Goal: Task Accomplishment & Management: Use online tool/utility

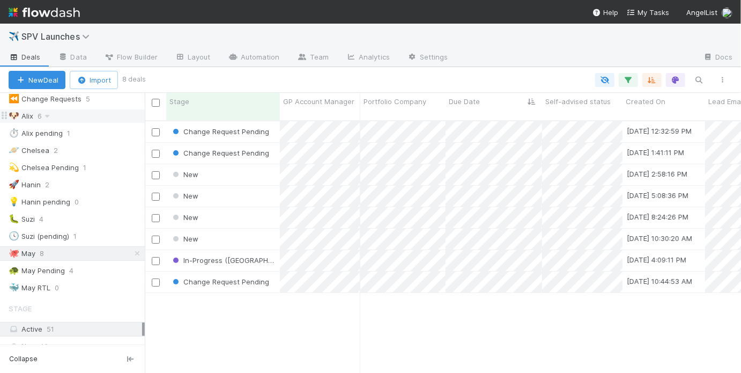
scroll to position [149, 0]
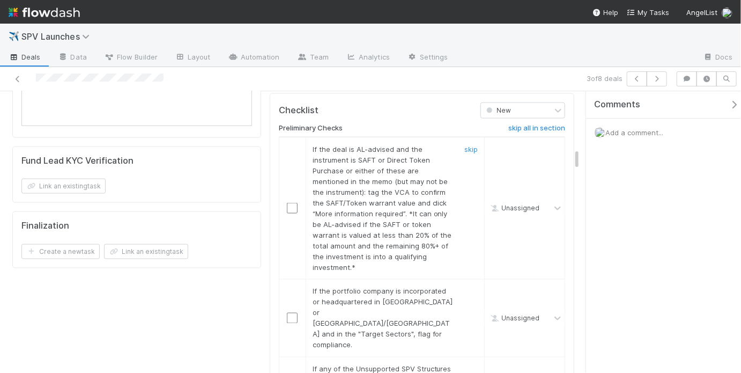
scroll to position [753, 0]
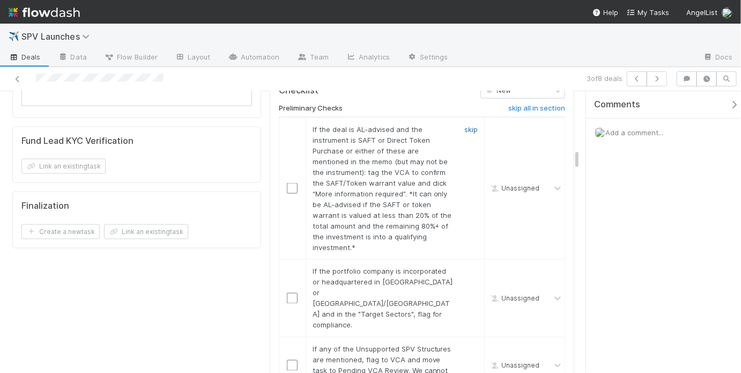
click at [464, 125] on link "skip" at bounding box center [470, 129] width 13 height 9
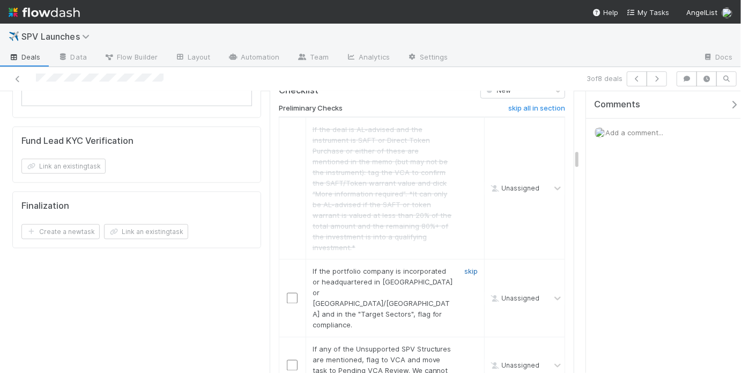
click at [465, 267] on link "skip" at bounding box center [470, 271] width 13 height 9
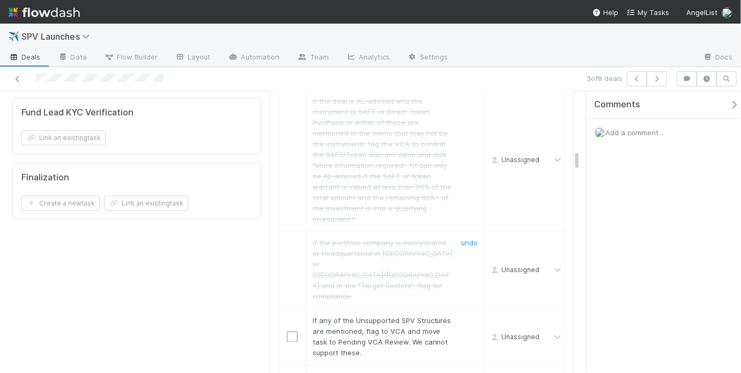
scroll to position [782, 0]
click at [465, 316] on link "skip" at bounding box center [470, 320] width 13 height 9
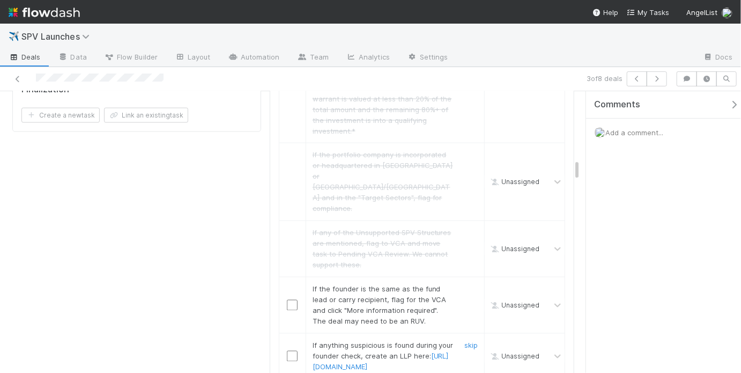
scroll to position [901, 0]
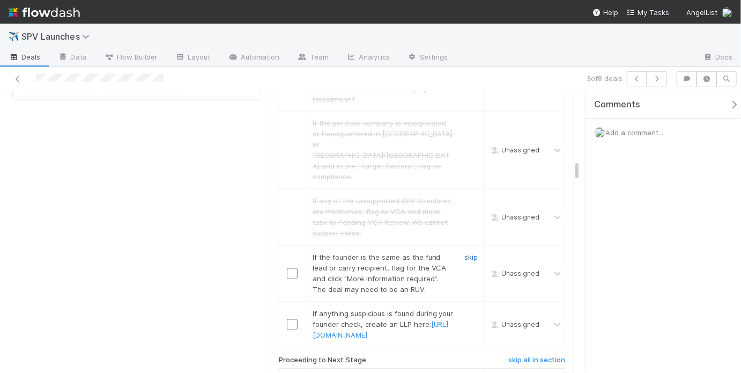
click at [467, 253] on link "skip" at bounding box center [470, 257] width 13 height 9
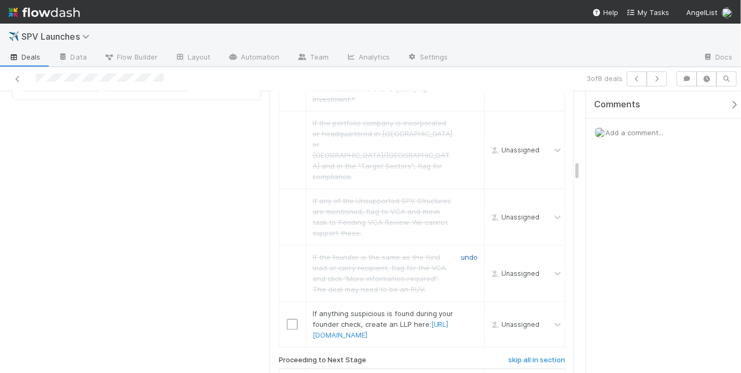
click at [467, 253] on link "undo" at bounding box center [469, 257] width 17 height 9
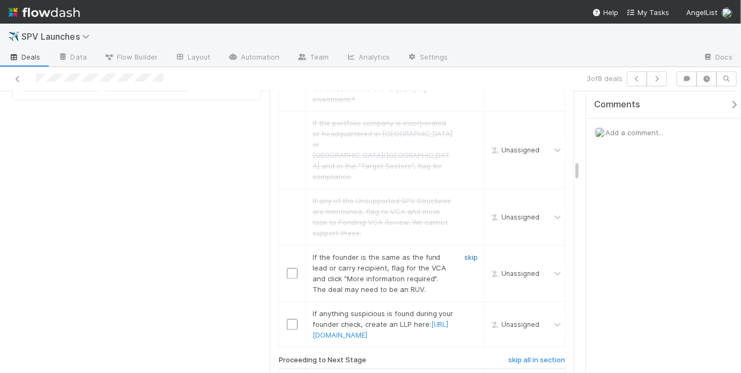
click at [464, 253] on link "skip" at bounding box center [470, 257] width 13 height 9
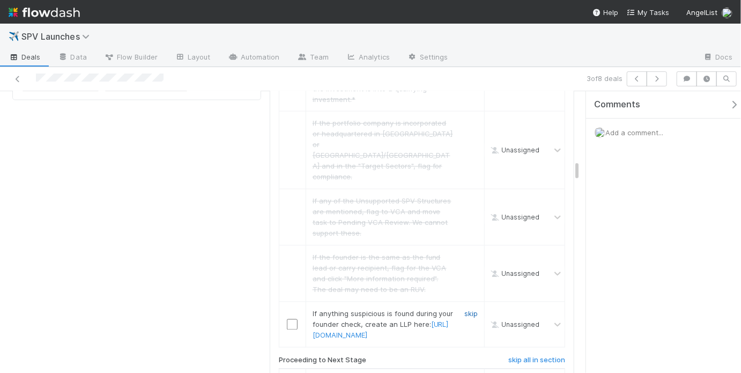
click at [467, 309] on link "skip" at bounding box center [470, 313] width 13 height 9
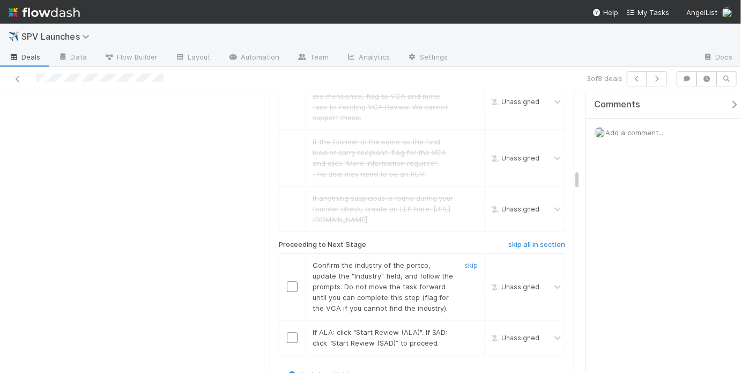
scroll to position [1018, 0]
click at [289, 280] on input "checkbox" at bounding box center [292, 285] width 11 height 11
click at [290, 331] on input "checkbox" at bounding box center [292, 336] width 11 height 11
click at [294, 331] on input "checkbox" at bounding box center [292, 336] width 11 height 11
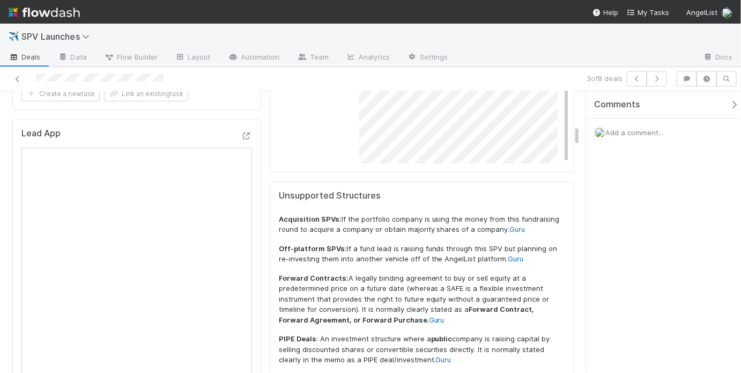
scroll to position [0, 0]
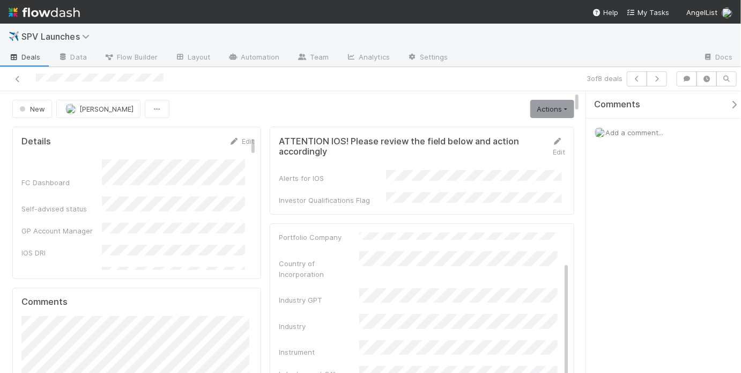
click at [557, 110] on link "Actions" at bounding box center [552, 109] width 44 height 18
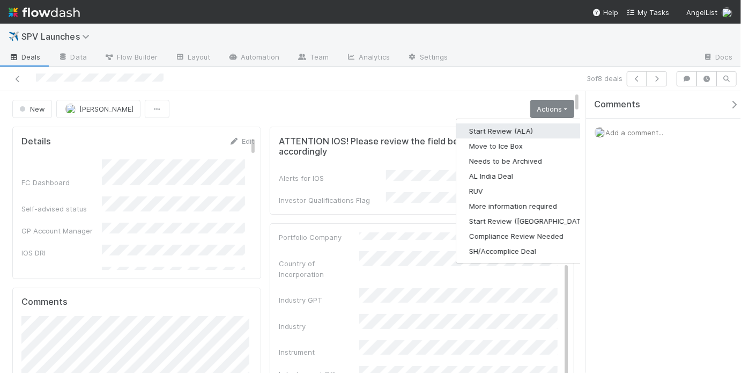
click at [534, 130] on button "Start Review (ALA)" at bounding box center [529, 130] width 146 height 15
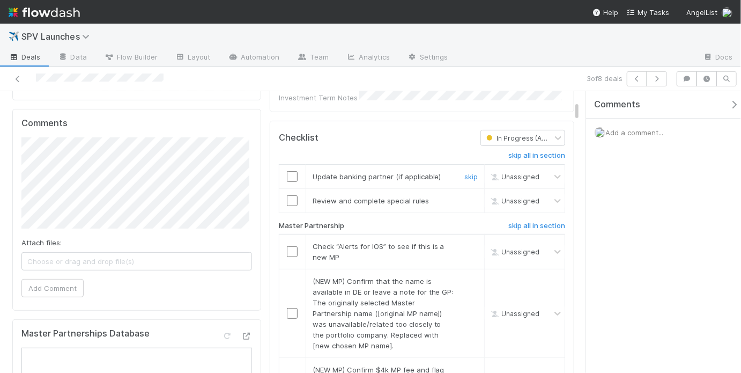
scroll to position [223, 0]
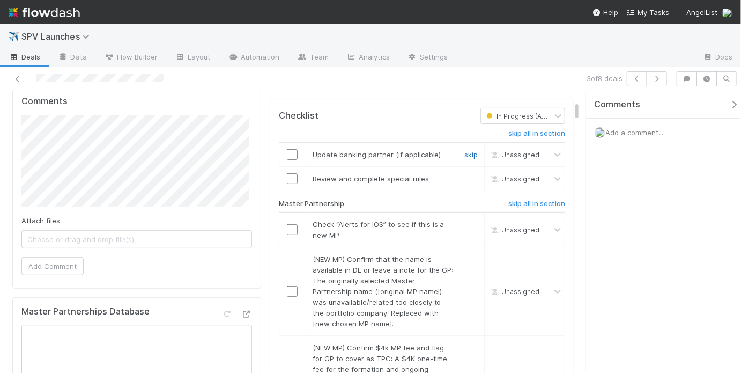
click at [464, 150] on link "skip" at bounding box center [470, 154] width 13 height 9
click at [464, 174] on link "skip" at bounding box center [470, 178] width 13 height 9
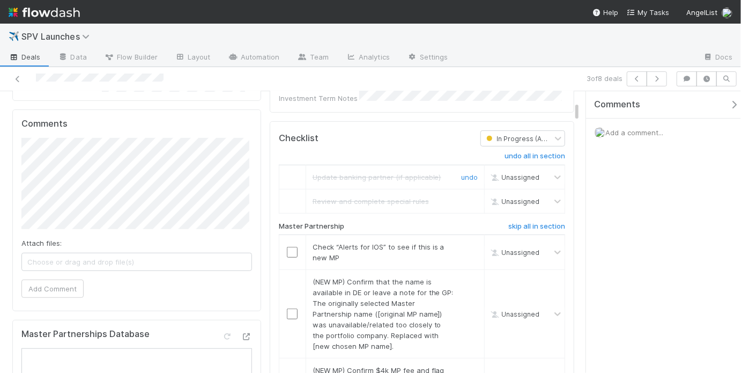
scroll to position [280, 0]
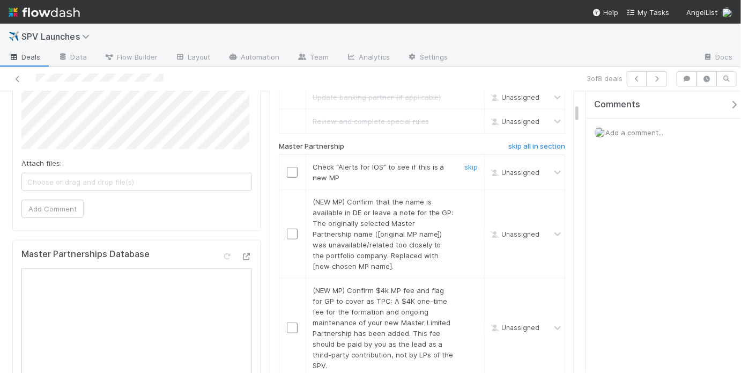
click at [290, 167] on input "checkbox" at bounding box center [292, 172] width 11 height 11
click at [468, 197] on link "skip" at bounding box center [470, 201] width 13 height 9
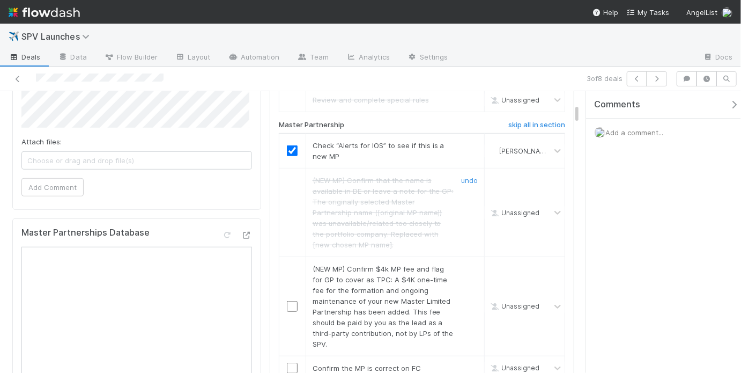
scroll to position [330, 0]
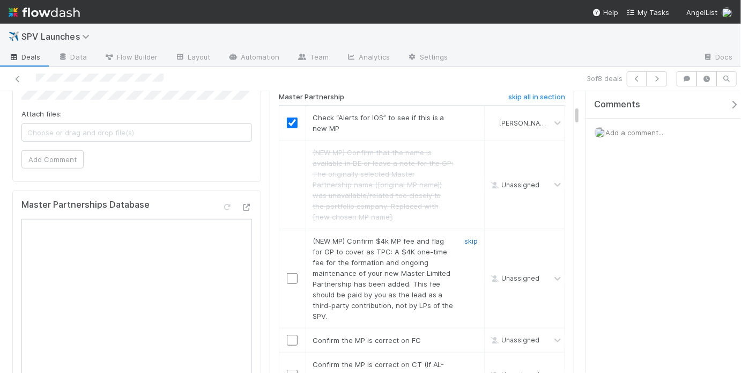
click at [464, 236] on link "skip" at bounding box center [470, 240] width 13 height 9
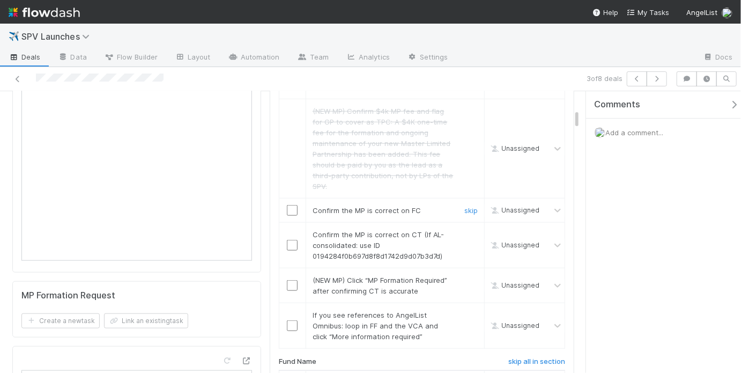
scroll to position [511, 0]
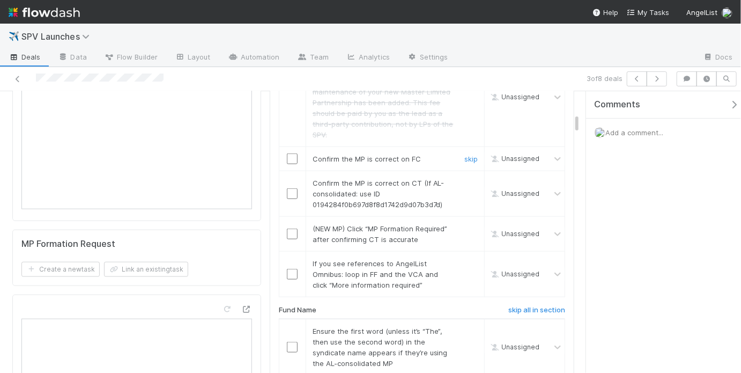
click at [290, 153] on input "checkbox" at bounding box center [292, 158] width 11 height 11
click at [291, 188] on input "checkbox" at bounding box center [292, 193] width 11 height 11
click at [335, 192] on span "Confirm the MP is correct on CT (If AL-consolidated: use ID 0194284f0b697d8f8d1…" at bounding box center [379, 194] width 132 height 30
copy span "0194284f0b697d8f8d1742d9d07b3d7d"
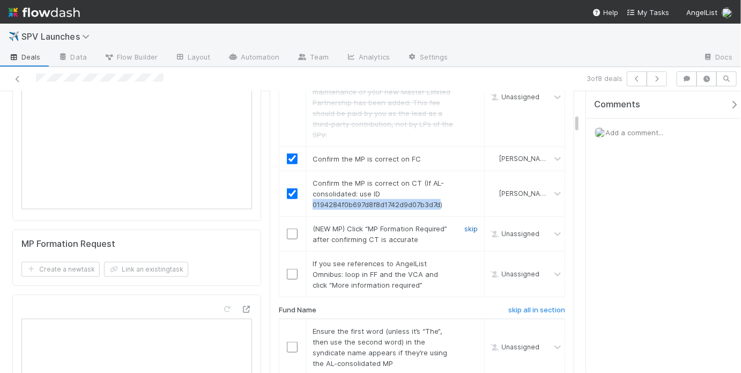
click at [467, 224] on link "skip" at bounding box center [470, 228] width 13 height 9
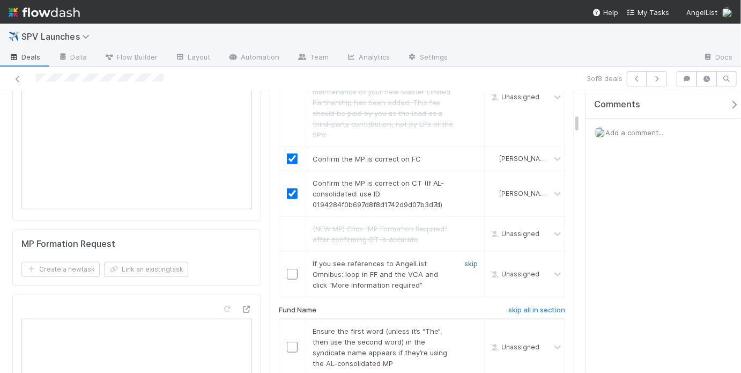
click at [474, 258] on div "skip" at bounding box center [470, 274] width 32 height 32
click at [469, 259] on link "skip" at bounding box center [470, 263] width 13 height 9
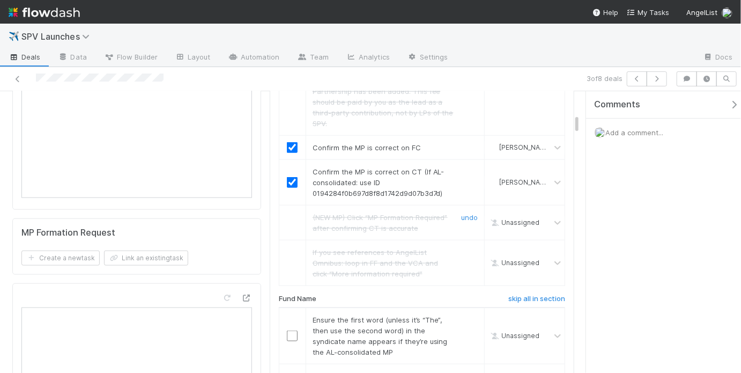
scroll to position [574, 0]
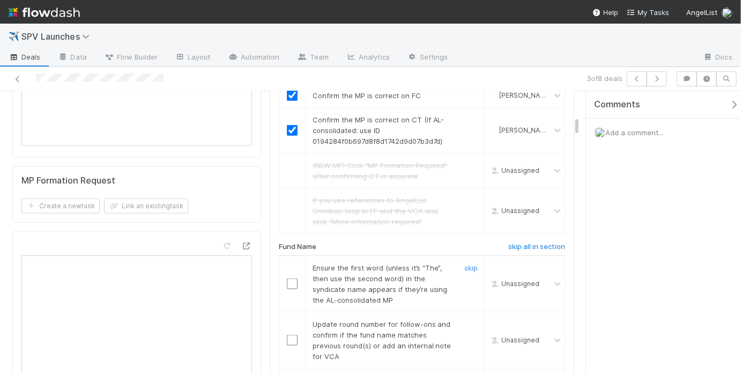
click at [294, 278] on input "checkbox" at bounding box center [292, 283] width 11 height 11
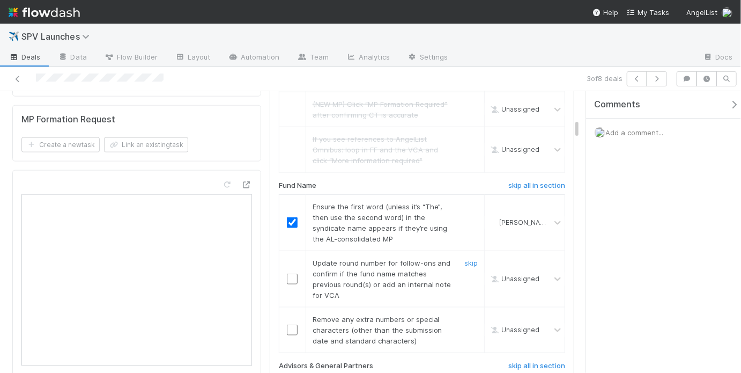
scroll to position [644, 0]
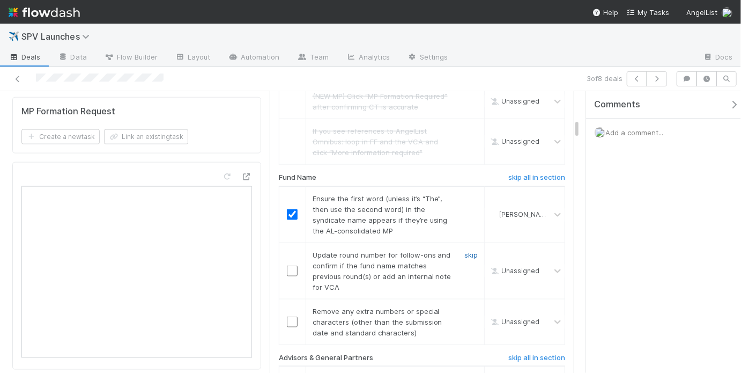
click at [466, 250] on link "skip" at bounding box center [470, 254] width 13 height 9
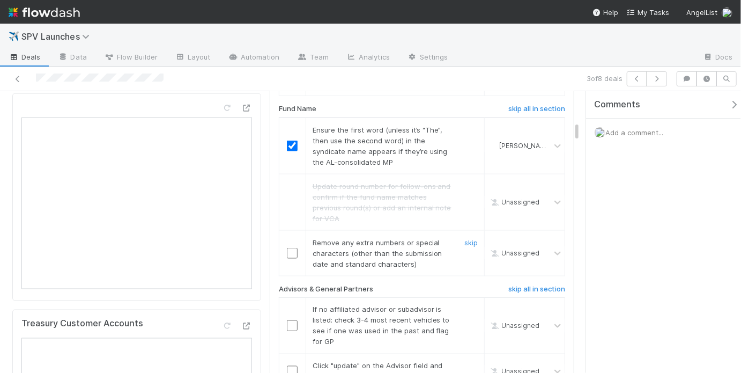
scroll to position [713, 0]
click at [458, 236] on div "skip" at bounding box center [470, 252] width 32 height 32
click at [464, 238] on link "skip" at bounding box center [470, 242] width 13 height 9
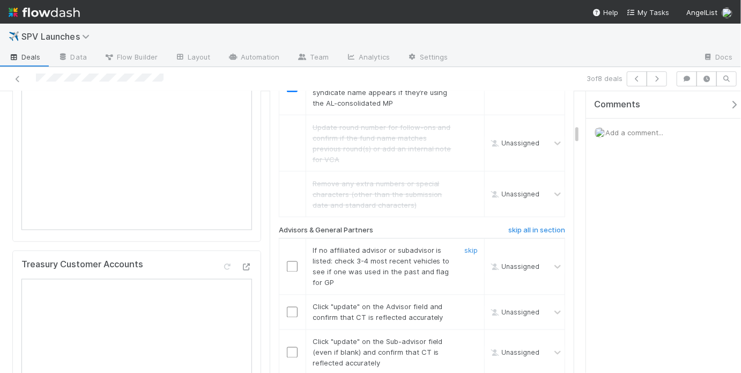
scroll to position [773, 0]
click at [464, 244] on link "skip" at bounding box center [470, 248] width 13 height 9
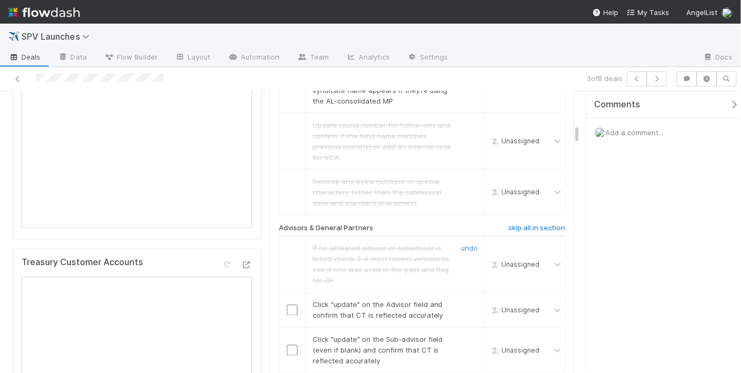
click at [461, 244] on link "undo" at bounding box center [469, 248] width 17 height 9
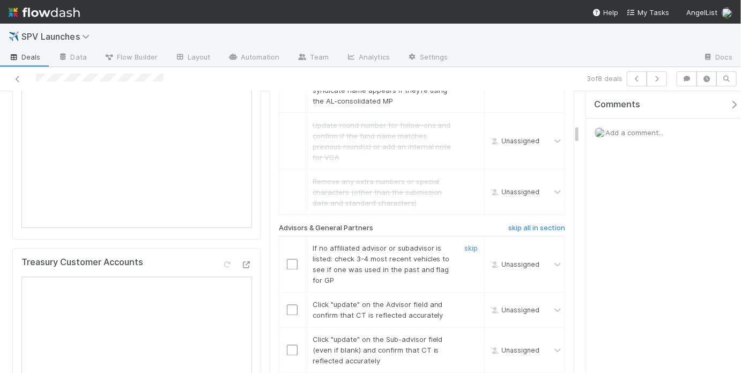
click at [289, 259] on input "checkbox" at bounding box center [292, 264] width 11 height 11
click at [291, 305] on input "checkbox" at bounding box center [292, 310] width 11 height 11
click at [279, 345] on td at bounding box center [292, 351] width 27 height 46
click at [287, 345] on input "checkbox" at bounding box center [292, 350] width 11 height 11
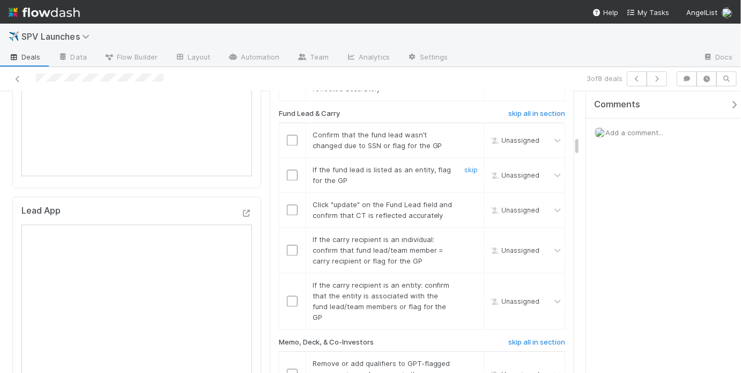
scroll to position [1046, 0]
click at [290, 134] on input "checkbox" at bounding box center [292, 139] width 11 height 11
click at [468, 165] on link "skip" at bounding box center [470, 169] width 13 height 9
click at [287, 204] on input "checkbox" at bounding box center [292, 209] width 11 height 11
click at [293, 244] on input "checkbox" at bounding box center [292, 249] width 11 height 11
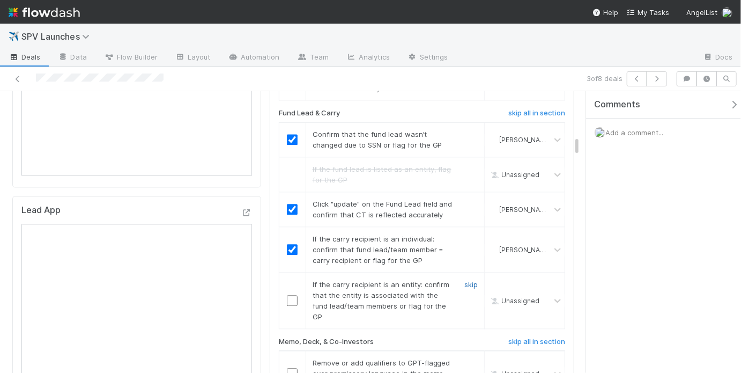
click at [464, 280] on link "skip" at bounding box center [470, 284] width 13 height 9
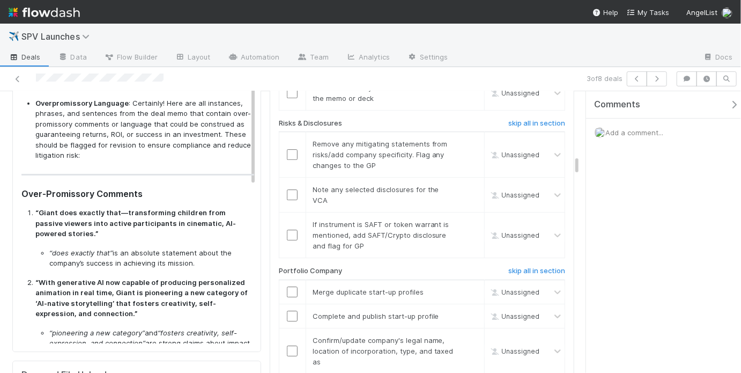
scroll to position [1491, 0]
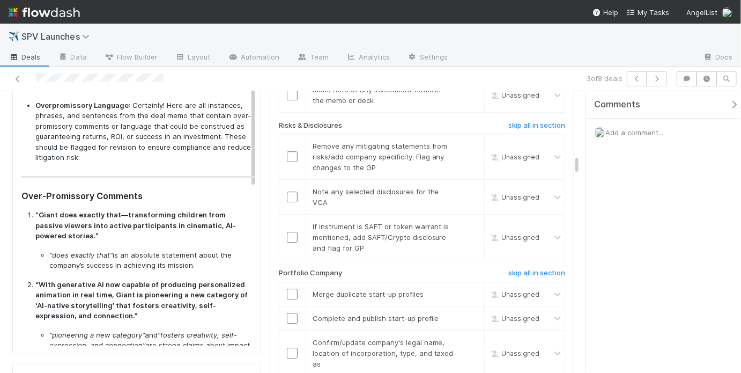
click at [175, 246] on li "“Giant does exactly that—transforming children from passive viewers into active…" at bounding box center [144, 240] width 219 height 61
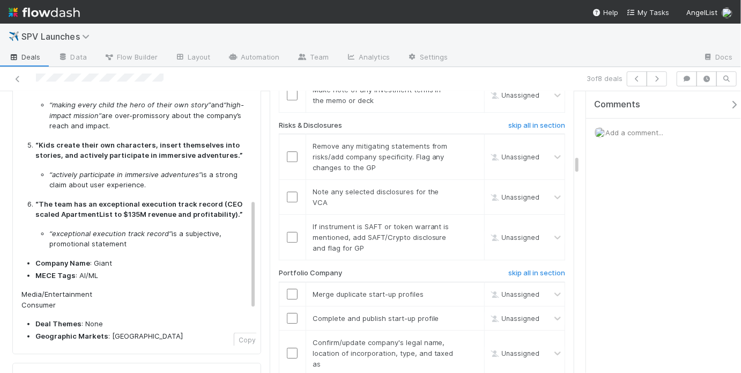
scroll to position [382, 0]
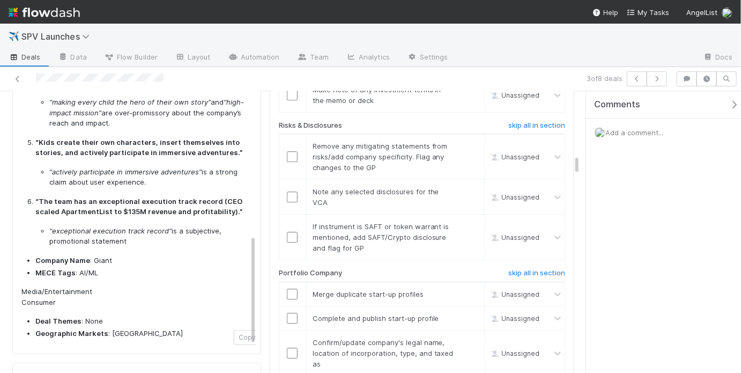
click at [176, 245] on div "Overpromissory Language : Certainly! Here are all instances, phrases, and sente…" at bounding box center [137, 28] width 233 height 620
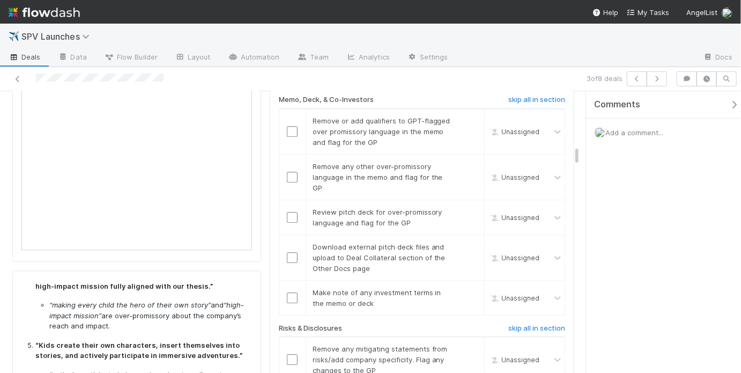
scroll to position [1136, 0]
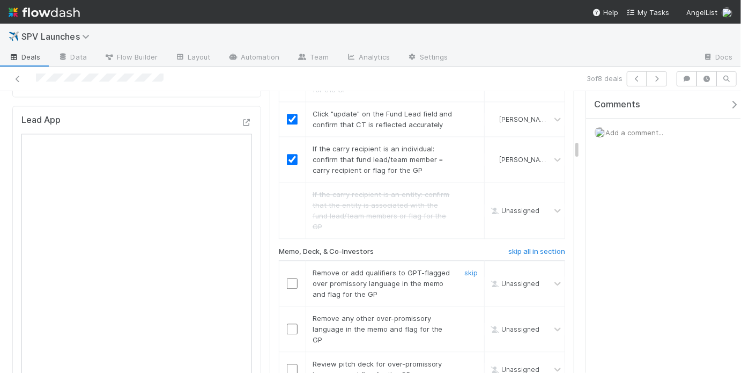
click at [284, 278] on div at bounding box center [292, 283] width 26 height 11
click at [287, 278] on input "checkbox" at bounding box center [292, 283] width 11 height 11
click at [287, 323] on input "checkbox" at bounding box center [292, 328] width 11 height 11
click at [287, 278] on input "checkbox" at bounding box center [292, 283] width 11 height 11
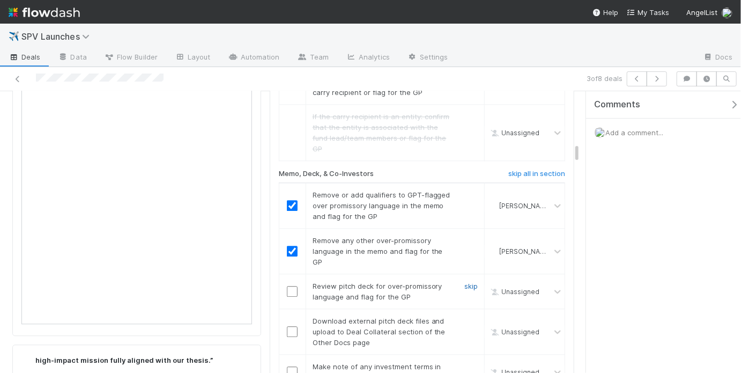
click at [467, 282] on link "skip" at bounding box center [470, 286] width 13 height 9
click at [469, 282] on link "undo" at bounding box center [469, 286] width 17 height 9
click at [461, 282] on link "undo" at bounding box center [469, 286] width 17 height 9
click at [294, 286] on input "checkbox" at bounding box center [292, 291] width 11 height 11
click at [292, 326] on input "checkbox" at bounding box center [292, 331] width 11 height 11
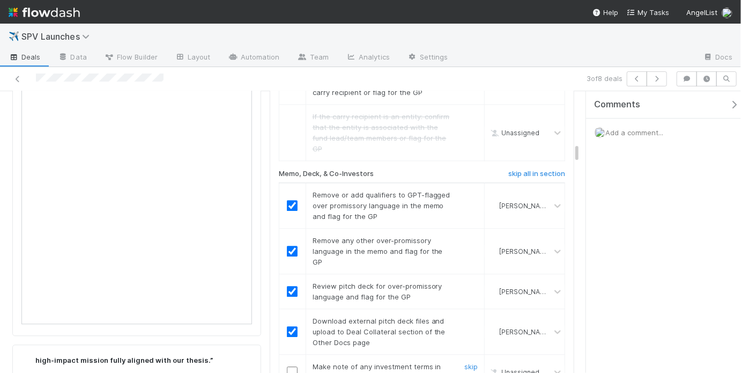
click at [288, 366] on input "checkbox" at bounding box center [292, 371] width 11 height 11
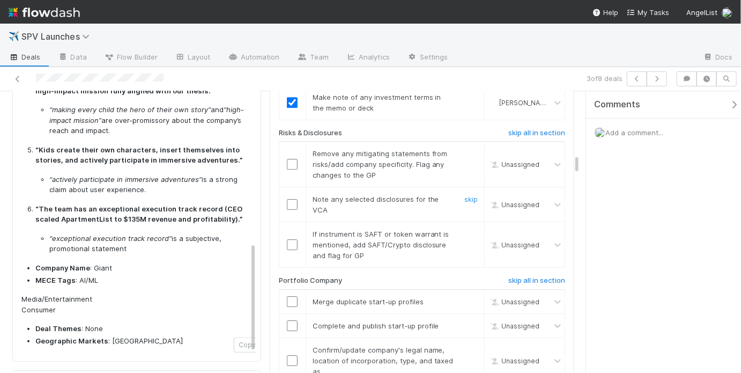
scroll to position [1453, 0]
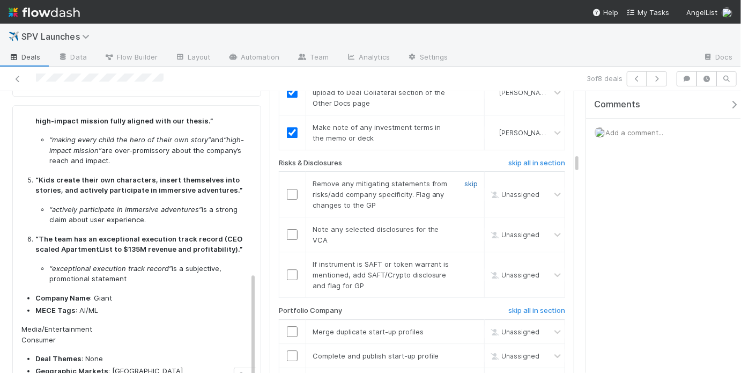
click at [464, 179] on link "skip" at bounding box center [470, 183] width 13 height 9
click at [464, 225] on link "skip" at bounding box center [470, 229] width 13 height 9
click at [465, 225] on link "skip" at bounding box center [470, 229] width 13 height 9
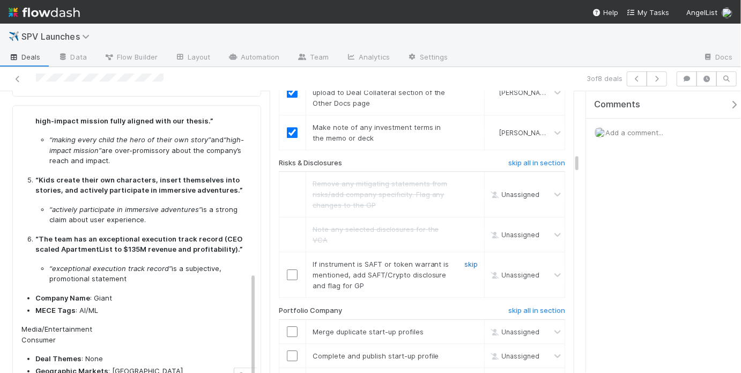
click at [469, 260] on link "skip" at bounding box center [470, 264] width 13 height 9
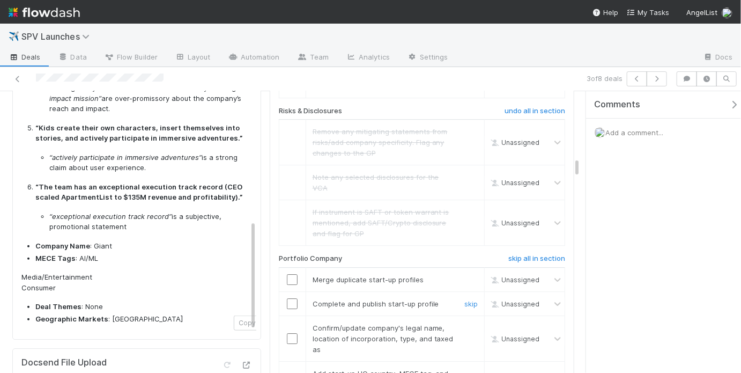
scroll to position [1620, 0]
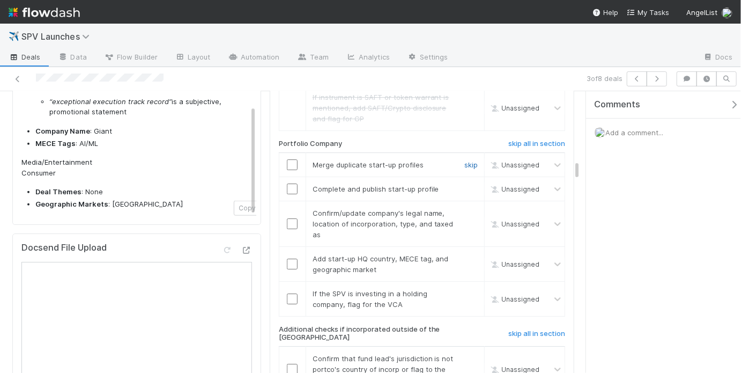
click at [467, 160] on link "skip" at bounding box center [470, 164] width 13 height 9
click at [470, 184] on link "skip" at bounding box center [470, 188] width 13 height 9
drag, startPoint x: 293, startPoint y: 183, endPoint x: 293, endPoint y: 190, distance: 6.4
click at [293, 217] on input "checkbox" at bounding box center [292, 222] width 11 height 11
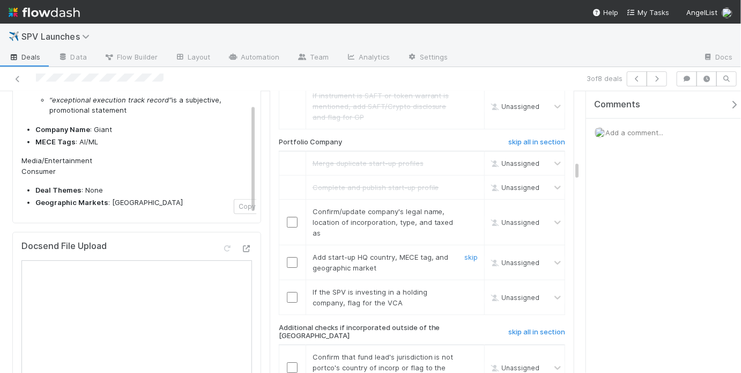
click at [292, 257] on input "checkbox" at bounding box center [292, 262] width 11 height 11
click at [464, 287] on link "skip" at bounding box center [470, 291] width 13 height 9
click at [290, 217] on input "checkbox" at bounding box center [292, 222] width 11 height 11
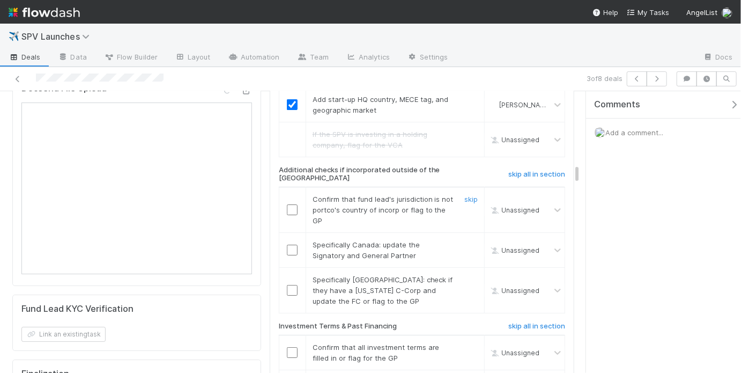
scroll to position [1781, 0]
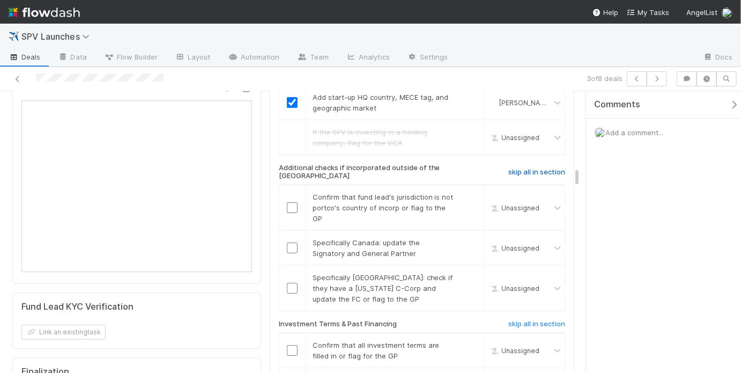
click at [548, 168] on h6 "skip all in section" at bounding box center [536, 172] width 57 height 9
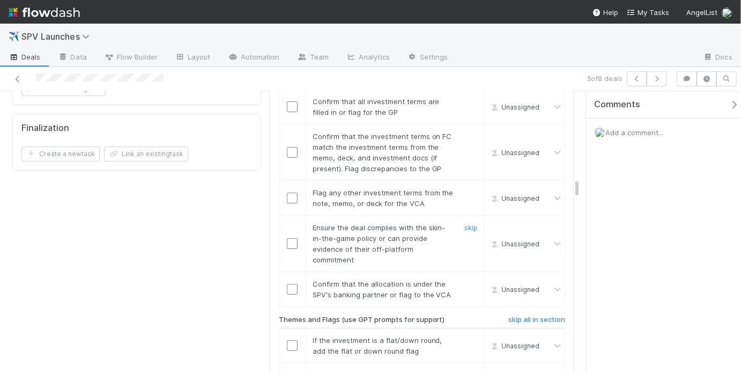
scroll to position [1980, 0]
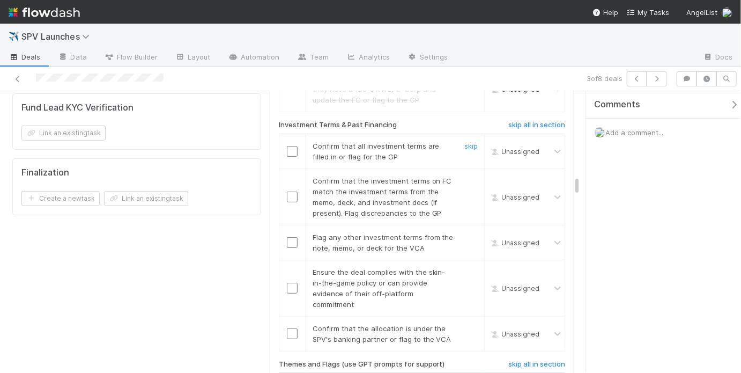
click at [287, 146] on input "checkbox" at bounding box center [292, 151] width 11 height 11
click at [289, 191] on input "checkbox" at bounding box center [292, 196] width 11 height 11
click at [465, 233] on link "skip" at bounding box center [470, 237] width 13 height 9
click at [288, 283] on input "checkbox" at bounding box center [292, 288] width 11 height 11
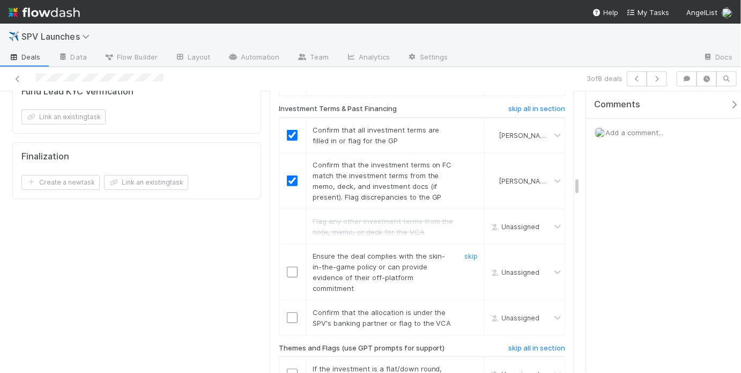
scroll to position [1997, 0]
click at [288, 266] on input "checkbox" at bounding box center [292, 271] width 11 height 11
click at [289, 312] on input "checkbox" at bounding box center [292, 317] width 11 height 11
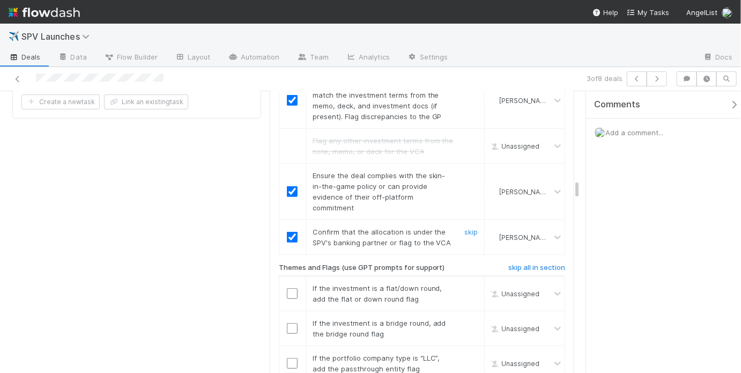
scroll to position [2077, 0]
click at [464, 283] on link "skip" at bounding box center [470, 287] width 13 height 9
click at [465, 318] on link "skip" at bounding box center [470, 322] width 13 height 9
click at [467, 353] on link "skip" at bounding box center [470, 357] width 13 height 9
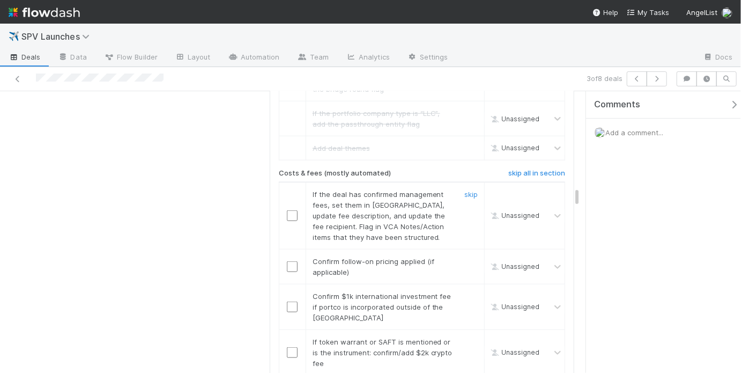
scroll to position [2321, 0]
click at [465, 190] on link "skip" at bounding box center [470, 194] width 13 height 9
click at [467, 190] on link "skip" at bounding box center [470, 194] width 13 height 9
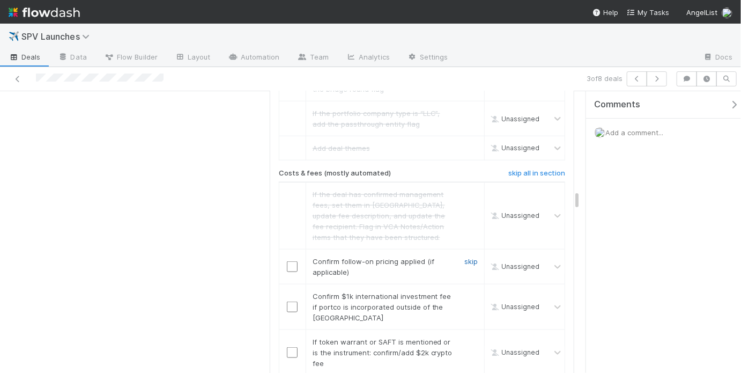
click at [464, 257] on link "skip" at bounding box center [470, 261] width 13 height 9
click at [464, 292] on link "skip" at bounding box center [470, 296] width 13 height 9
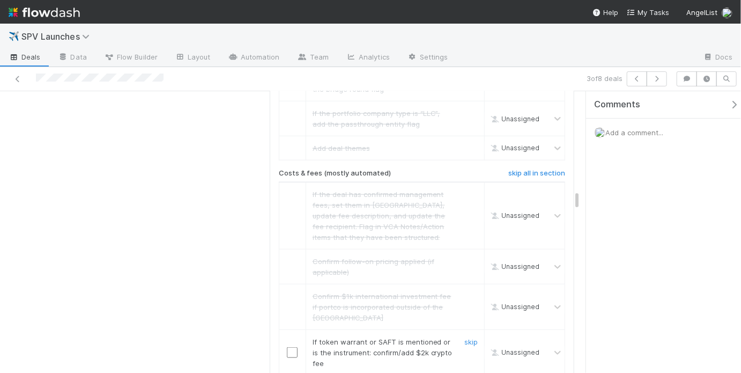
click at [465, 337] on link "skip" at bounding box center [470, 341] width 13 height 9
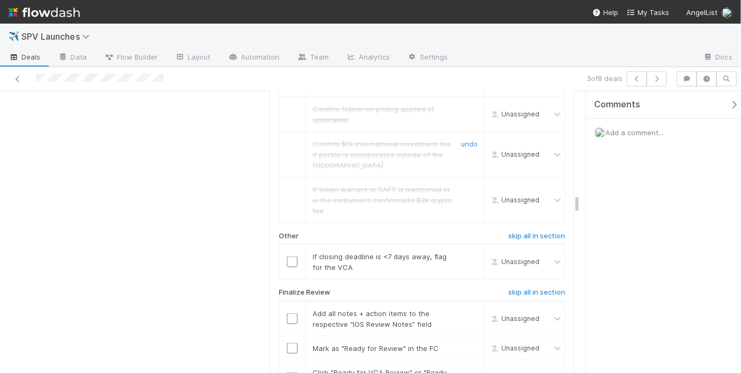
scroll to position [2474, 0]
click at [469, 252] on link "skip" at bounding box center [470, 256] width 13 height 9
click at [288, 313] on input "checkbox" at bounding box center [292, 318] width 11 height 11
click at [292, 342] on input "checkbox" at bounding box center [292, 347] width 11 height 11
click at [291, 372] on input "checkbox" at bounding box center [292, 377] width 11 height 11
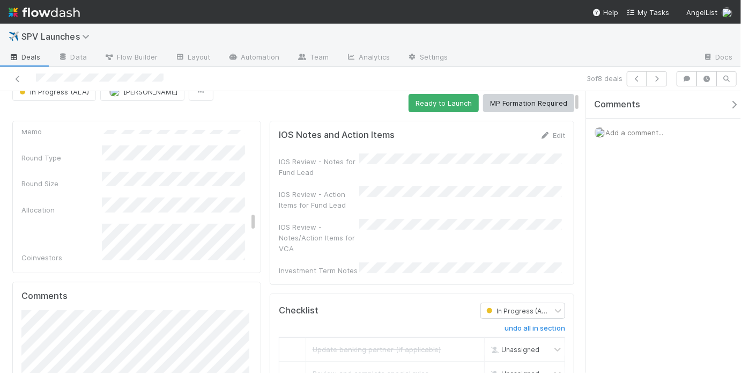
scroll to position [0, 0]
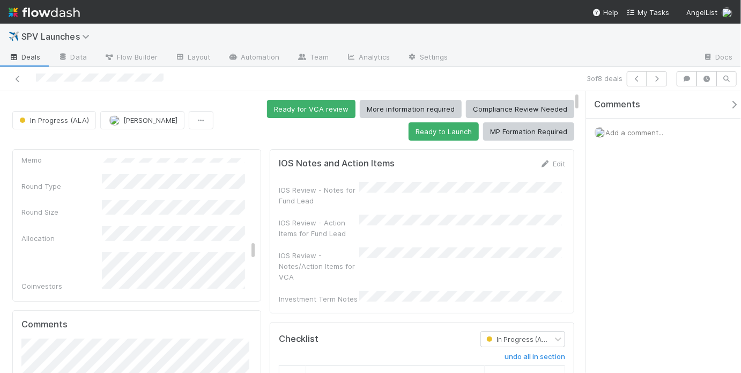
click at [374, 198] on div "IOS Review - Notes for Fund Lead" at bounding box center [422, 194] width 286 height 24
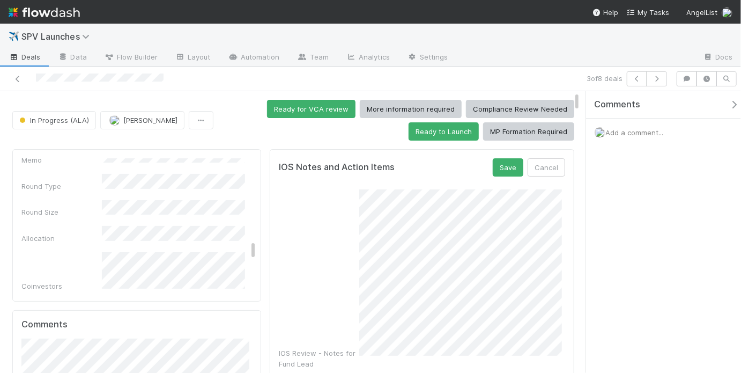
click at [337, 318] on div "IOS Review - Notes for Fund Lead" at bounding box center [422, 279] width 286 height 180
click at [502, 166] on button "Save" at bounding box center [508, 167] width 31 height 18
click at [357, 127] on div "Ready for VCA review More information required Compliance Review Needed Ready t…" at bounding box center [396, 120] width 357 height 41
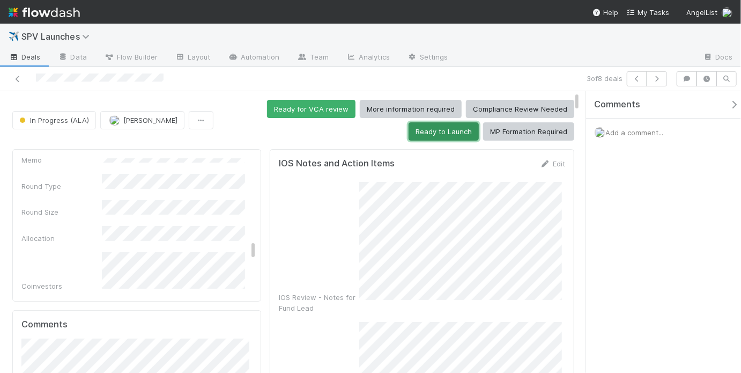
click at [434, 138] on button "Ready to Launch" at bounding box center [444, 131] width 70 height 18
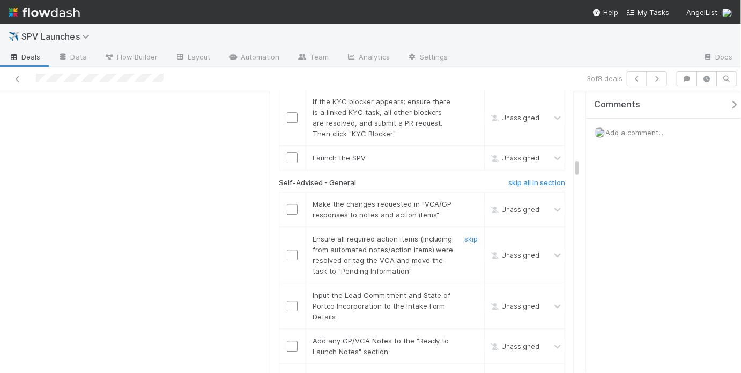
scroll to position [1113, 0]
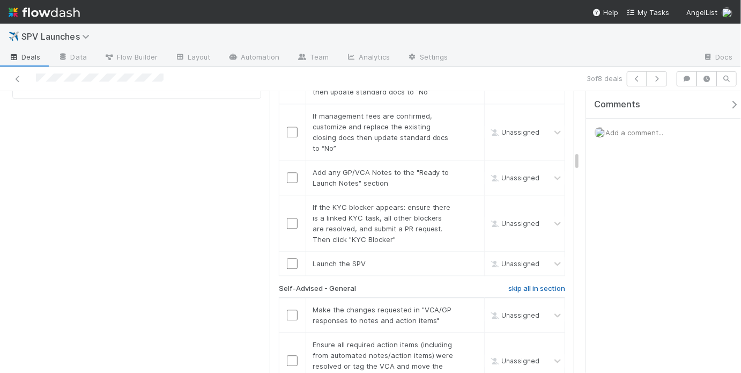
click at [526, 284] on h6 "skip all in section" at bounding box center [536, 288] width 57 height 9
click at [517, 284] on h6 "skip all in section" at bounding box center [536, 288] width 57 height 9
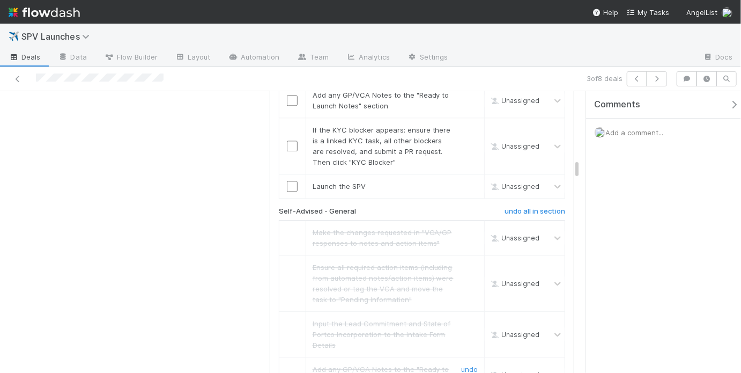
scroll to position [1388, 0]
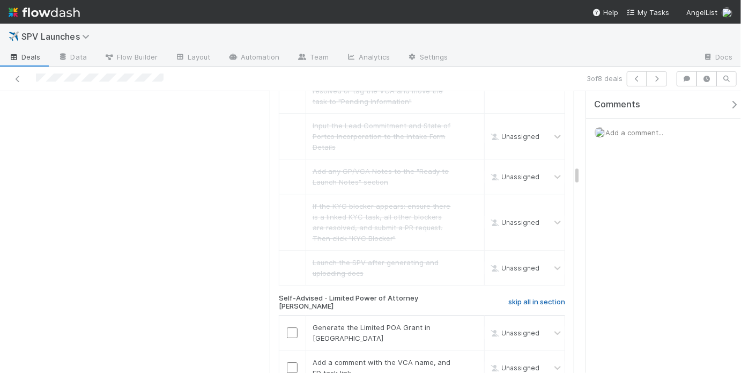
click at [529, 298] on h6 "skip all in section" at bounding box center [536, 302] width 57 height 9
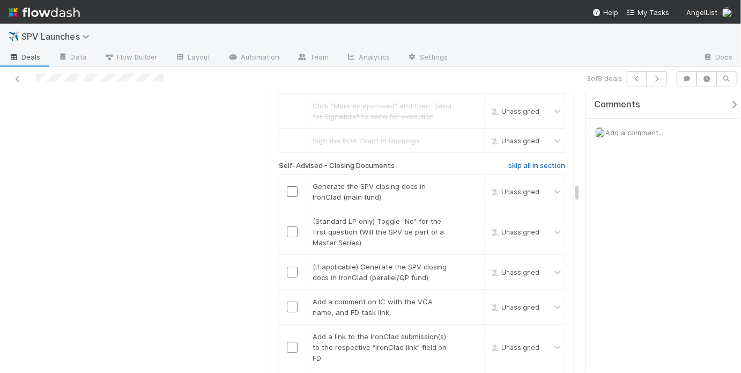
scroll to position [3625, 0]
click at [527, 161] on h6 "skip all in section" at bounding box center [536, 165] width 57 height 9
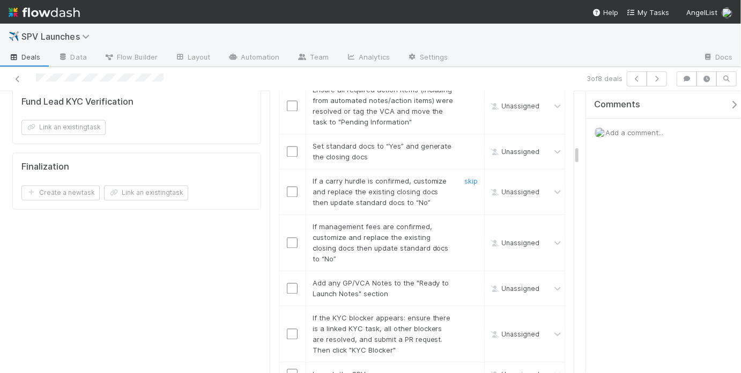
scroll to position [825, 0]
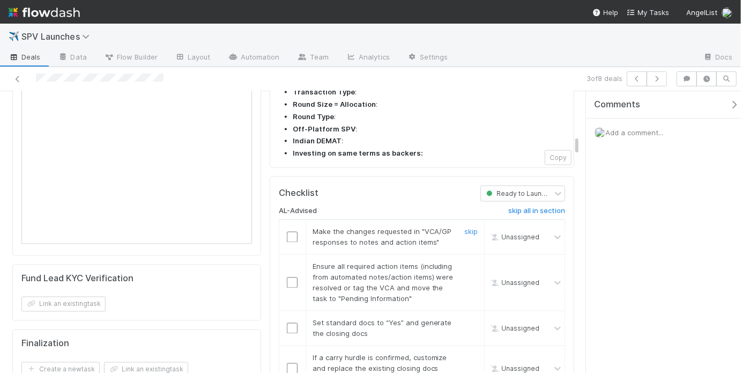
click at [289, 232] on input "checkbox" at bounding box center [292, 237] width 11 height 11
click at [288, 277] on input "checkbox" at bounding box center [292, 282] width 11 height 11
click at [290, 323] on input "checkbox" at bounding box center [292, 328] width 11 height 11
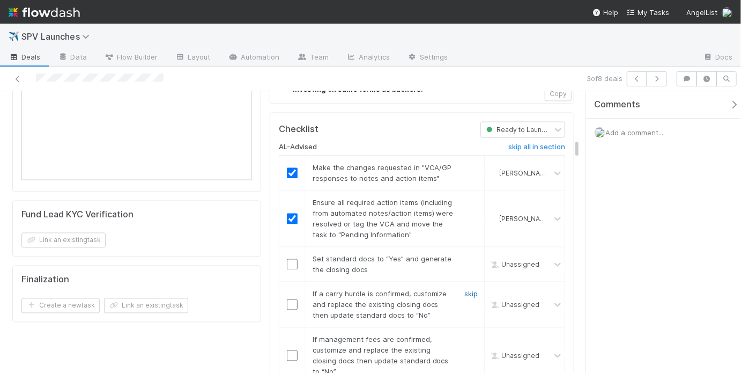
scroll to position [3723, 0]
click at [469, 290] on link "skip" at bounding box center [470, 294] width 13 height 9
checkbox input "true"
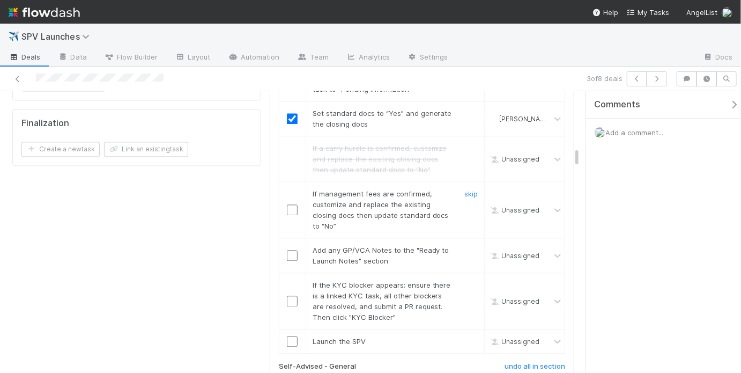
scroll to position [3726, 0]
click at [470, 189] on link "skip" at bounding box center [470, 193] width 13 height 9
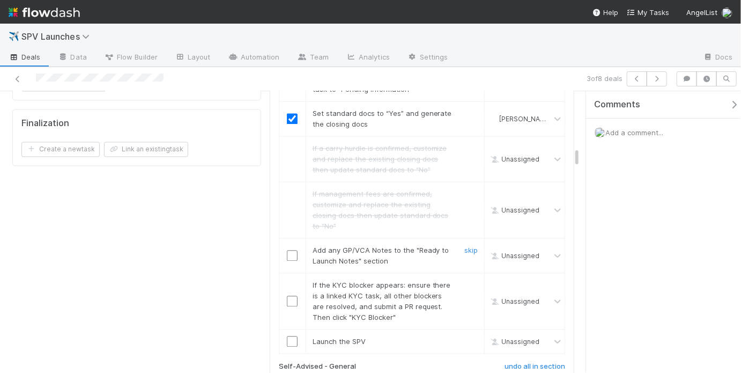
click at [287, 250] on input "checkbox" at bounding box center [292, 255] width 11 height 11
click at [464, 280] on link "skip" at bounding box center [470, 284] width 13 height 9
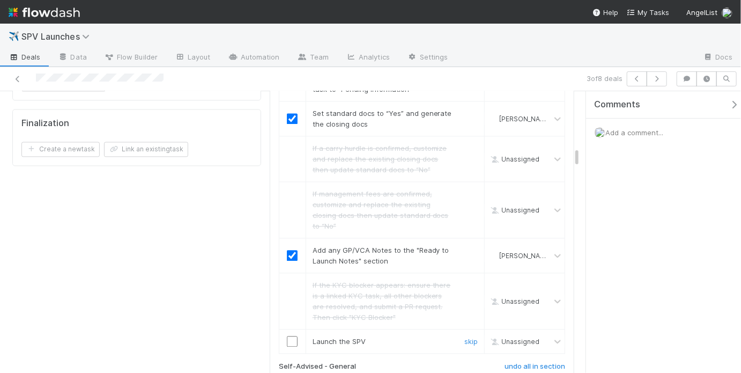
click at [290, 336] on input "checkbox" at bounding box center [292, 341] width 11 height 11
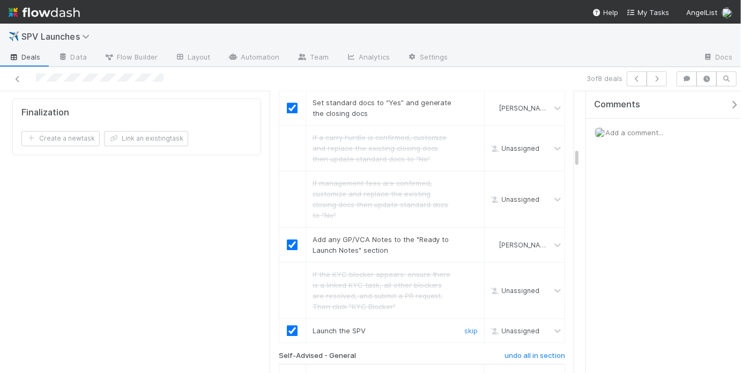
checkbox input "true"
click at [287, 325] on input "checkbox" at bounding box center [292, 330] width 11 height 11
click at [292, 325] on input "checkbox" at bounding box center [292, 330] width 11 height 11
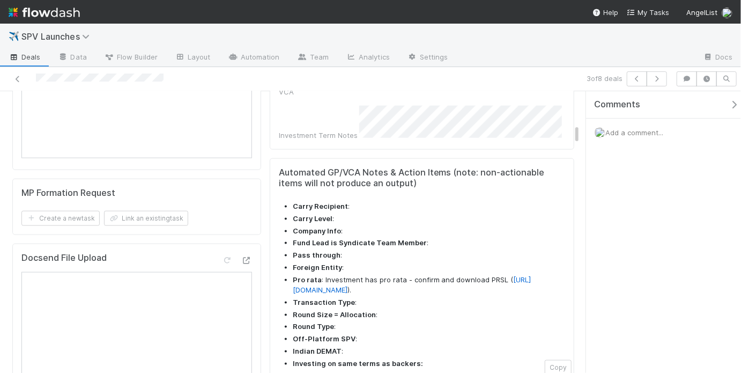
scroll to position [0, 0]
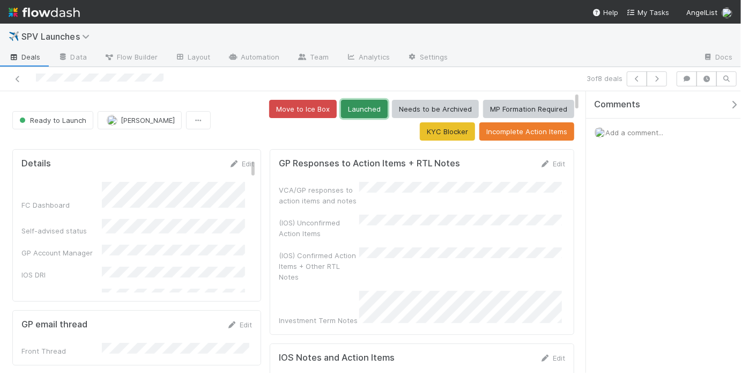
click at [341, 107] on button "Launched" at bounding box center [364, 109] width 47 height 18
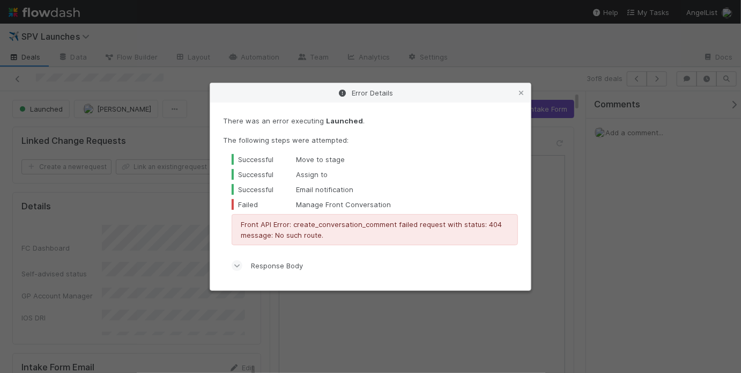
scroll to position [3775, 0]
click at [518, 91] on icon at bounding box center [521, 93] width 11 height 7
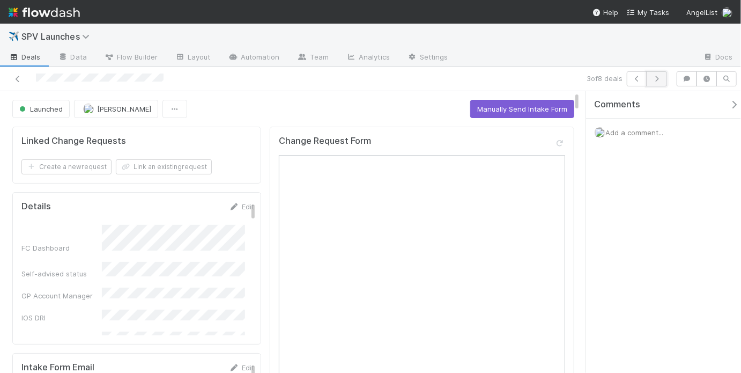
click at [661, 76] on icon "button" at bounding box center [657, 79] width 11 height 6
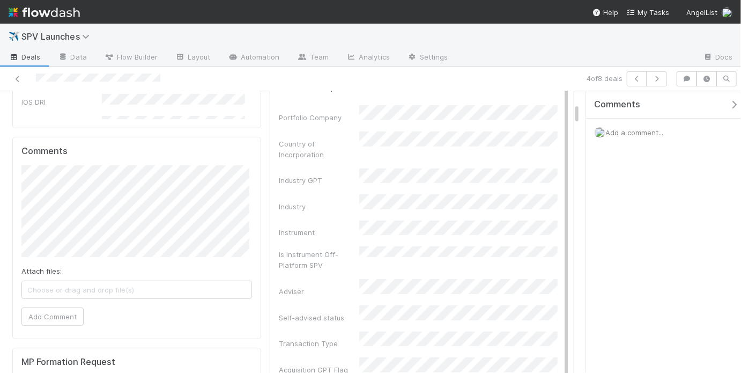
click at [394, 172] on div "Portfolio Company Country of Incorporation Industry GPT Industry Instrument Is …" at bounding box center [423, 309] width 289 height 408
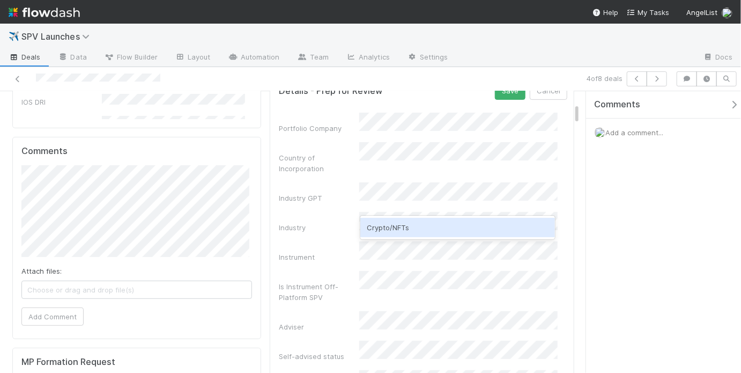
click at [420, 218] on div "Crypto/NFTs" at bounding box center [457, 227] width 194 height 19
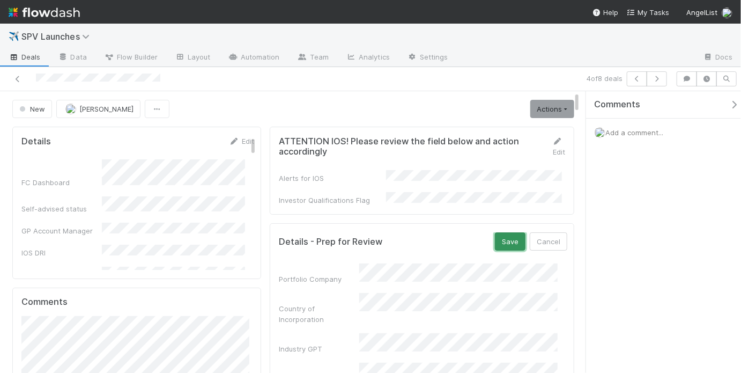
click at [497, 234] on button "Save" at bounding box center [510, 241] width 31 height 18
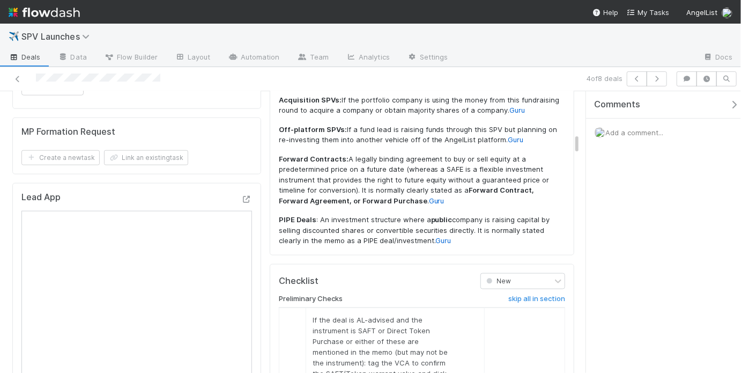
scroll to position [687, 0]
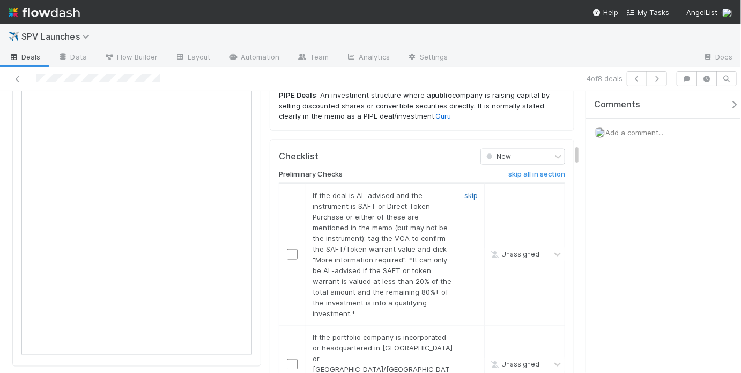
click at [464, 191] on link "skip" at bounding box center [470, 195] width 13 height 9
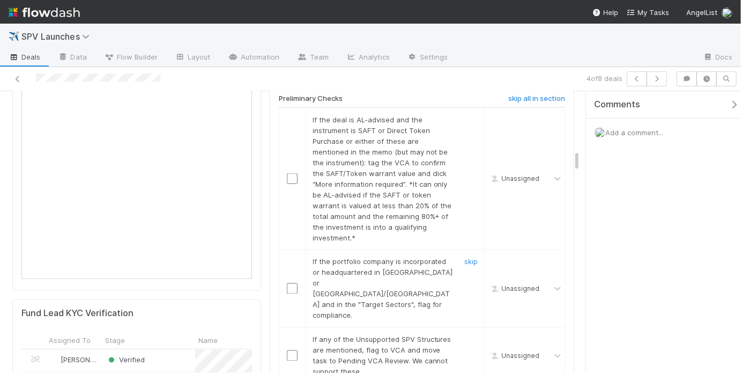
scroll to position [763, 0]
click at [464, 115] on link "skip" at bounding box center [470, 119] width 13 height 9
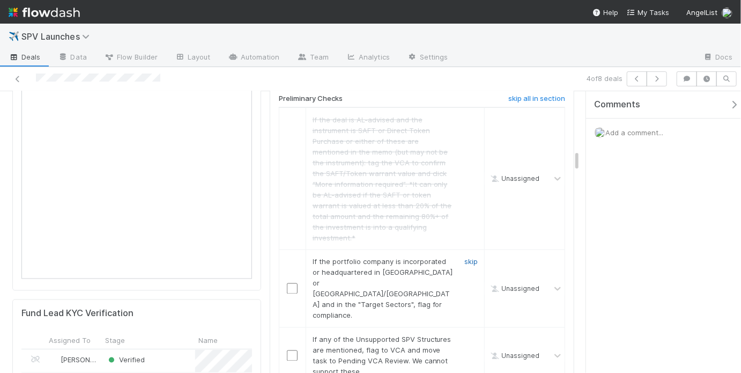
click at [465, 257] on link "skip" at bounding box center [470, 261] width 13 height 9
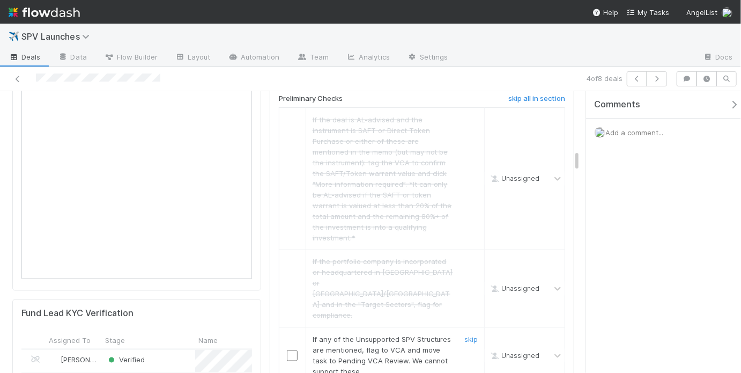
click at [470, 334] on div "skip" at bounding box center [470, 355] width 32 height 43
click at [469, 335] on link "skip" at bounding box center [470, 339] width 13 height 9
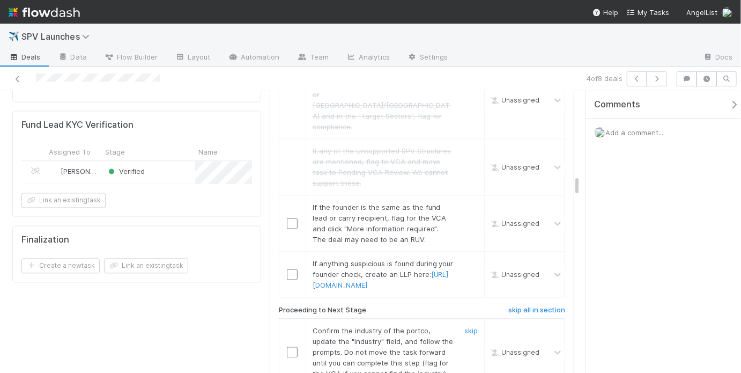
scroll to position [947, 0]
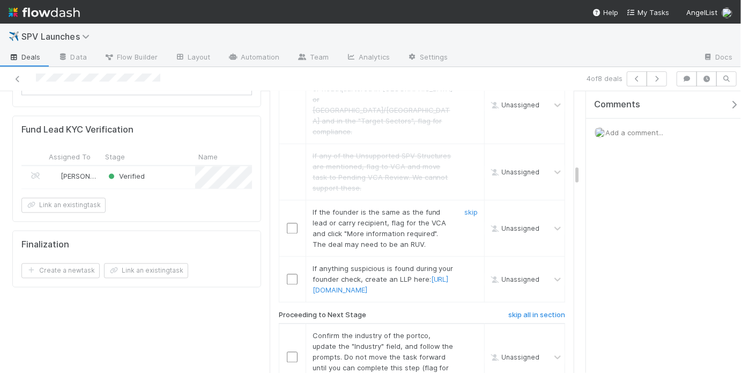
click at [293, 223] on input "checkbox" at bounding box center [292, 228] width 11 height 11
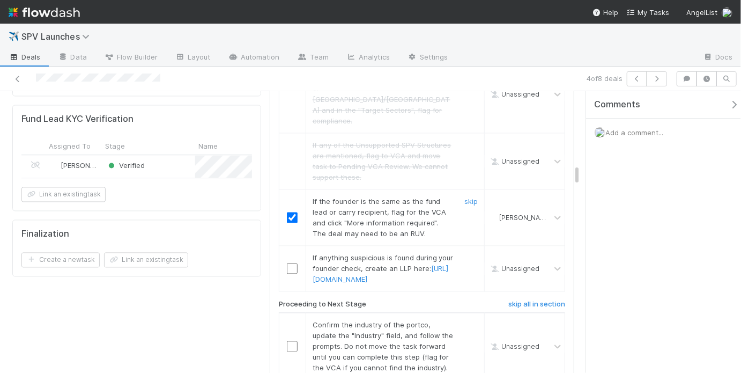
scroll to position [1010, 0]
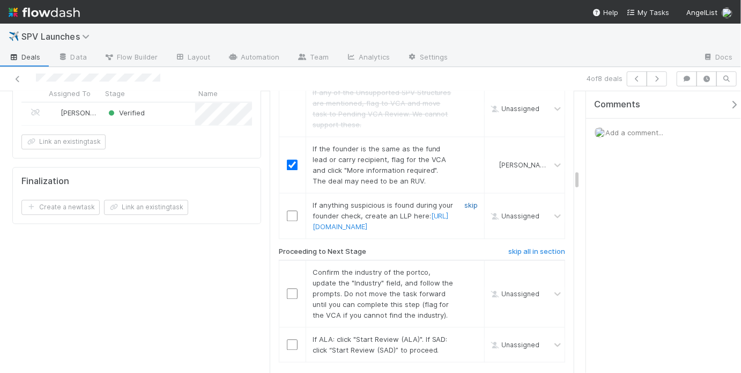
click at [464, 201] on link "skip" at bounding box center [470, 205] width 13 height 9
click at [287, 288] on input "checkbox" at bounding box center [292, 293] width 11 height 11
click at [291, 339] on input "checkbox" at bounding box center [292, 344] width 11 height 11
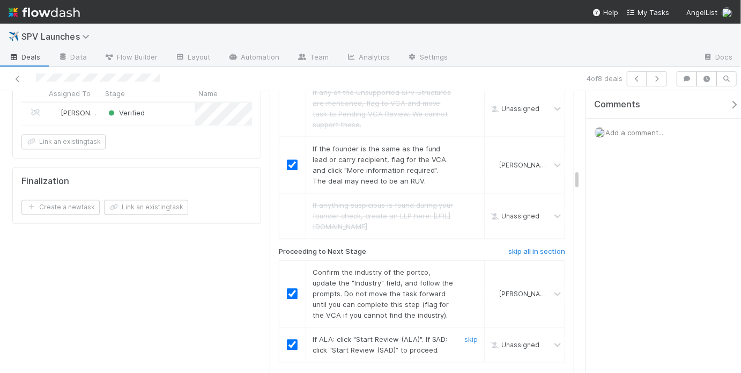
checkbox input "true"
click at [648, 125] on div "Add a comment..." at bounding box center [666, 133] width 161 height 28
click at [647, 130] on span "Add a comment..." at bounding box center [634, 132] width 58 height 9
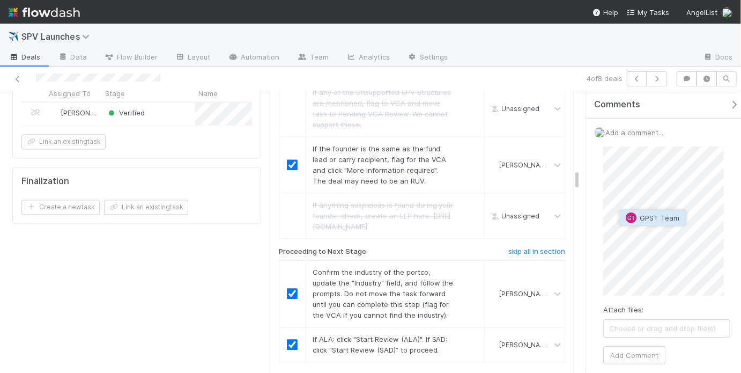
click at [645, 217] on span "GPST Team" at bounding box center [660, 217] width 40 height 9
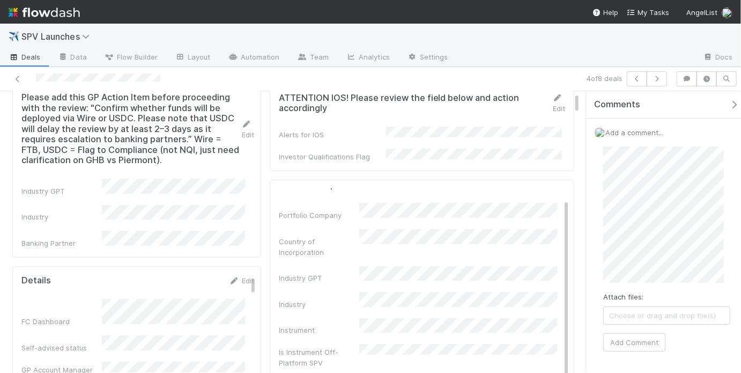
scroll to position [0, 0]
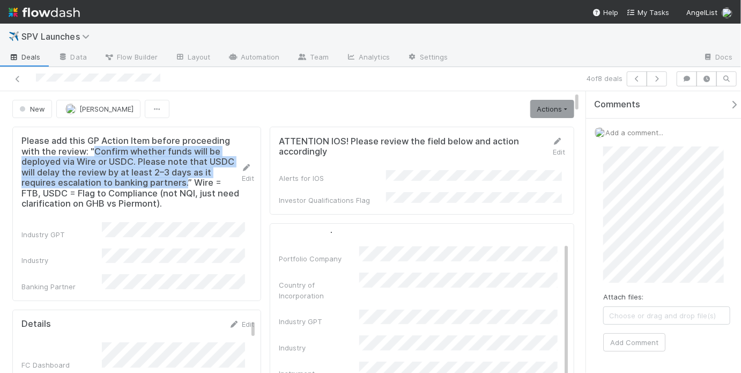
drag, startPoint x: 195, startPoint y: 182, endPoint x: 95, endPoint y: 149, distance: 104.6
click at [95, 149] on h5 "Please add this GP Action Item before proceeding with the review: "Confirm whet…" at bounding box center [131, 172] width 220 height 73
copy h5 "Confirm whether funds will be deployed via Wire or USDC. Please note that USDC …"
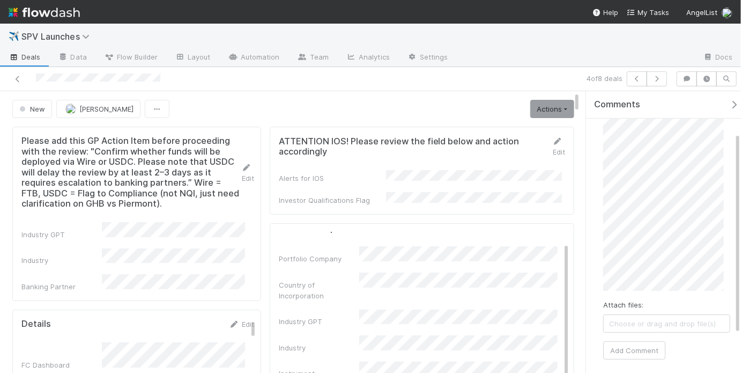
scroll to position [57, 0]
click at [650, 342] on button "Add Comment" at bounding box center [634, 349] width 62 height 18
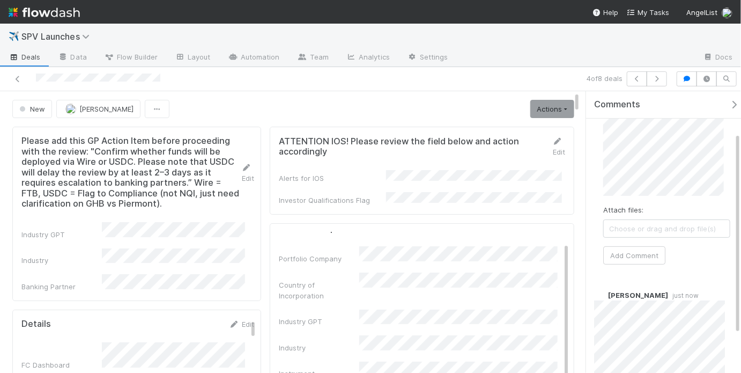
scroll to position [44, 0]
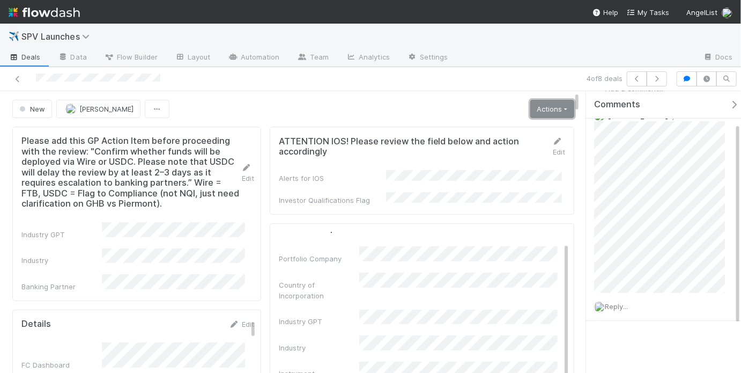
click at [541, 110] on link "Actions" at bounding box center [552, 109] width 44 height 18
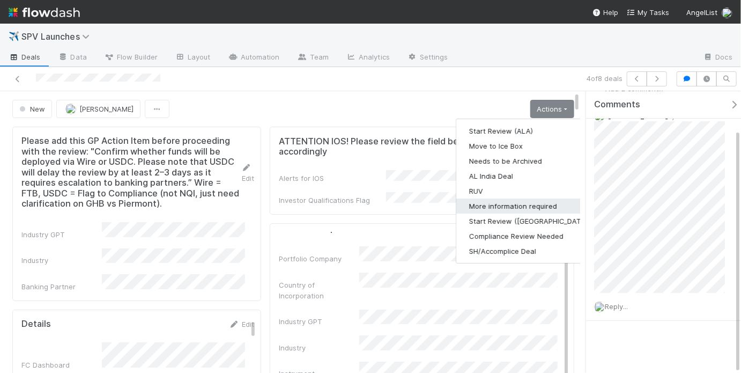
click at [512, 204] on button "More information required" at bounding box center [529, 205] width 146 height 15
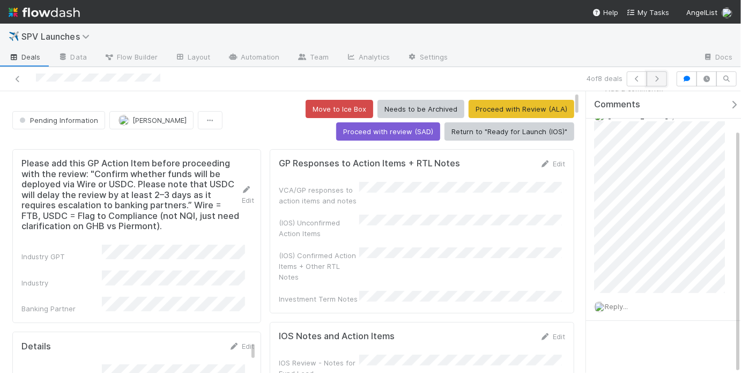
click at [659, 78] on icon "button" at bounding box center [657, 79] width 11 height 6
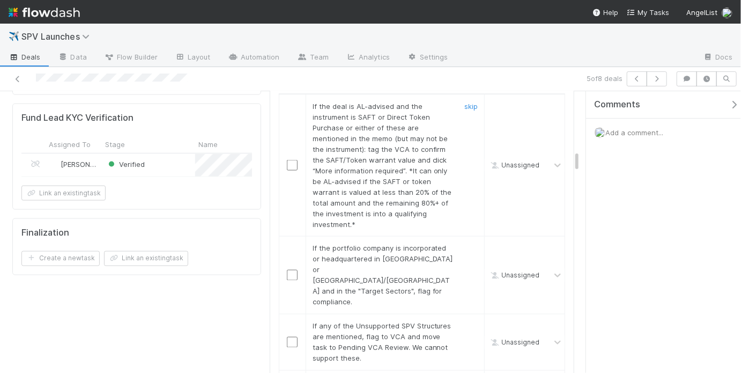
scroll to position [771, 0]
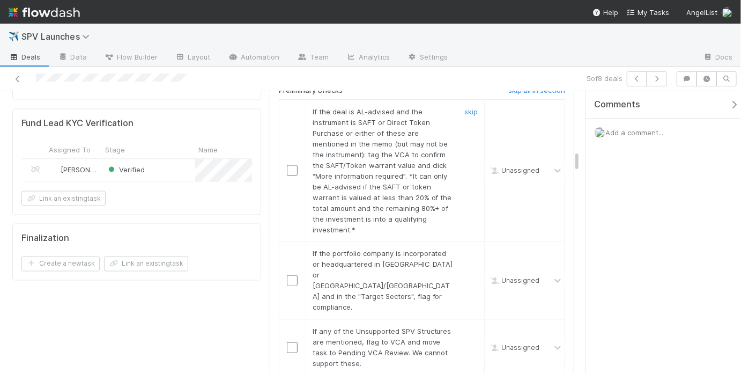
click at [460, 108] on div "skip" at bounding box center [470, 170] width 32 height 129
click at [464, 107] on link "skip" at bounding box center [470, 111] width 13 height 9
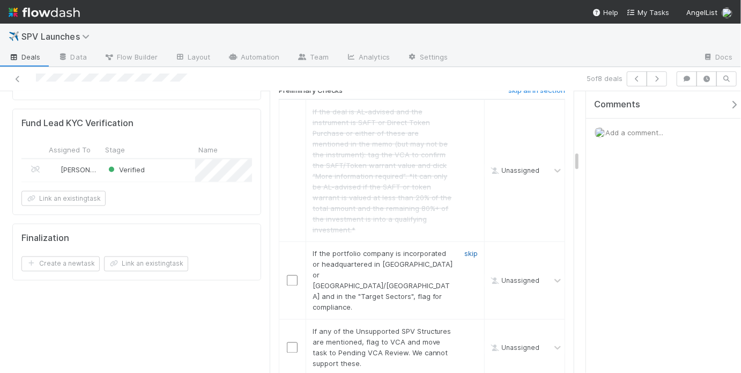
click at [467, 249] on link "skip" at bounding box center [470, 253] width 13 height 9
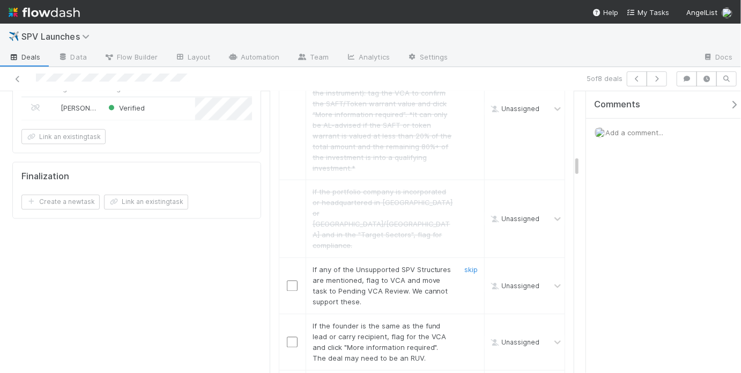
scroll to position [833, 0]
click at [464, 265] on link "skip" at bounding box center [470, 269] width 13 height 9
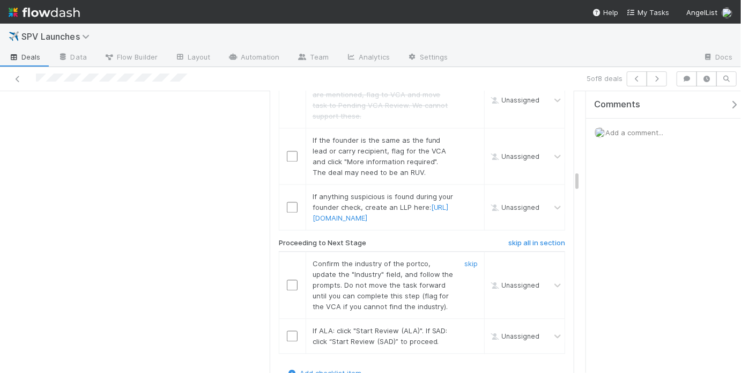
scroll to position [1003, 0]
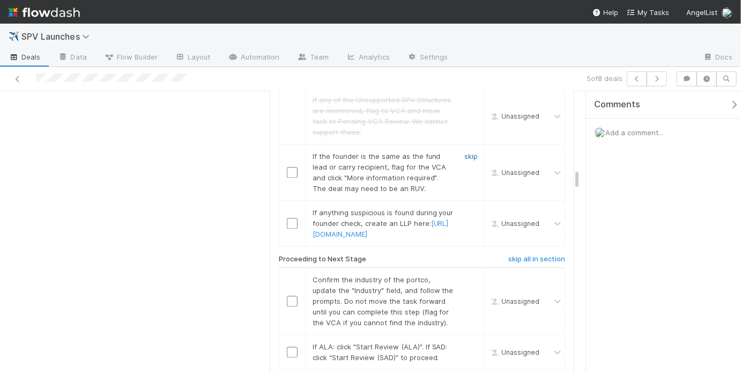
click at [464, 152] on link "skip" at bounding box center [470, 156] width 13 height 9
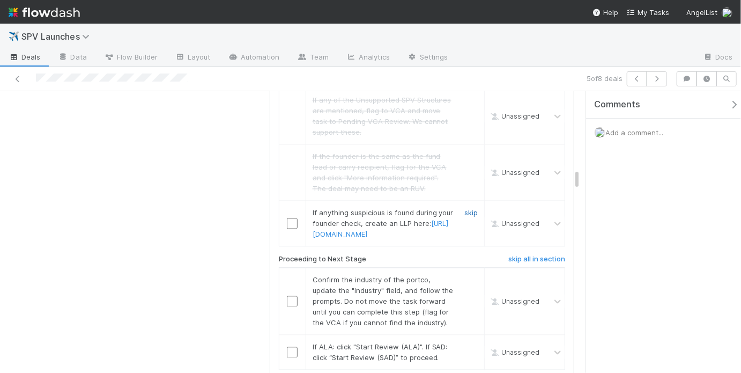
click at [465, 208] on link "skip" at bounding box center [470, 212] width 13 height 9
click at [291, 295] on input "checkbox" at bounding box center [292, 300] width 11 height 11
click at [291, 346] on input "checkbox" at bounding box center [292, 351] width 11 height 11
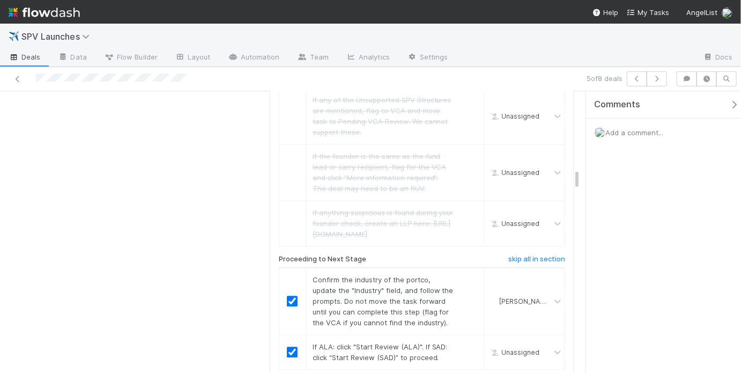
checkbox input "true"
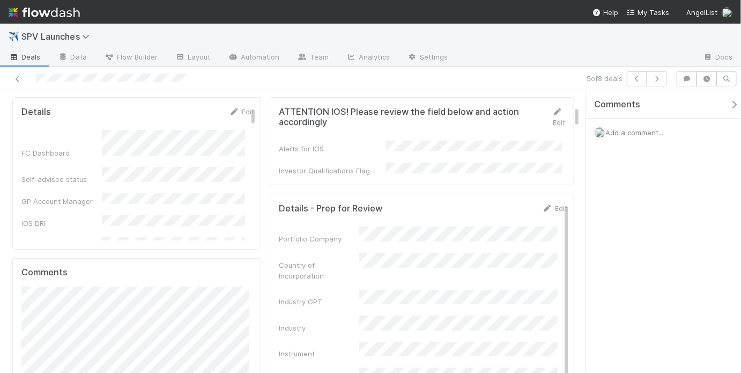
scroll to position [0, 0]
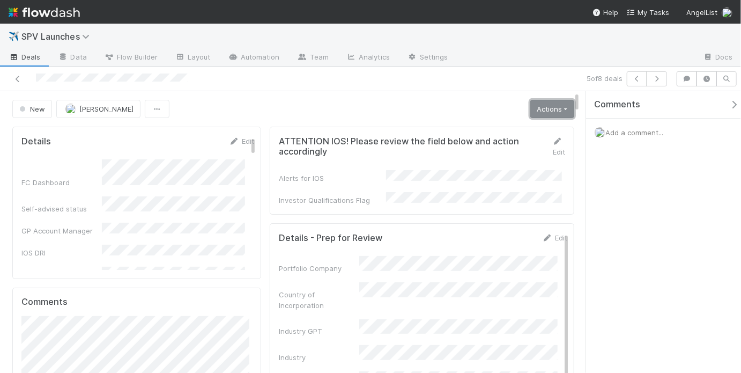
click at [538, 107] on link "Actions" at bounding box center [552, 109] width 44 height 18
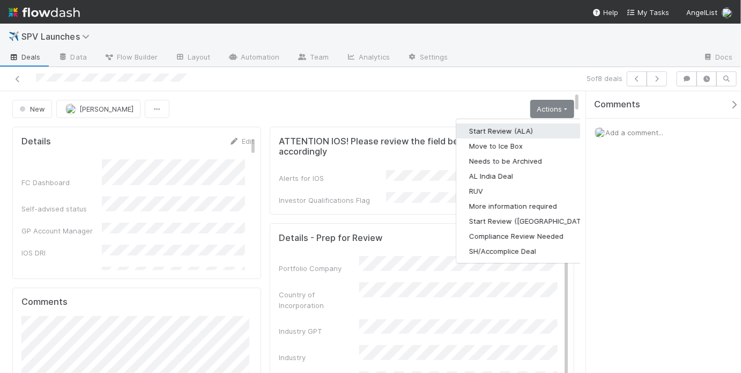
click at [524, 124] on button "Start Review (ALA)" at bounding box center [529, 130] width 146 height 15
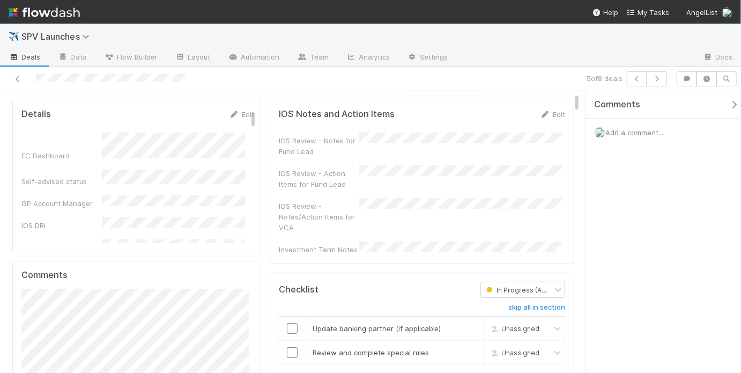
scroll to position [60, 0]
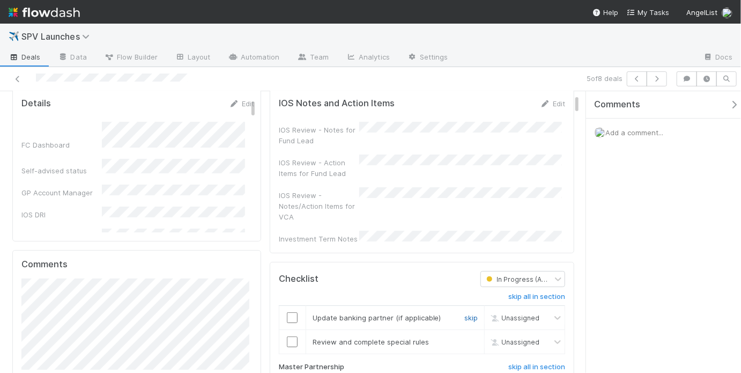
click at [468, 313] on link "skip" at bounding box center [470, 317] width 13 height 9
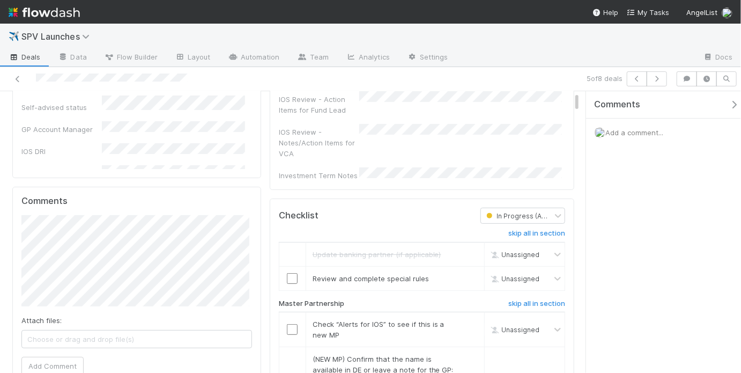
scroll to position [160, 0]
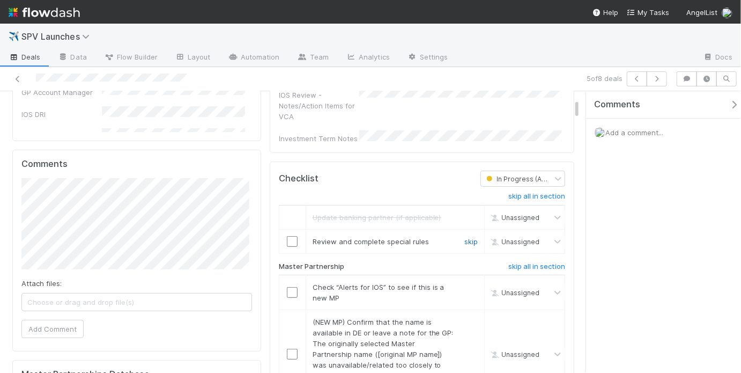
click at [469, 237] on link "skip" at bounding box center [470, 241] width 13 height 9
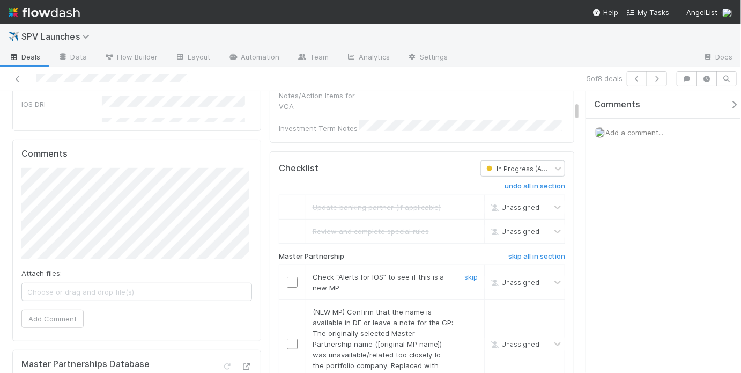
scroll to position [252, 0]
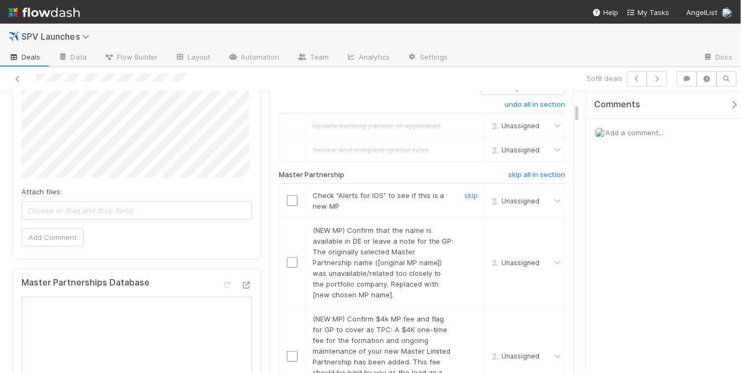
click at [289, 195] on input "checkbox" at bounding box center [292, 200] width 11 height 11
click at [464, 226] on link "skip" at bounding box center [470, 230] width 13 height 9
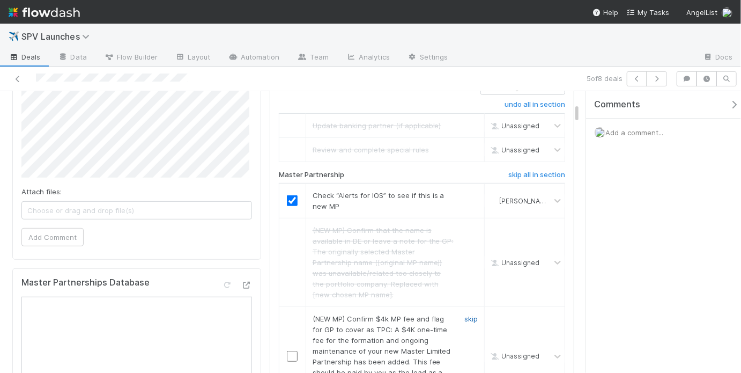
click at [468, 314] on link "skip" at bounding box center [470, 318] width 13 height 9
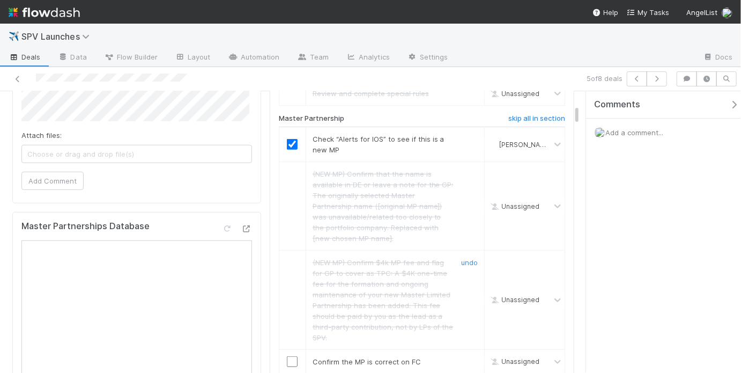
scroll to position [370, 0]
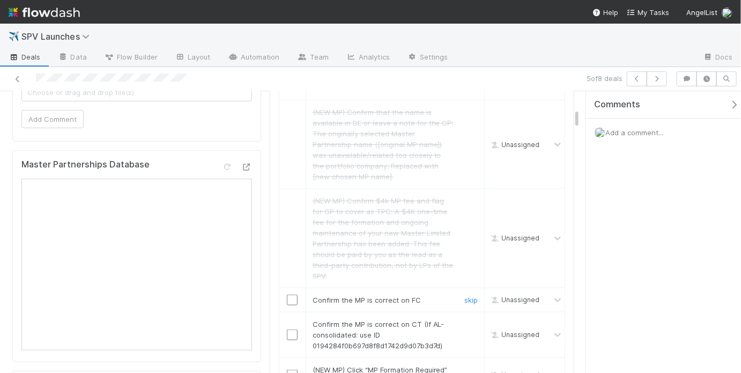
click at [287, 294] on input "checkbox" at bounding box center [292, 299] width 11 height 11
click at [291, 329] on input "checkbox" at bounding box center [292, 334] width 11 height 11
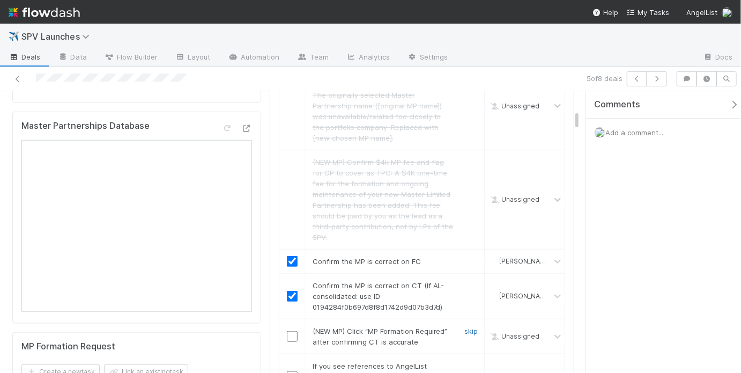
click at [464, 327] on link "skip" at bounding box center [470, 331] width 13 height 9
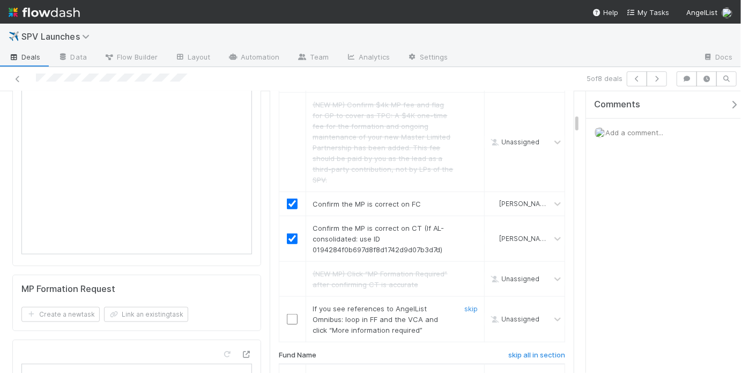
scroll to position [475, 0]
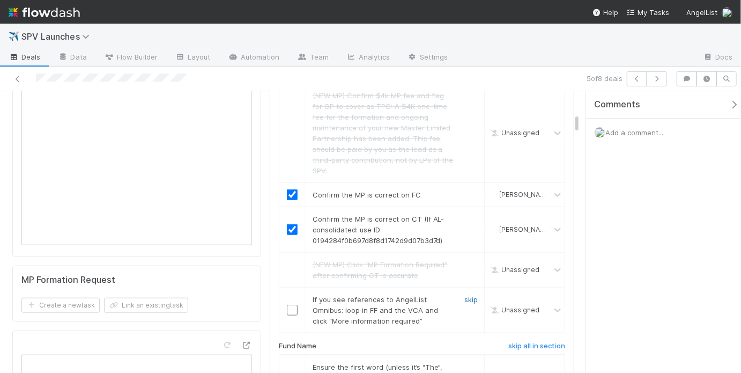
click at [464, 295] on link "skip" at bounding box center [470, 299] width 13 height 9
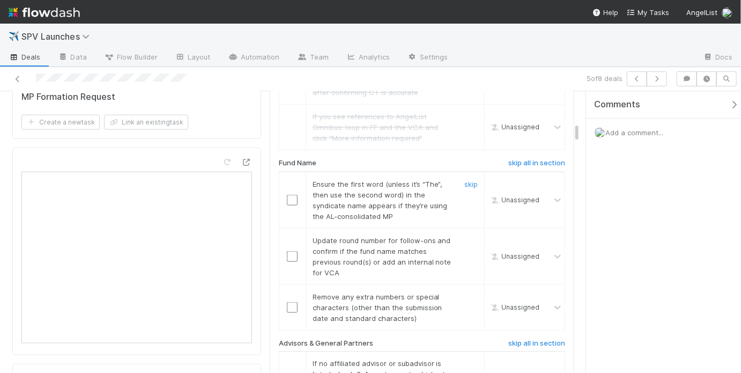
scroll to position [670, 0]
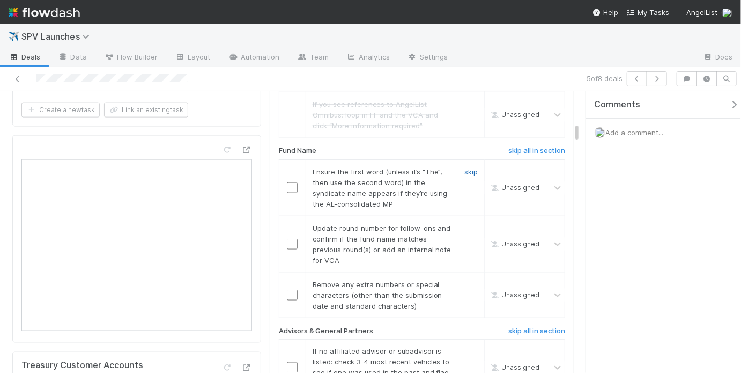
click at [468, 167] on link "skip" at bounding box center [470, 171] width 13 height 9
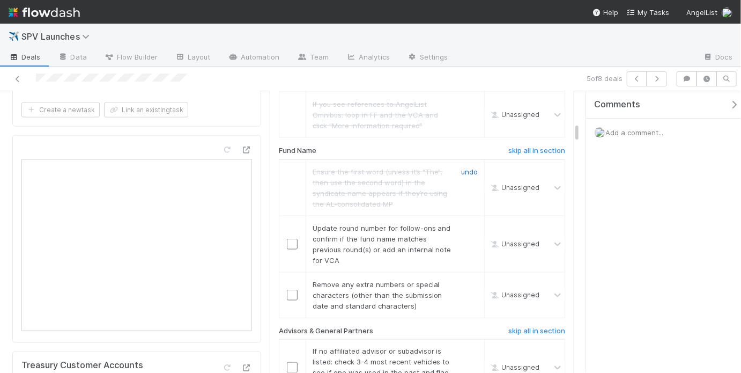
click at [461, 167] on link "undo" at bounding box center [469, 171] width 17 height 9
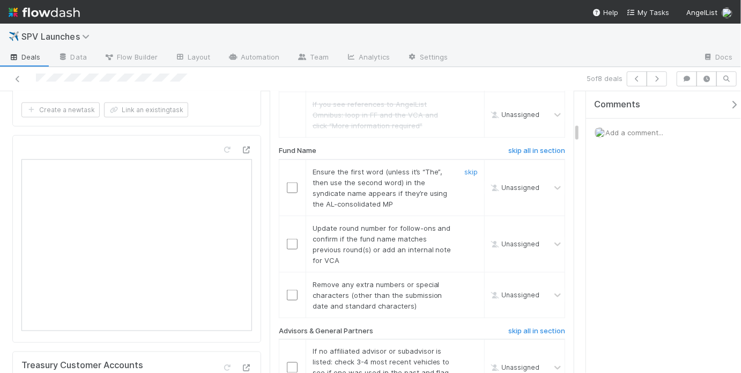
click at [294, 182] on input "checkbox" at bounding box center [292, 187] width 11 height 11
click at [464, 224] on link "skip" at bounding box center [470, 228] width 13 height 9
click at [469, 280] on link "skip" at bounding box center [470, 284] width 13 height 9
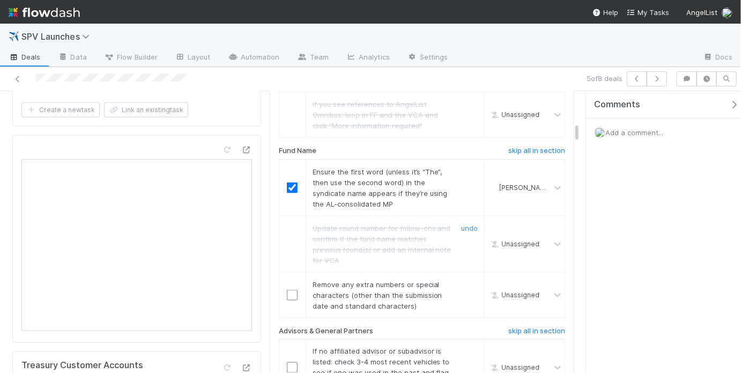
click at [465, 224] on link "undo" at bounding box center [469, 228] width 17 height 9
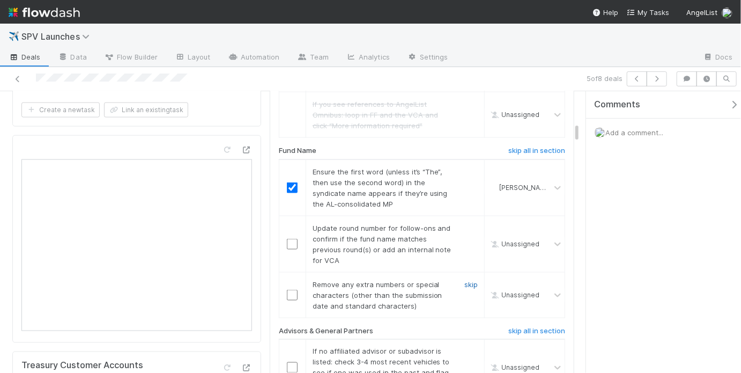
click at [464, 280] on link "skip" at bounding box center [470, 284] width 13 height 9
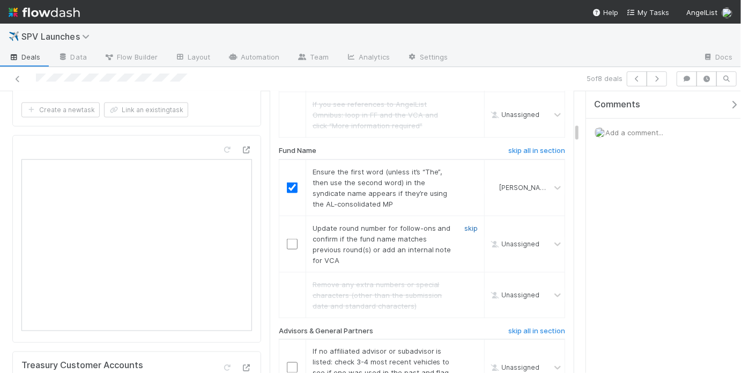
click at [464, 224] on link "skip" at bounding box center [470, 228] width 13 height 9
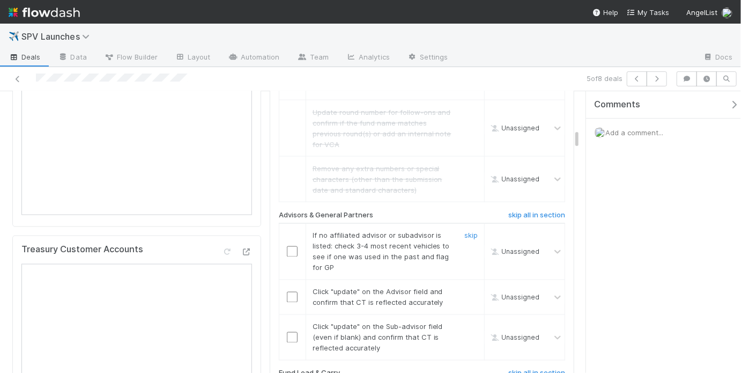
scroll to position [815, 0]
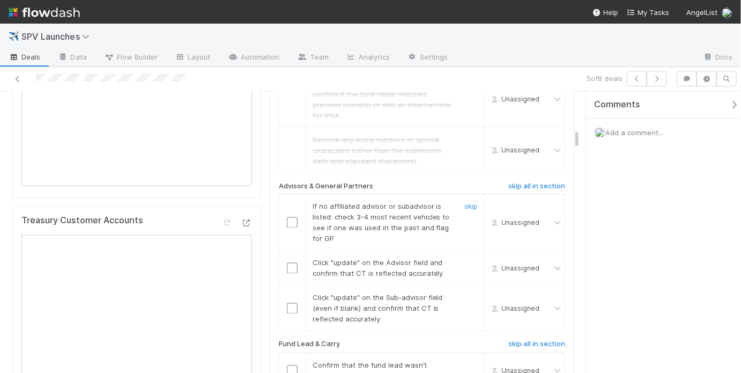
click at [283, 217] on div at bounding box center [292, 222] width 26 height 11
click at [287, 217] on input "checkbox" at bounding box center [292, 222] width 11 height 11
click at [289, 263] on input "checkbox" at bounding box center [292, 268] width 11 height 11
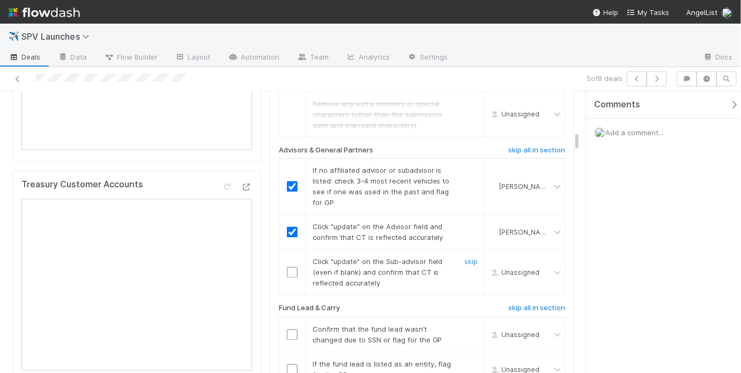
scroll to position [857, 0]
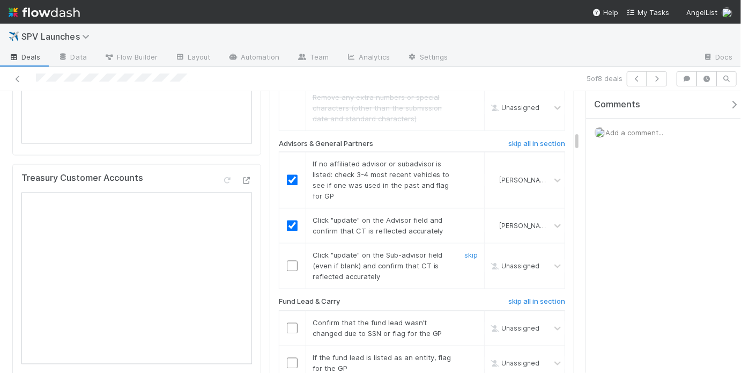
click at [289, 261] on input "checkbox" at bounding box center [292, 266] width 11 height 11
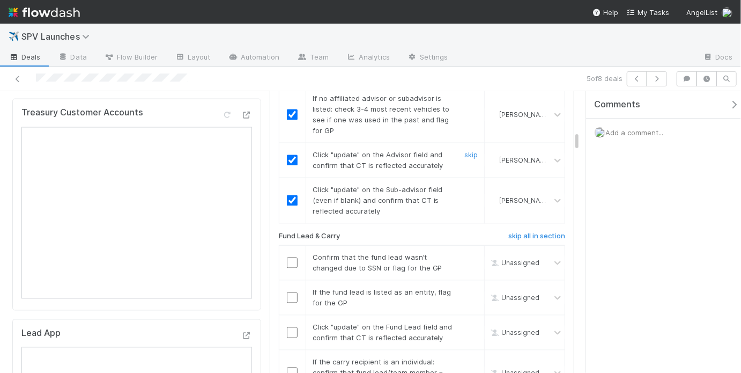
scroll to position [930, 0]
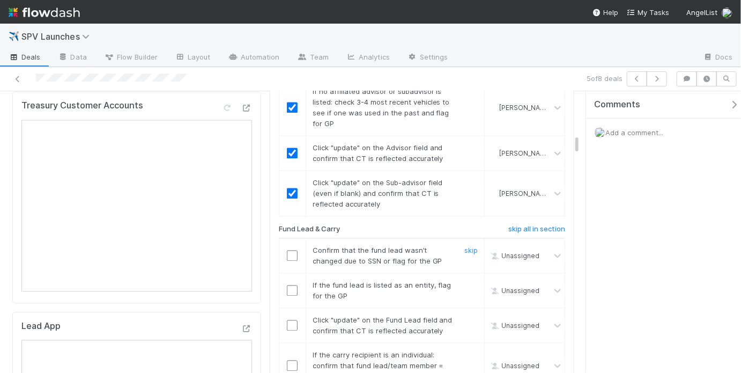
click at [457, 245] on div "skip" at bounding box center [470, 255] width 32 height 21
click at [467, 246] on link "skip" at bounding box center [470, 250] width 13 height 9
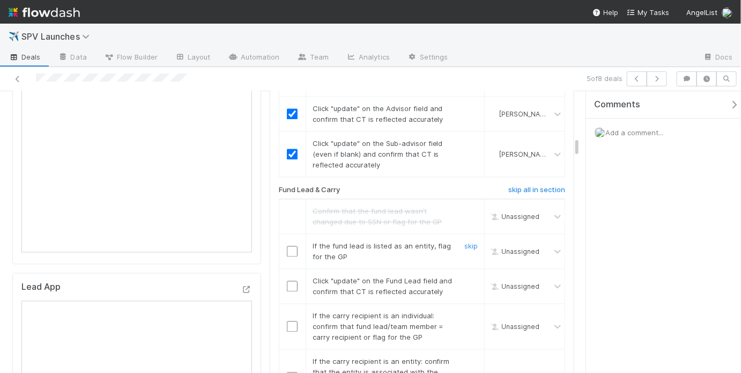
scroll to position [988, 0]
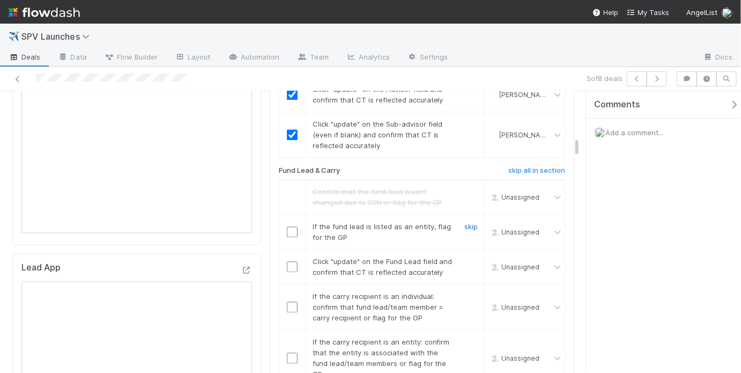
click at [470, 223] on link "skip" at bounding box center [470, 227] width 13 height 9
click at [290, 262] on input "checkbox" at bounding box center [292, 267] width 11 height 11
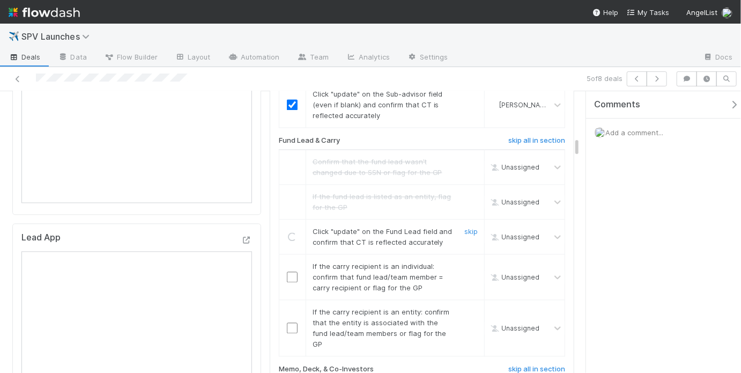
scroll to position [1064, 0]
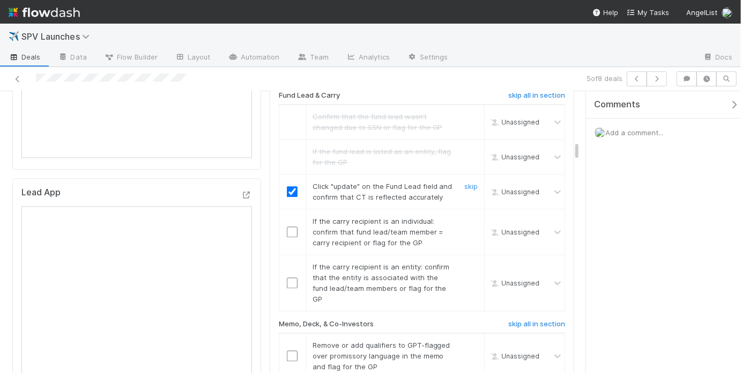
checkbox input "true"
click at [291, 186] on input "checkbox" at bounding box center [292, 191] width 11 height 11
click at [468, 217] on link "skip" at bounding box center [470, 221] width 13 height 9
click at [290, 277] on input "checkbox" at bounding box center [292, 282] width 11 height 11
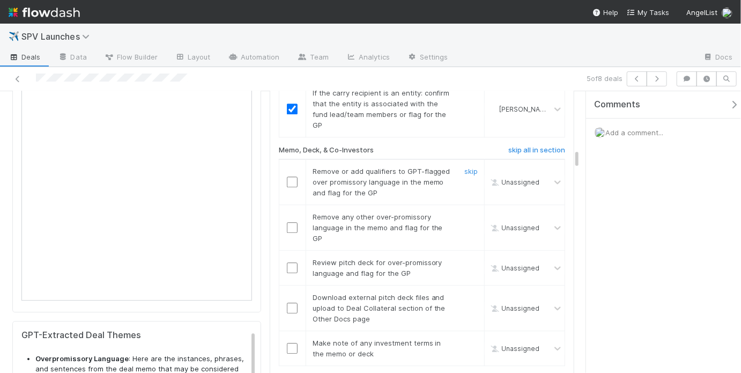
scroll to position [1241, 0]
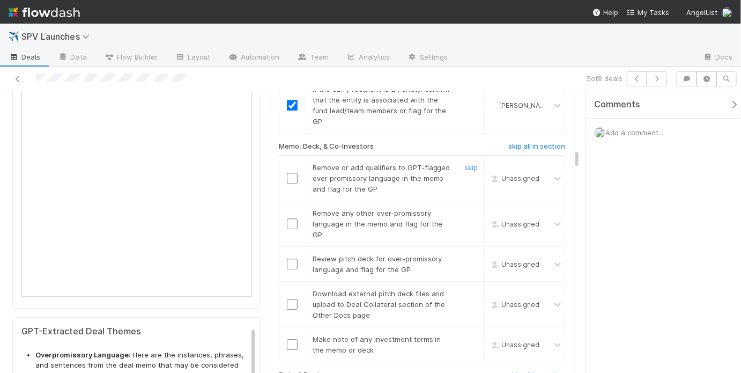
click at [289, 173] on input "checkbox" at bounding box center [292, 178] width 11 height 11
click at [290, 218] on input "checkbox" at bounding box center [292, 223] width 11 height 11
click at [292, 173] on input "checkbox" at bounding box center [292, 178] width 11 height 11
click at [287, 258] on input "checkbox" at bounding box center [292, 263] width 11 height 11
checkbox input "true"
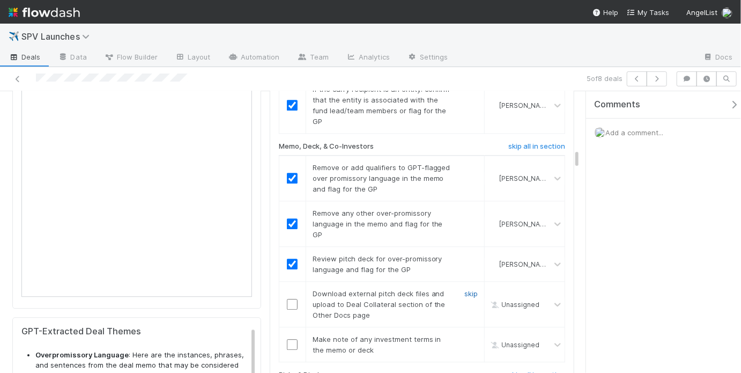
click at [464, 289] on link "skip" at bounding box center [470, 293] width 13 height 9
click at [288, 339] on input "checkbox" at bounding box center [292, 344] width 11 height 11
click at [294, 339] on input "checkbox" at bounding box center [292, 344] width 11 height 11
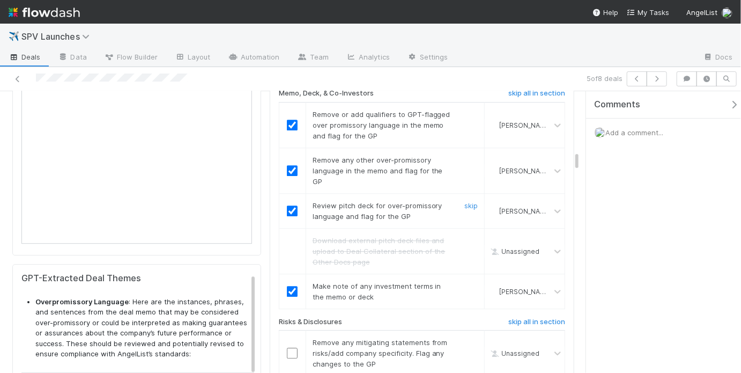
scroll to position [1413, 0]
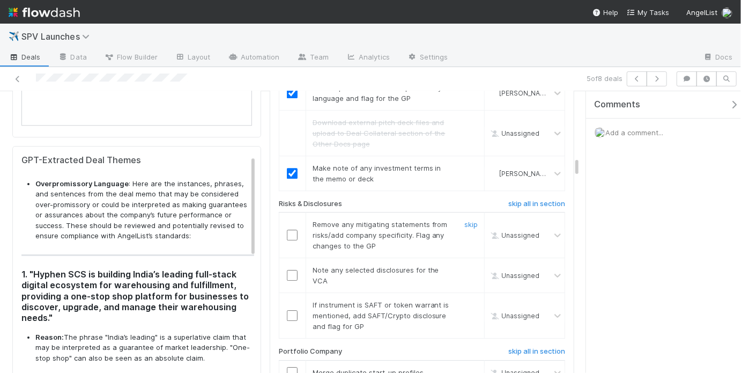
click at [287, 230] on input "checkbox" at bounding box center [292, 235] width 11 height 11
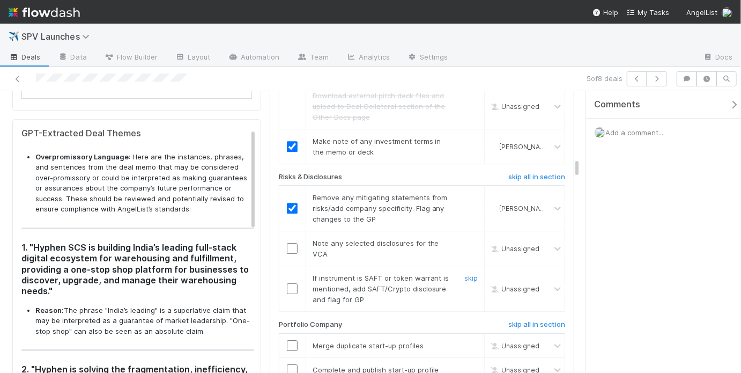
scroll to position [1444, 0]
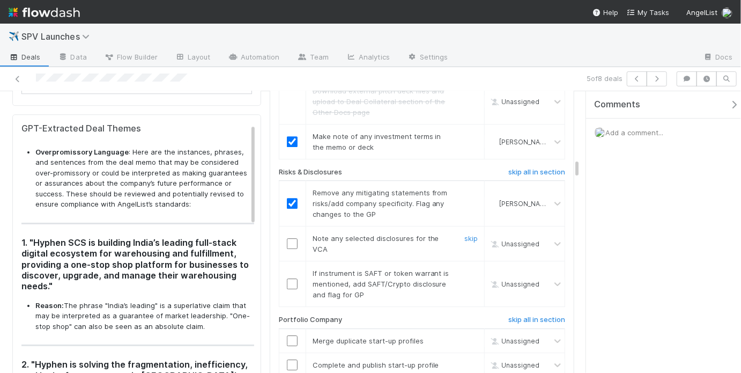
click at [290, 238] on input "checkbox" at bounding box center [292, 243] width 11 height 11
click at [464, 269] on link "skip" at bounding box center [470, 273] width 13 height 9
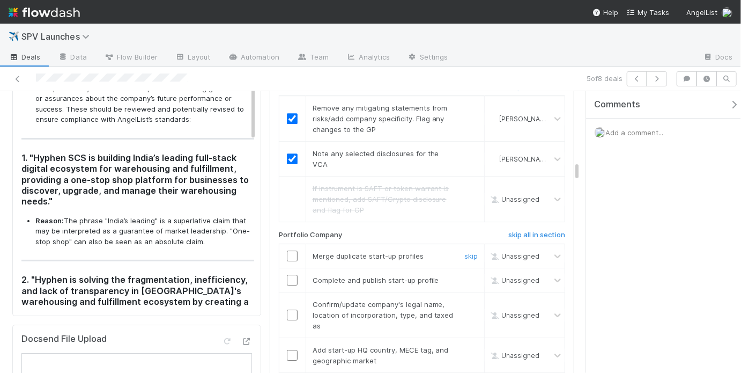
scroll to position [1534, 0]
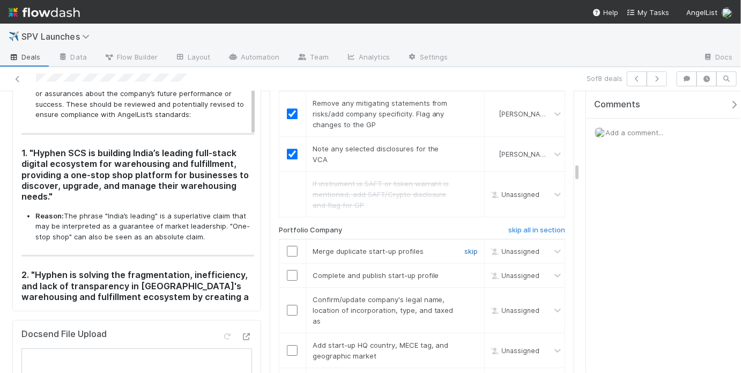
click at [464, 247] on link "skip" at bounding box center [470, 251] width 13 height 9
click at [467, 271] on link "skip" at bounding box center [470, 275] width 13 height 9
click at [465, 247] on link "skip" at bounding box center [470, 251] width 13 height 9
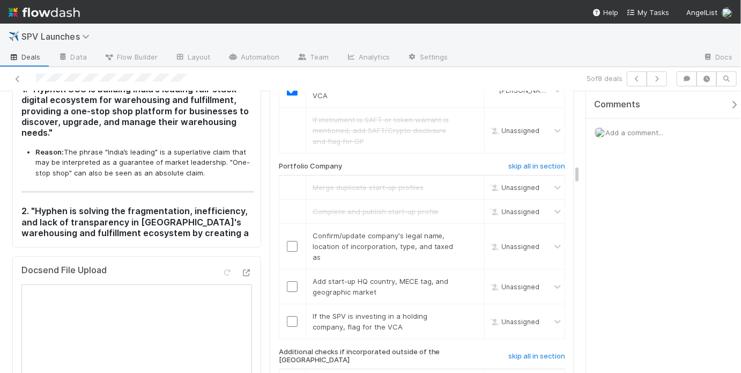
scroll to position [1617, 0]
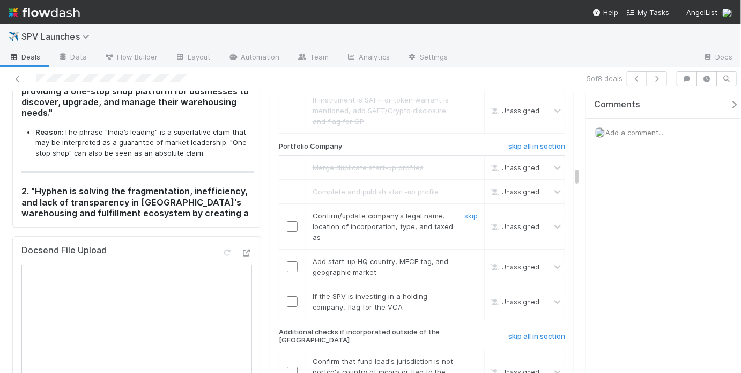
click at [287, 221] on input "checkbox" at bounding box center [292, 226] width 11 height 11
click at [290, 261] on input "checkbox" at bounding box center [292, 266] width 11 height 11
click at [467, 292] on link "skip" at bounding box center [470, 296] width 13 height 9
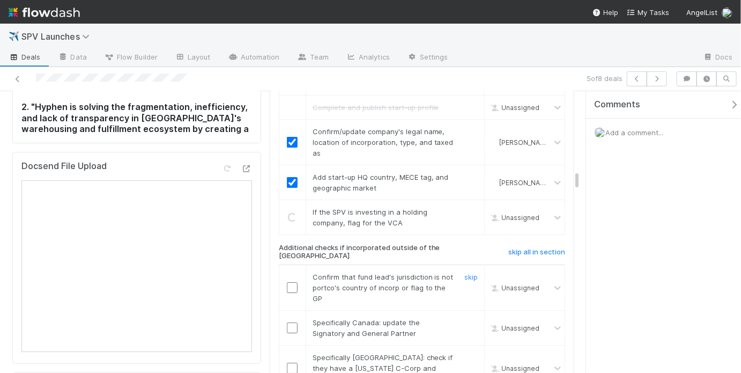
scroll to position [1705, 0]
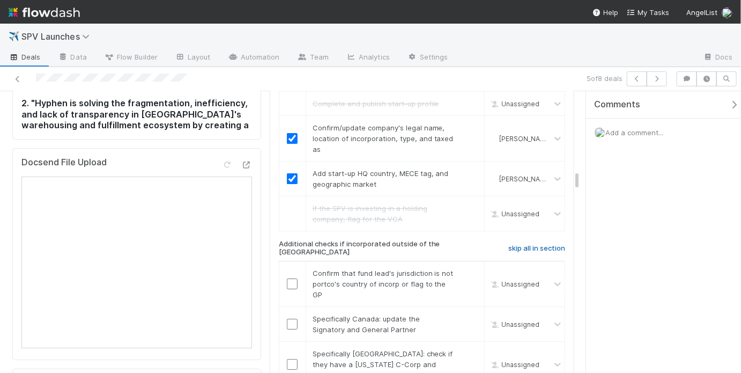
click at [523, 244] on h6 "skip all in section" at bounding box center [536, 248] width 57 height 9
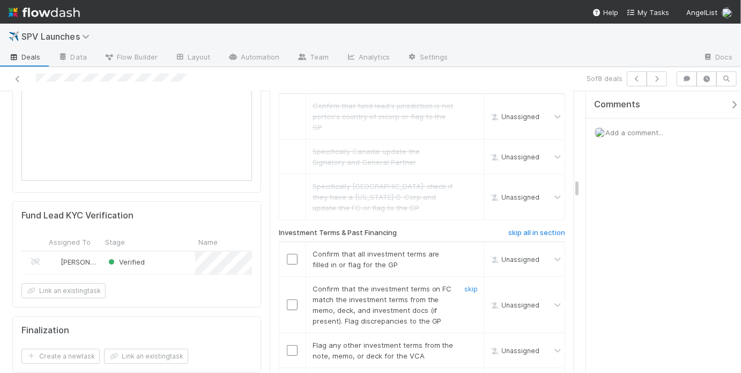
scroll to position [1879, 0]
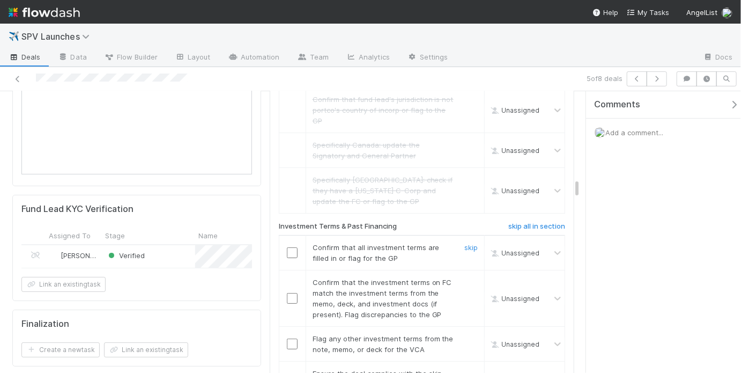
click at [290, 247] on input "checkbox" at bounding box center [292, 252] width 11 height 11
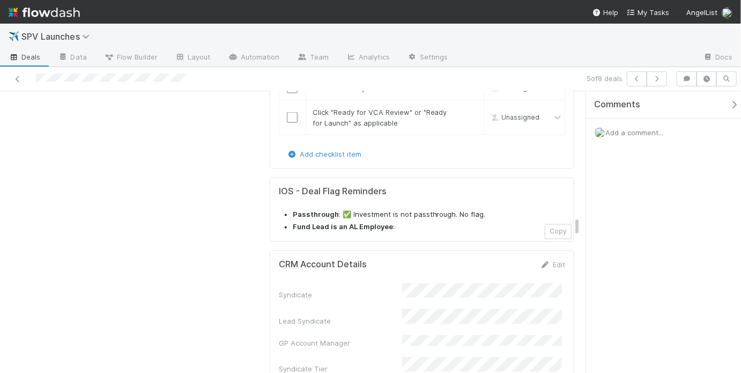
checkbox input "true"
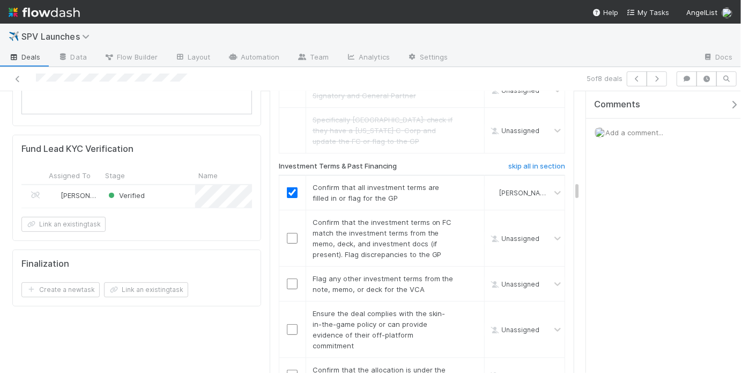
scroll to position [1956, 0]
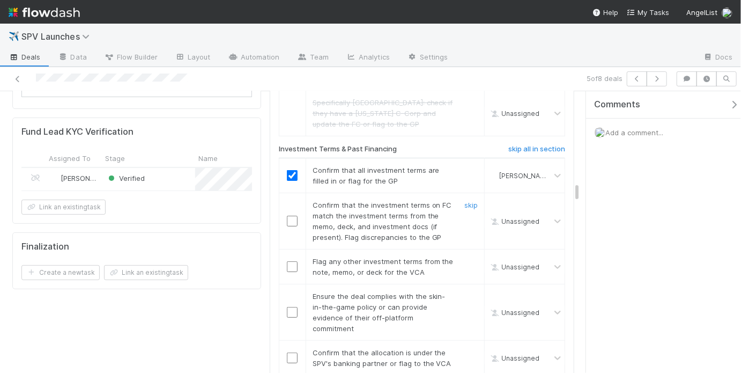
click at [293, 216] on input "checkbox" at bounding box center [292, 221] width 11 height 11
click at [468, 257] on link "skip" at bounding box center [470, 261] width 13 height 9
click at [292, 307] on input "checkbox" at bounding box center [292, 312] width 11 height 11
click at [292, 352] on input "checkbox" at bounding box center [292, 357] width 11 height 11
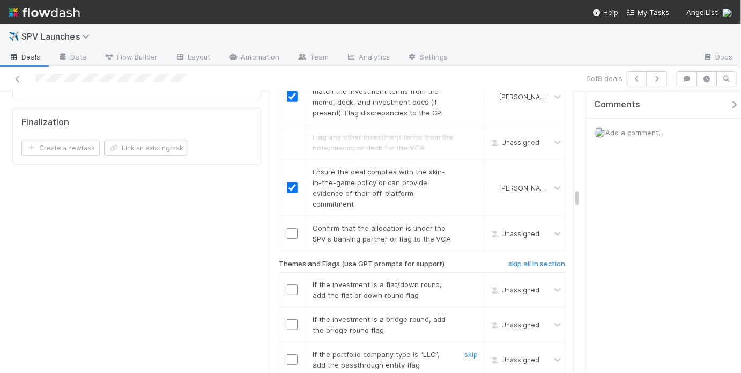
scroll to position [2089, 0]
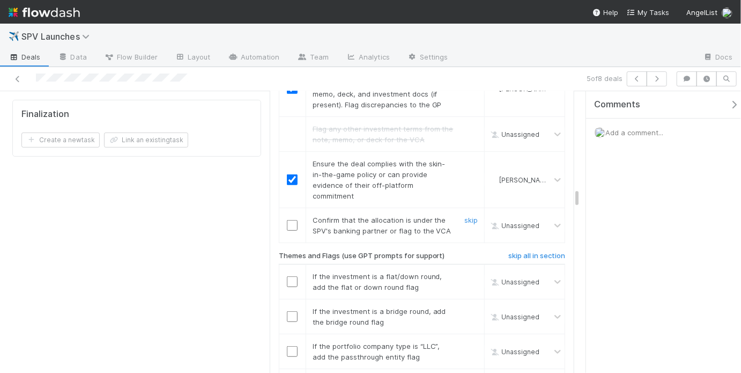
click at [292, 220] on input "checkbox" at bounding box center [292, 225] width 11 height 11
click at [464, 272] on link "skip" at bounding box center [470, 276] width 13 height 9
click at [287, 311] on input "checkbox" at bounding box center [292, 316] width 11 height 11
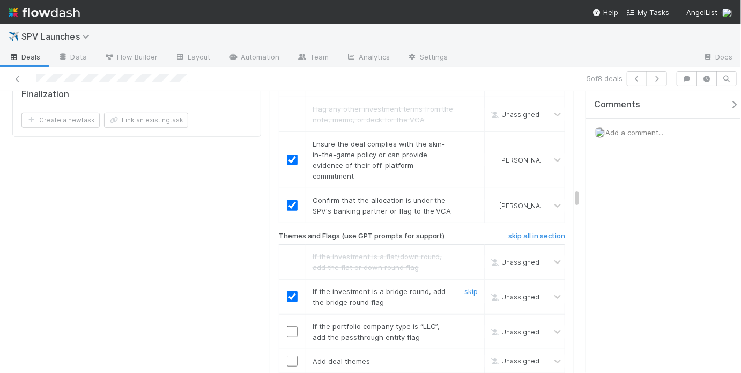
checkbox input "true"
click at [470, 321] on link "skip" at bounding box center [470, 325] width 13 height 9
click at [464, 356] on link "skip" at bounding box center [470, 360] width 13 height 9
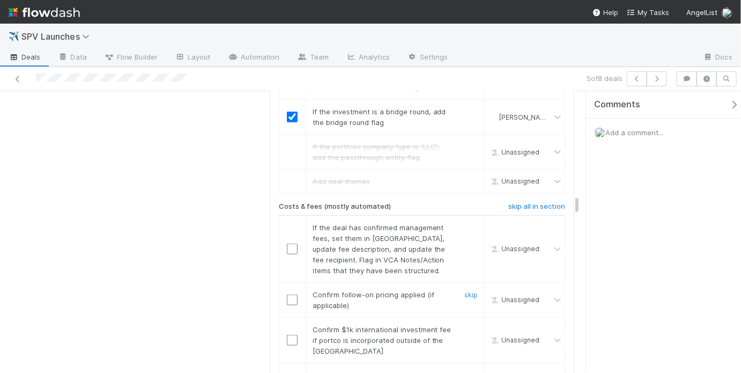
scroll to position [2302, 0]
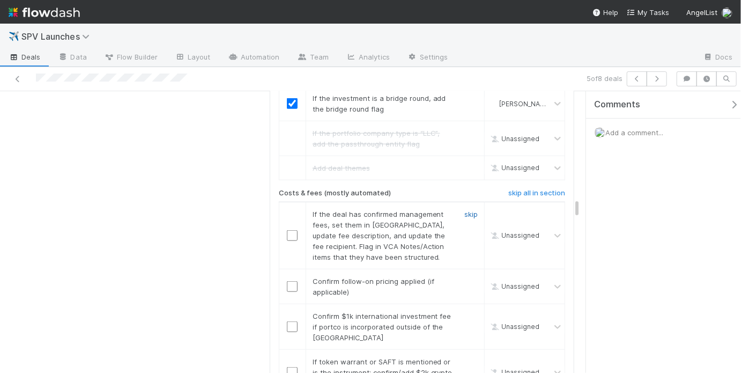
click at [464, 210] on link "skip" at bounding box center [470, 214] width 13 height 9
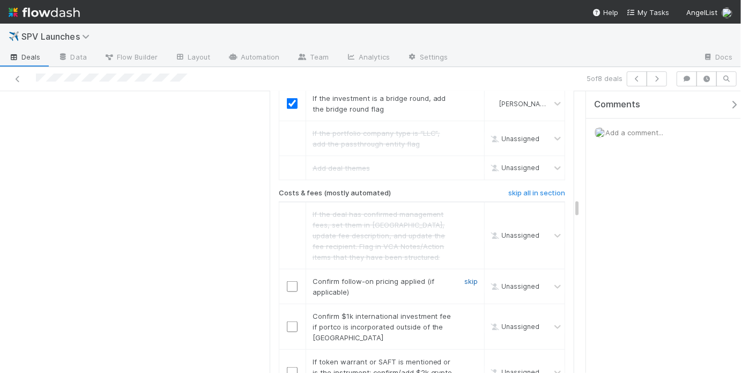
click at [467, 277] on link "skip" at bounding box center [470, 281] width 13 height 9
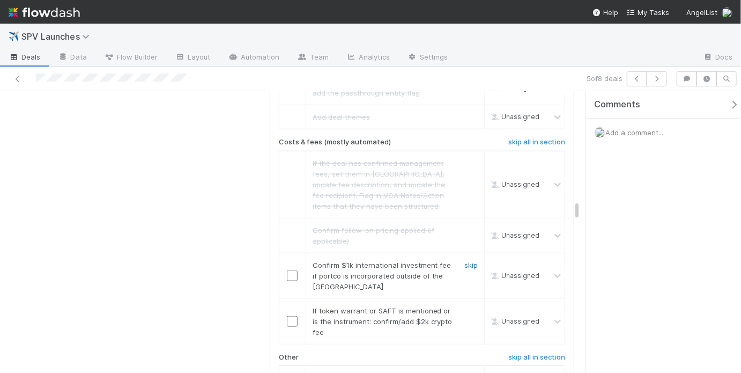
click at [464, 261] on link "skip" at bounding box center [470, 265] width 13 height 9
click at [464, 306] on link "skip" at bounding box center [470, 310] width 13 height 9
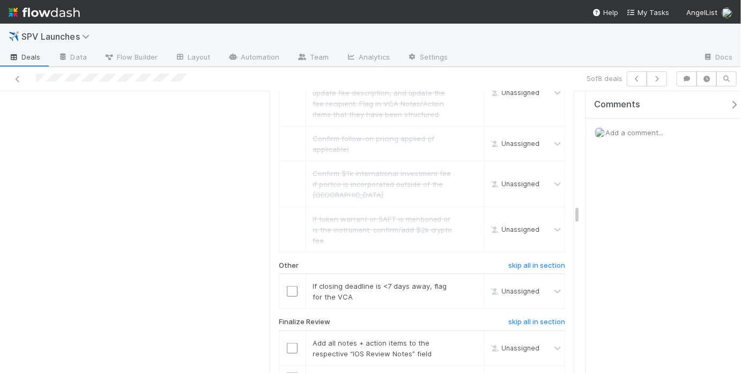
scroll to position [2448, 0]
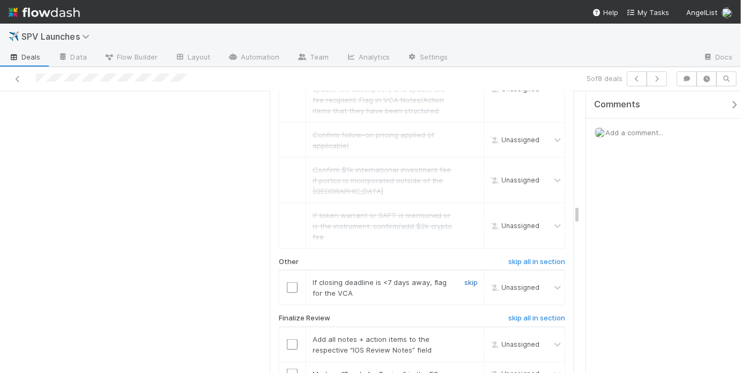
click at [469, 278] on link "skip" at bounding box center [470, 282] width 13 height 9
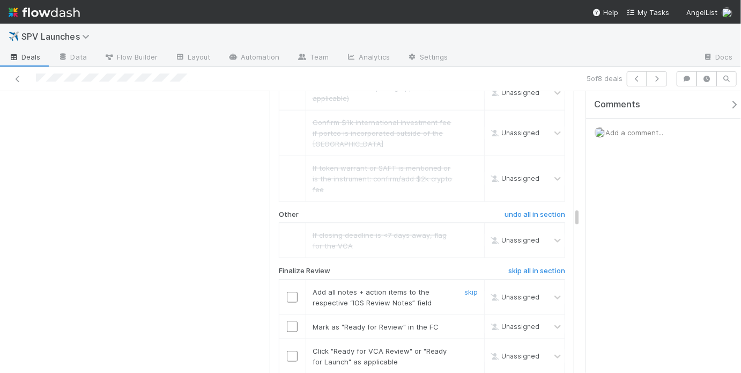
scroll to position [2504, 0]
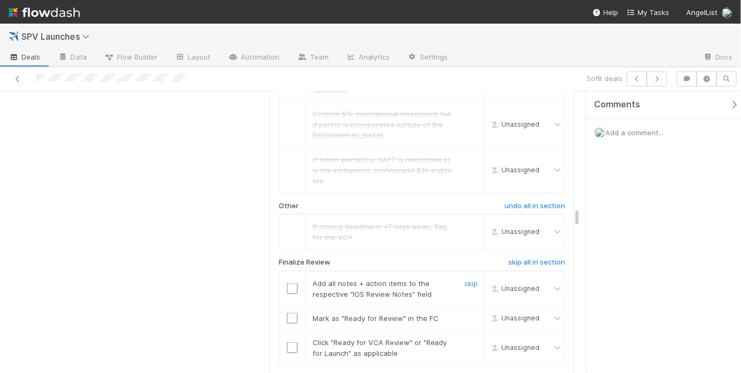
click at [291, 271] on td at bounding box center [292, 288] width 27 height 35
click at [290, 283] on input "checkbox" at bounding box center [292, 288] width 11 height 11
click at [287, 313] on input "checkbox" at bounding box center [292, 318] width 11 height 11
click at [288, 342] on input "checkbox" at bounding box center [292, 347] width 11 height 11
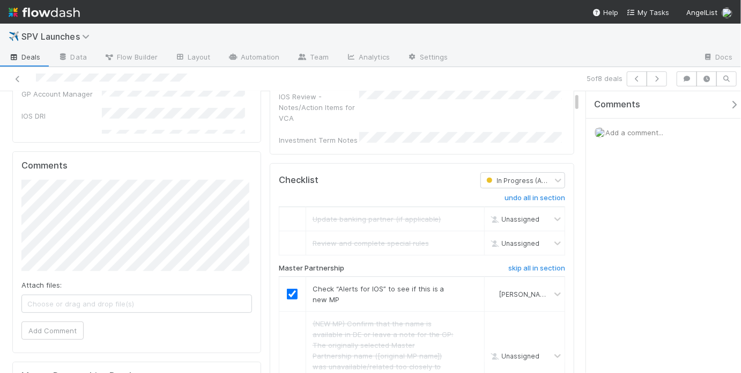
scroll to position [0, 0]
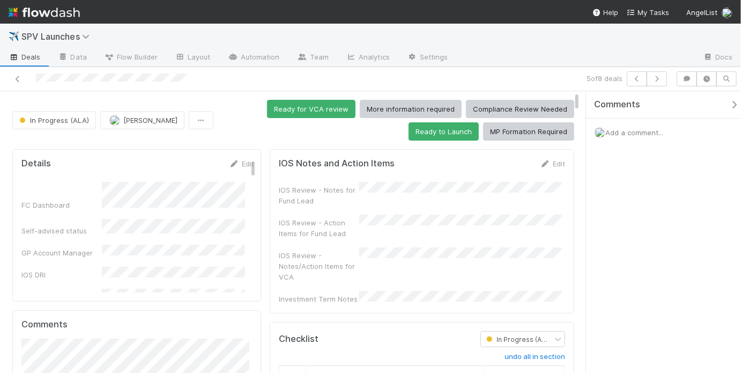
click at [390, 224] on div "IOS Review - Action Items for Fund Lead" at bounding box center [422, 227] width 286 height 24
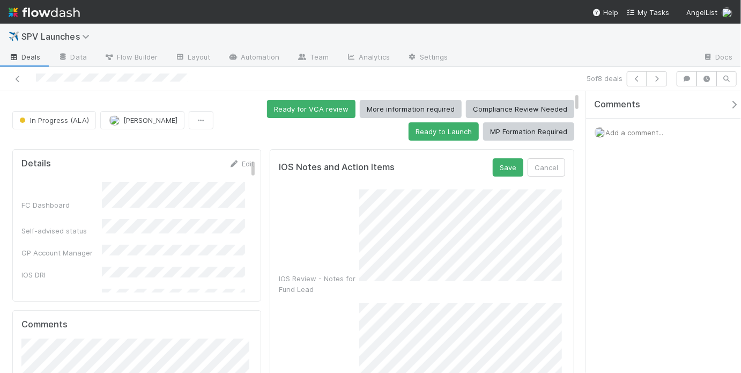
scroll to position [13, 0]
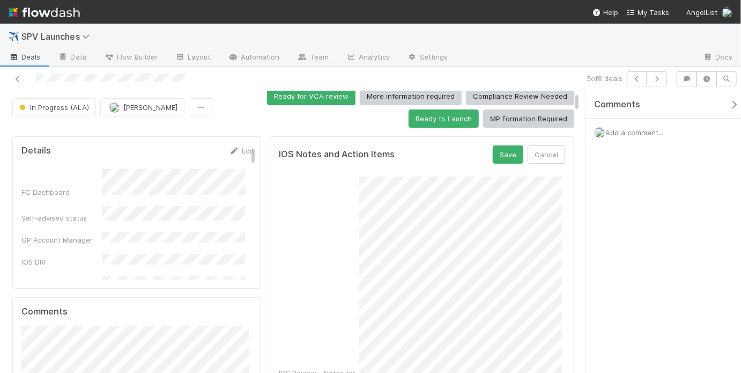
click at [348, 343] on div "IOS Review - Notes for Fund Lead" at bounding box center [422, 282] width 286 height 212
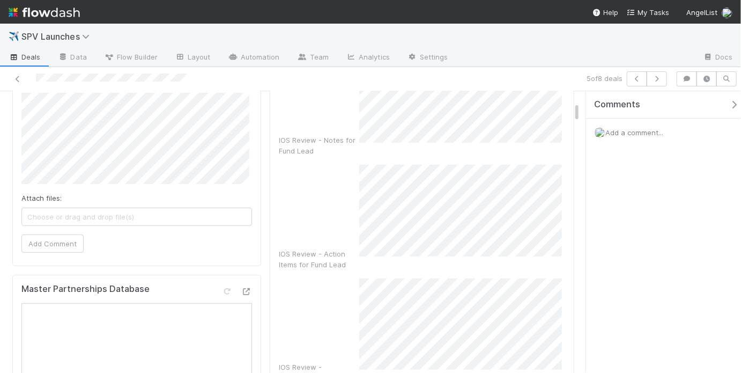
scroll to position [262, 0]
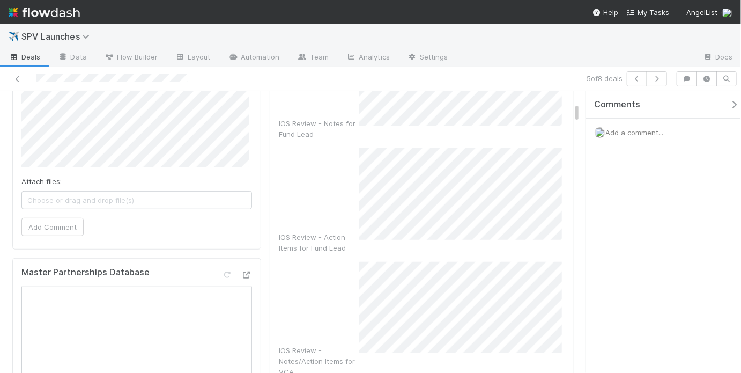
click at [347, 294] on div "IOS Review - Notes/Action Items for VCA" at bounding box center [422, 320] width 286 height 116
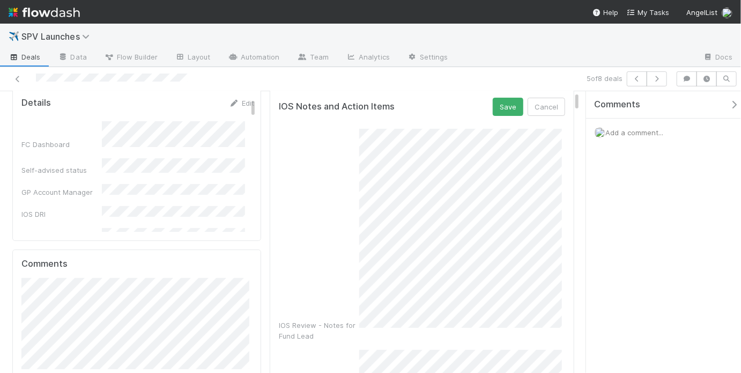
scroll to position [0, 0]
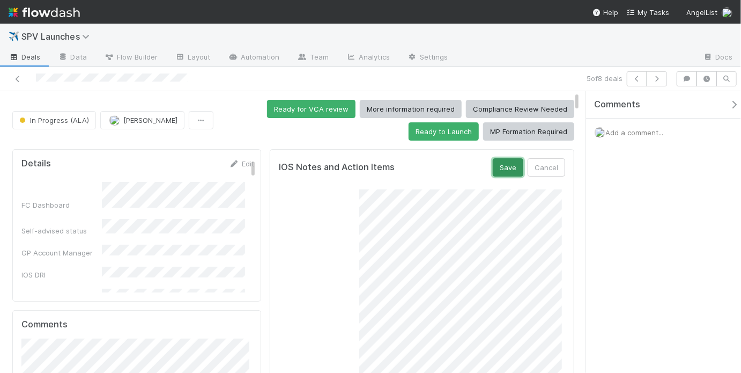
click at [495, 165] on button "Save" at bounding box center [508, 167] width 31 height 18
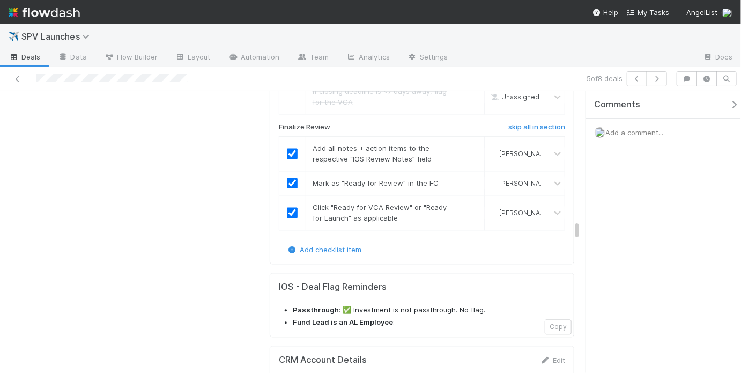
scroll to position [2880, 0]
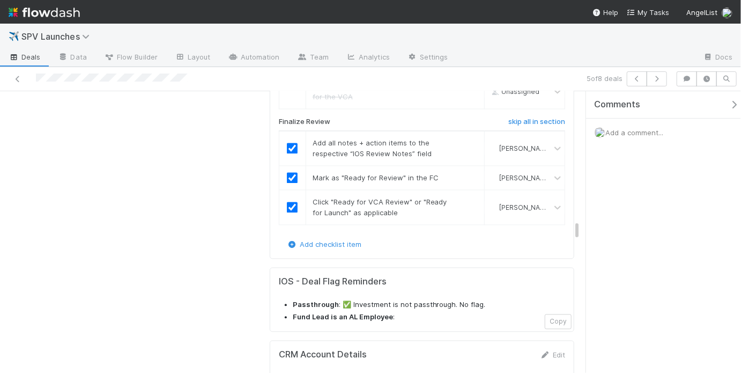
click at [343, 299] on li "Passthrough : ✅ Investment is not passthrough. No flag." at bounding box center [429, 304] width 272 height 11
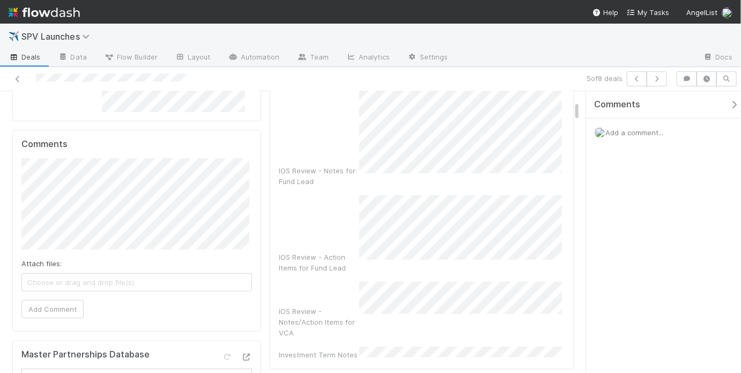
scroll to position [0, 0]
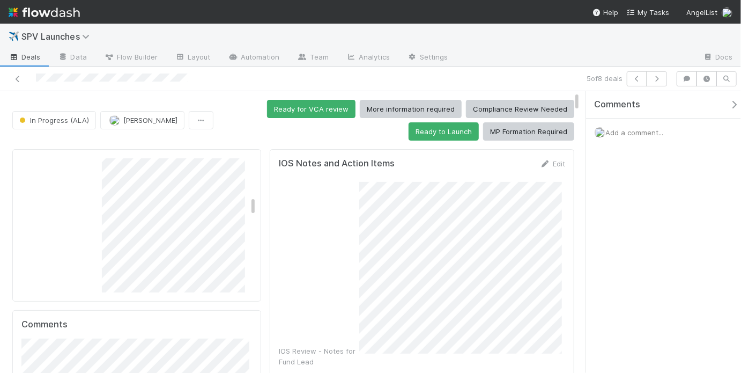
click at [305, 135] on div "Ready for VCA review More information required Compliance Review Needed Ready t…" at bounding box center [396, 120] width 357 height 41
click at [285, 109] on button "Ready for VCA review" at bounding box center [311, 109] width 88 height 18
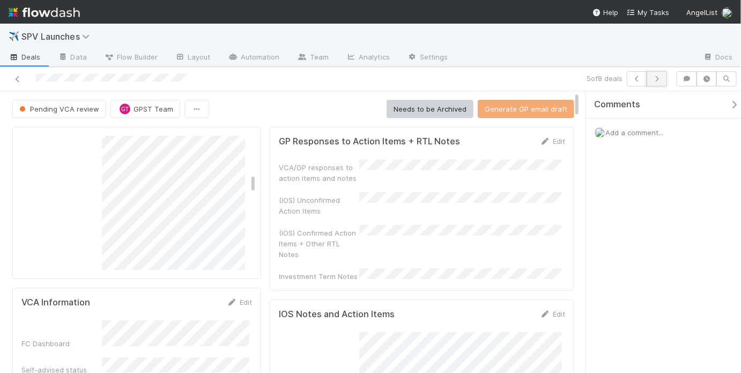
click at [663, 82] on button "button" at bounding box center [657, 78] width 20 height 15
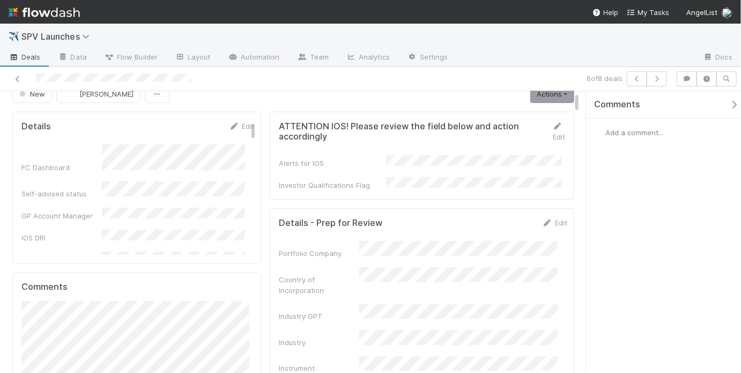
scroll to position [17, 0]
click at [20, 73] on link at bounding box center [17, 78] width 11 height 11
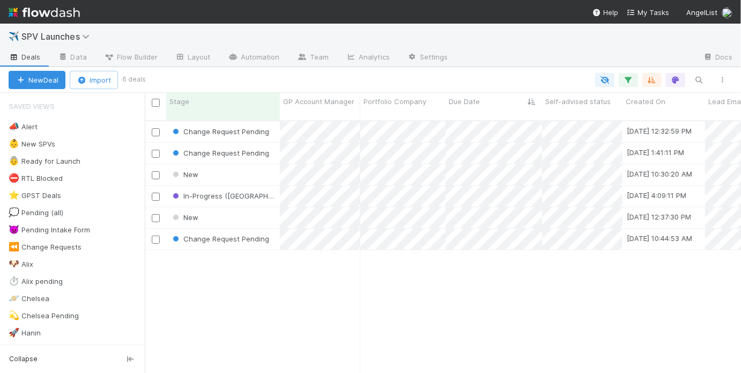
scroll to position [254, 590]
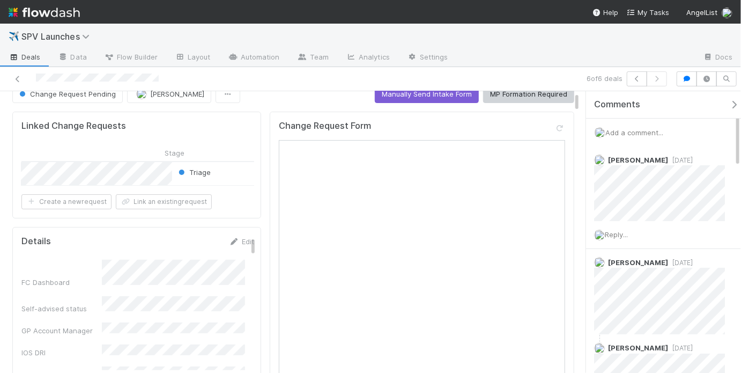
scroll to position [0, 246]
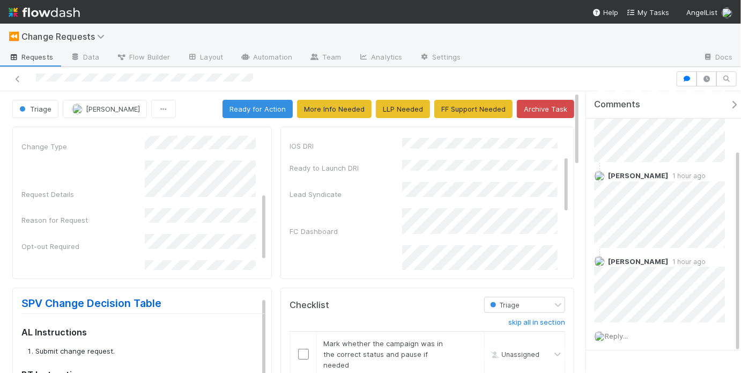
scroll to position [109, 0]
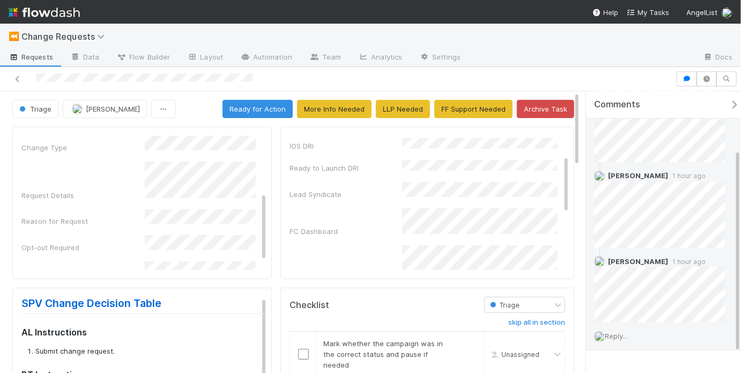
click at [620, 336] on span "Reply..." at bounding box center [616, 335] width 23 height 9
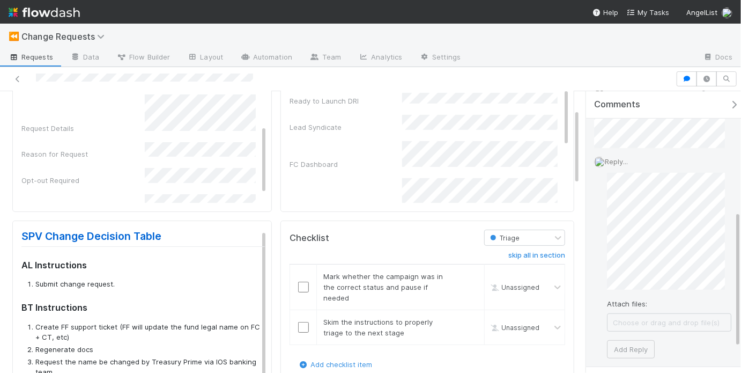
scroll to position [256, 0]
click at [619, 348] on button "Add Reply" at bounding box center [631, 347] width 48 height 18
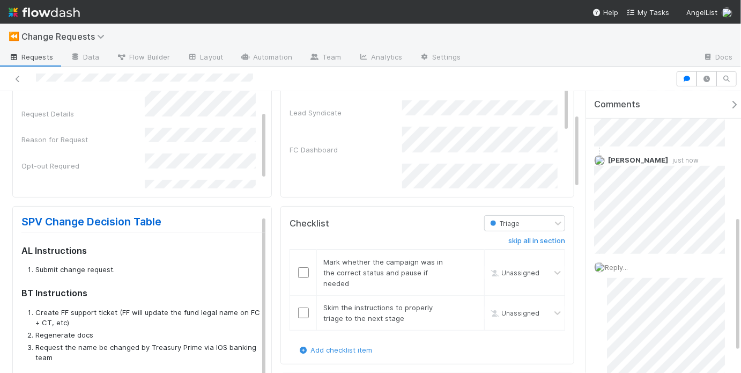
scroll to position [216, 0]
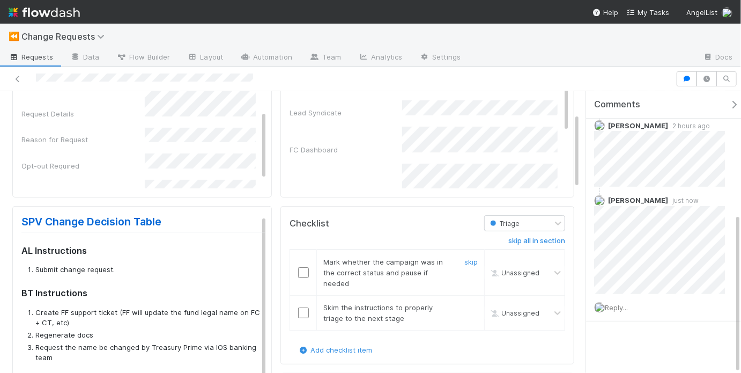
click at [298, 271] on input "checkbox" at bounding box center [303, 272] width 11 height 11
click at [298, 308] on input "checkbox" at bounding box center [303, 312] width 11 height 11
checkbox input "true"
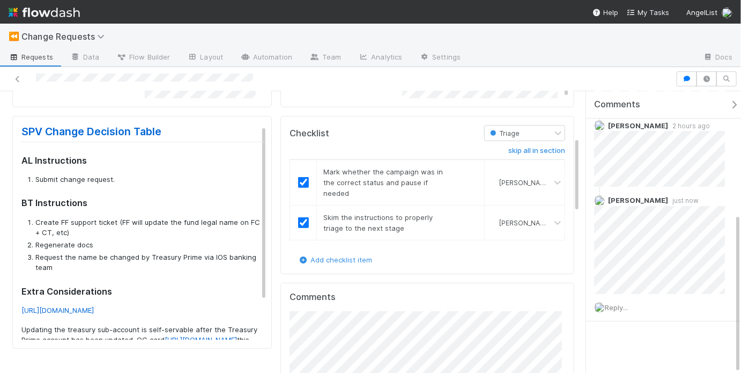
scroll to position [0, 0]
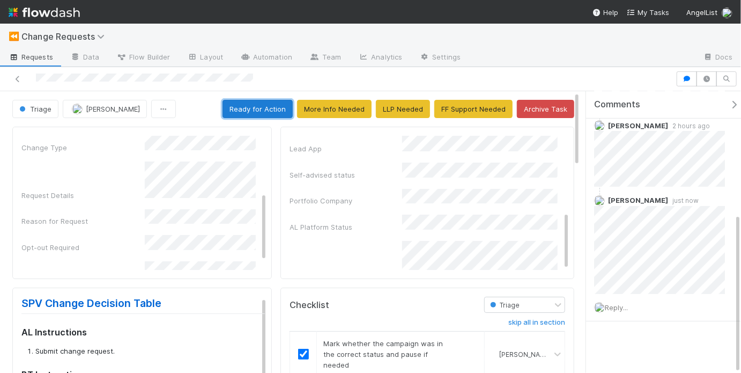
click at [269, 110] on button "Ready for Action" at bounding box center [258, 109] width 70 height 18
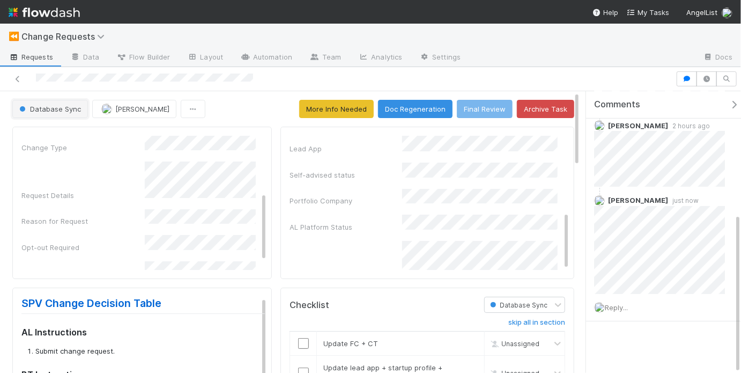
click at [61, 108] on span "Database Sync" at bounding box center [49, 109] width 64 height 9
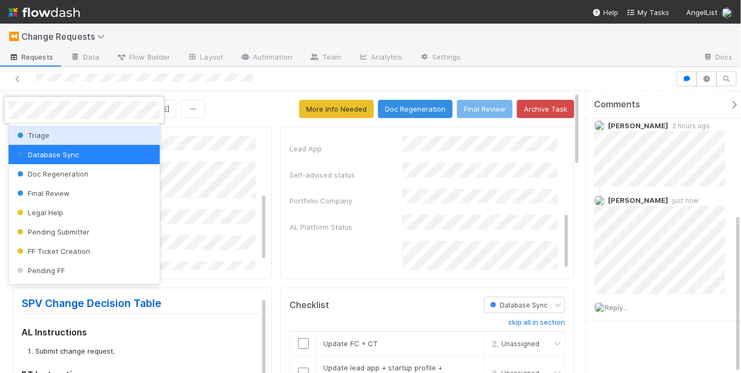
click at [75, 137] on div "Triage" at bounding box center [84, 134] width 151 height 19
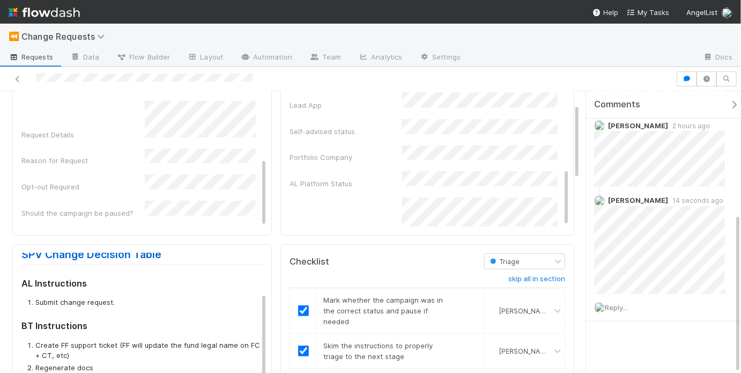
scroll to position [77, 0]
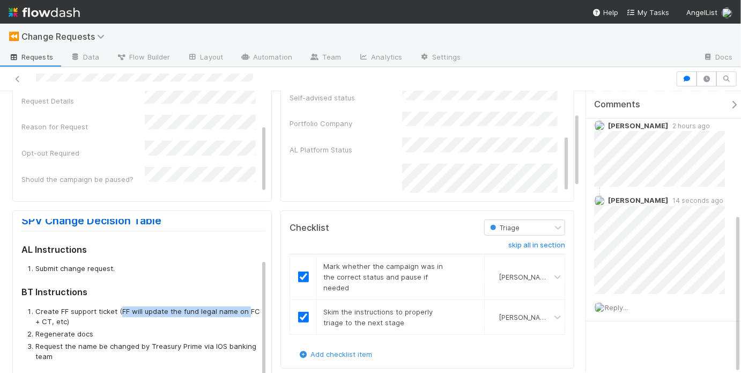
drag, startPoint x: 119, startPoint y: 267, endPoint x: 245, endPoint y: 270, distance: 126.1
click at [245, 306] on li "Create FF support ticket (FF will update the fund legal name on FC + CT, etc)" at bounding box center [150, 316] width 230 height 21
click at [242, 306] on li "Create FF support ticket (FF will update the fund legal name on FC + CT, etc)" at bounding box center [150, 316] width 230 height 21
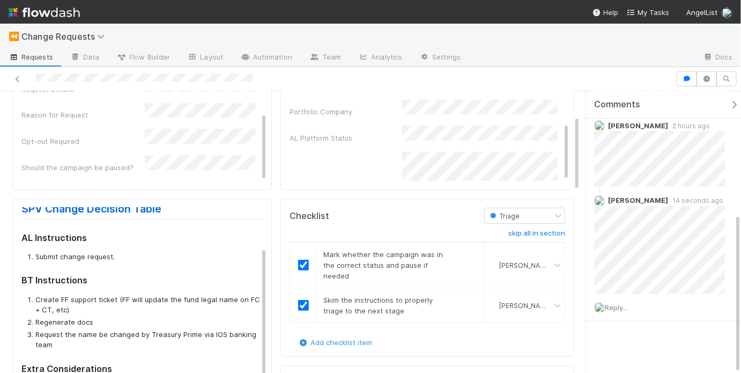
scroll to position [105, 0]
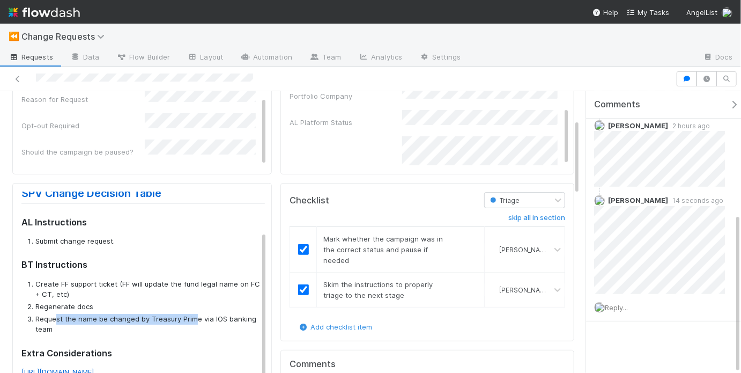
drag, startPoint x: 54, startPoint y: 276, endPoint x: 202, endPoint y: 279, distance: 147.5
click at [196, 314] on li "Request the name be changed by Treasury Prime via IOS banking team" at bounding box center [150, 324] width 230 height 21
click at [208, 314] on li "Request the name be changed by Treasury Prime via IOS banking team" at bounding box center [150, 324] width 230 height 21
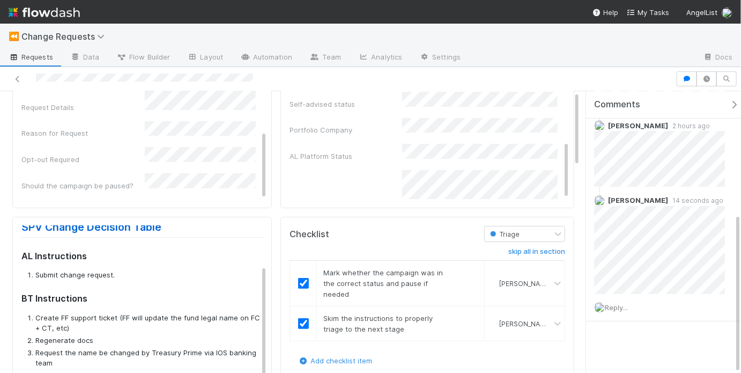
scroll to position [0, 0]
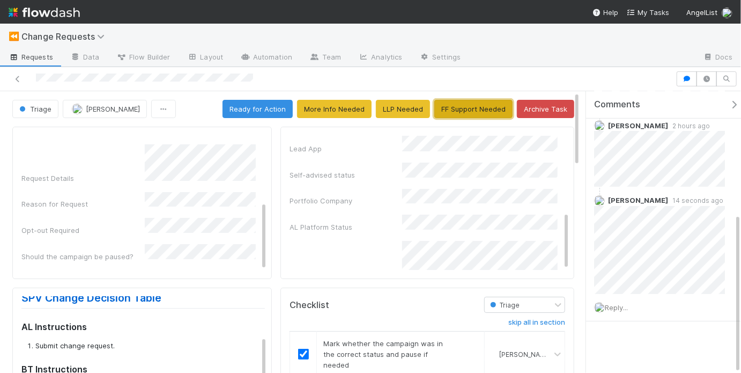
click at [465, 113] on button "FF Support Needed" at bounding box center [473, 109] width 78 height 18
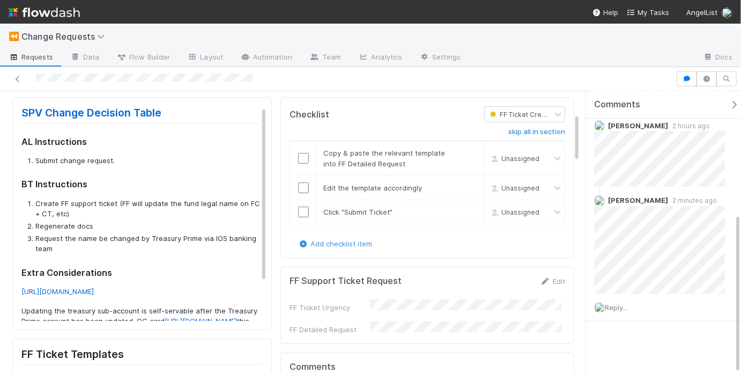
scroll to position [47, 0]
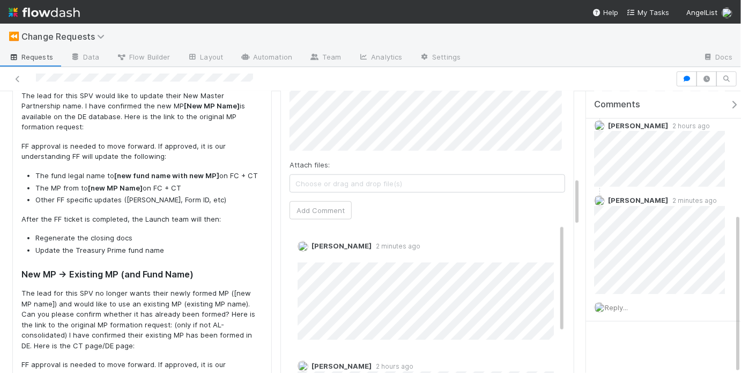
click at [205, 233] on li "Regenerate the closing docs" at bounding box center [148, 238] width 227 height 11
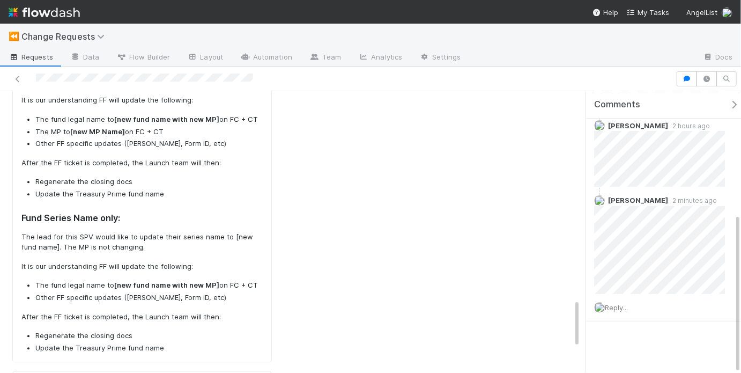
scroll to position [1215, 0]
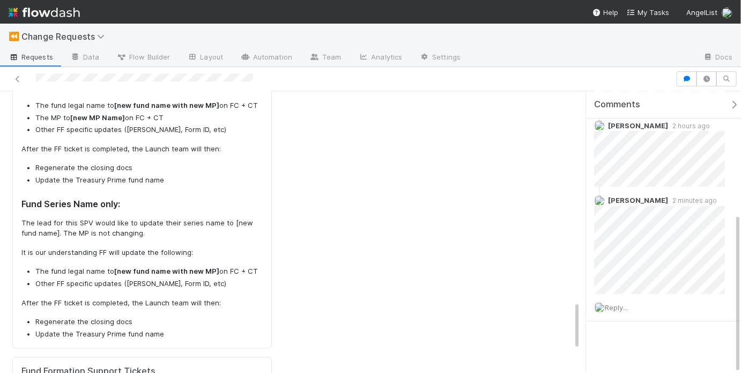
click at [21, 218] on p "The lead for this SPV would like to update their series name to [new fund name]…" at bounding box center [141, 228] width 241 height 21
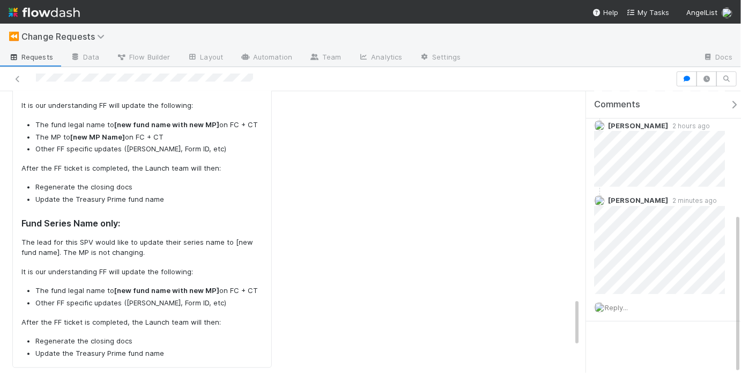
scroll to position [1197, 0]
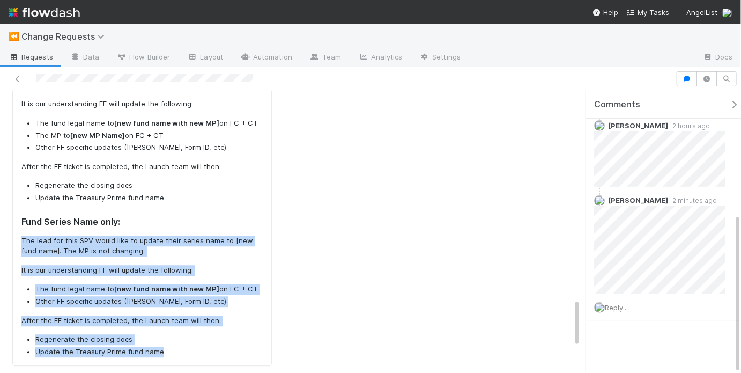
drag, startPoint x: 22, startPoint y: 225, endPoint x: 176, endPoint y: 338, distance: 191.1
copy div "The lead for this SPV would like to update their series name to [new fund name]…"
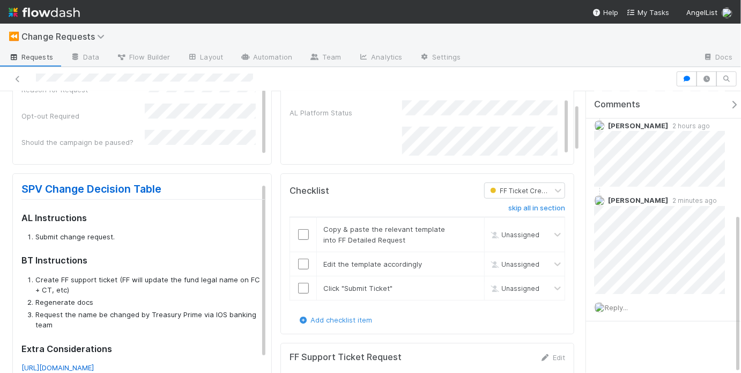
scroll to position [248, 0]
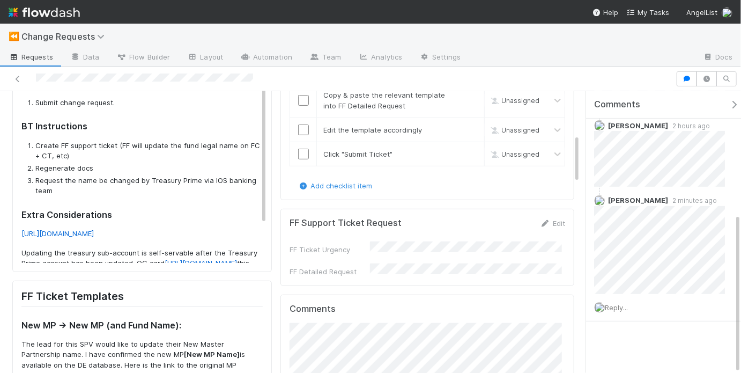
click at [408, 221] on div "FF Support Ticket Request Edit" at bounding box center [428, 223] width 276 height 11
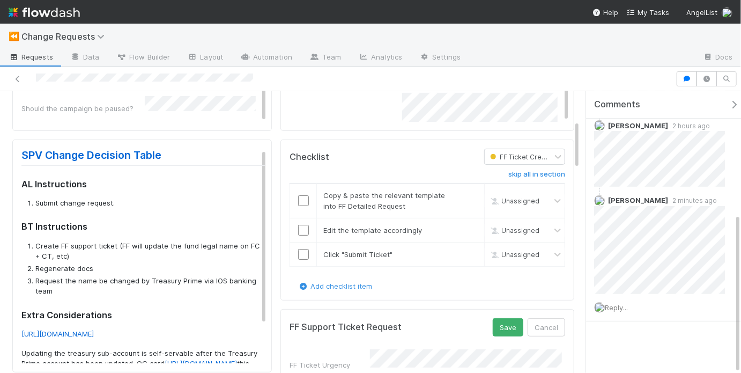
scroll to position [146, 0]
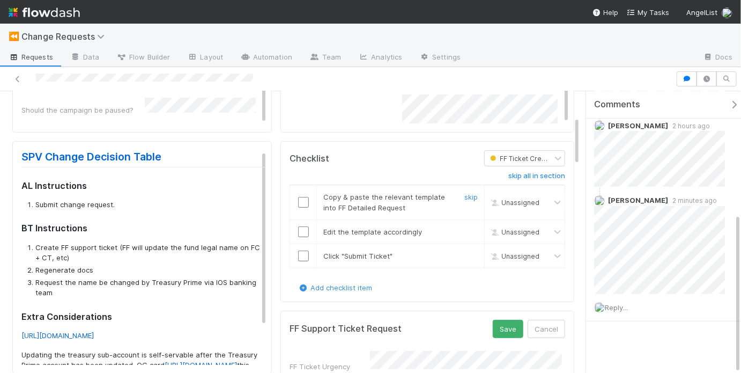
click at [298, 204] on input "checkbox" at bounding box center [303, 202] width 11 height 11
click at [301, 230] on input "checkbox" at bounding box center [303, 231] width 11 height 11
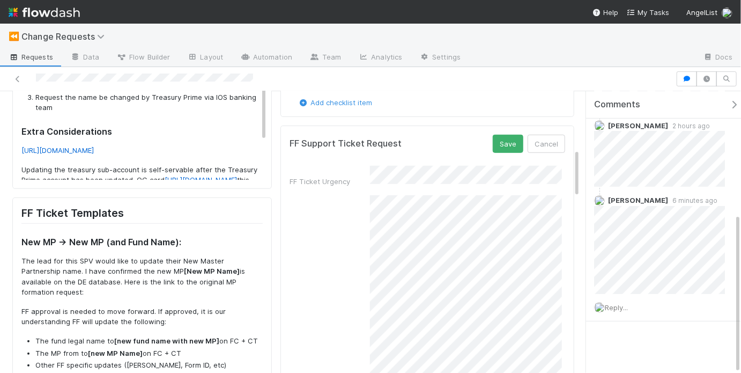
scroll to position [332, 0]
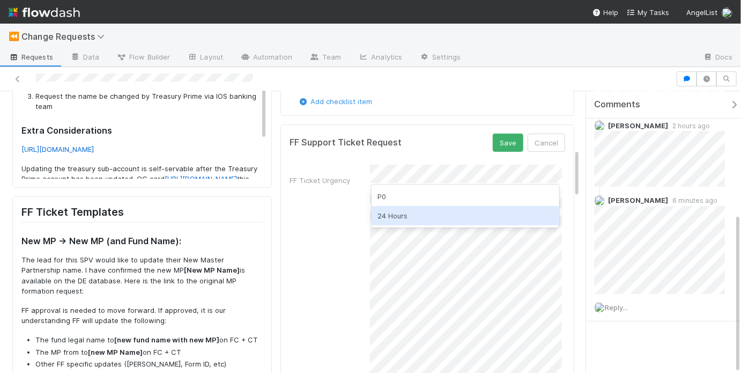
click at [408, 208] on div "24 Hours" at bounding box center [466, 215] width 188 height 19
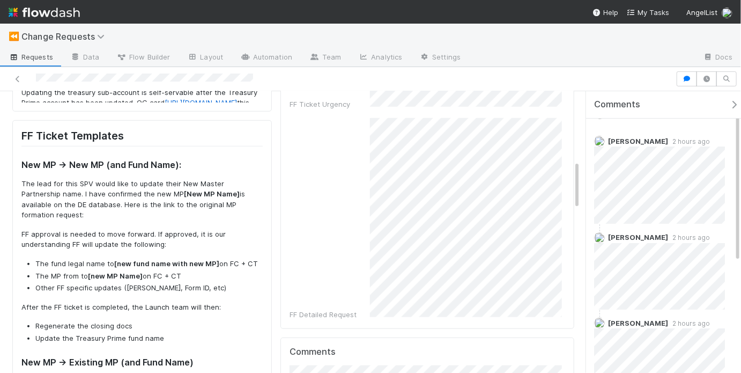
scroll to position [0, 0]
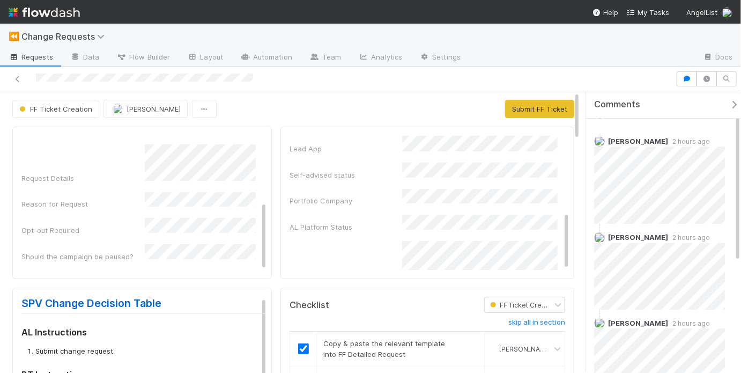
click at [119, 198] on div "Reason for Request" at bounding box center [82, 203] width 123 height 11
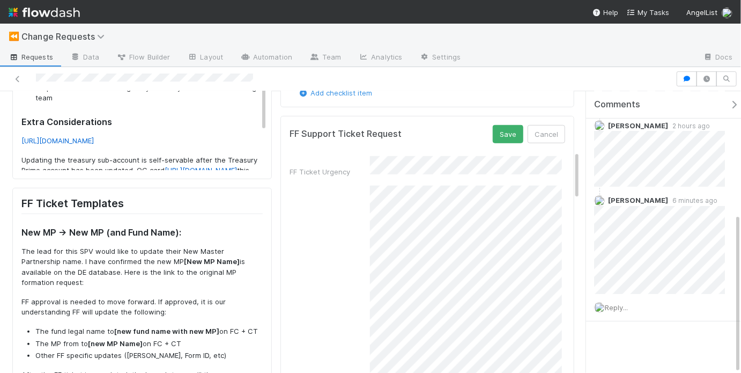
scroll to position [326, 0]
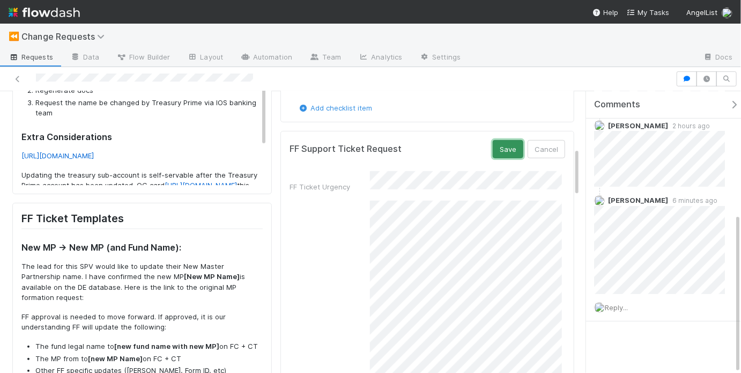
click at [507, 146] on button "Save" at bounding box center [508, 149] width 31 height 18
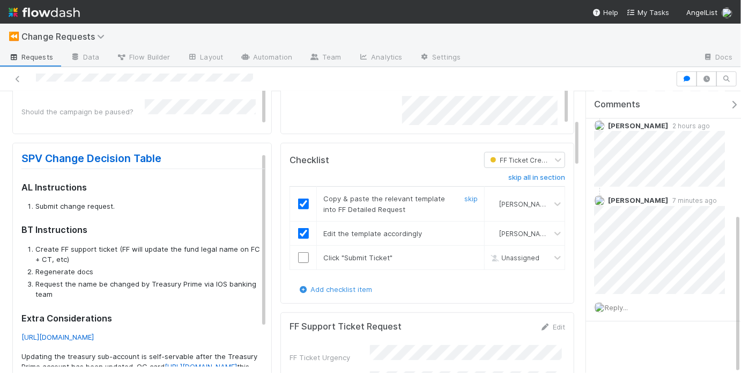
scroll to position [141, 0]
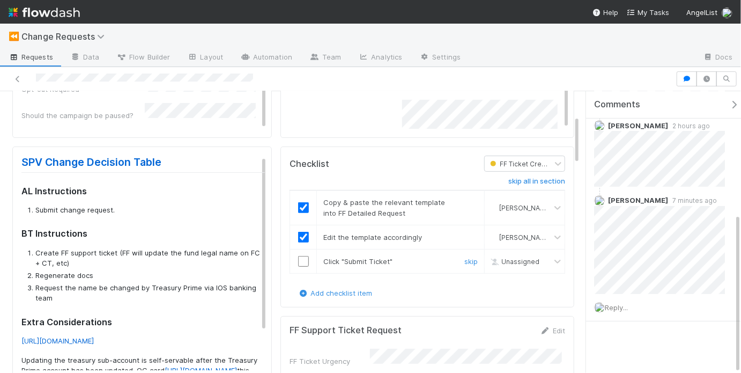
click at [298, 261] on input "checkbox" at bounding box center [303, 261] width 11 height 11
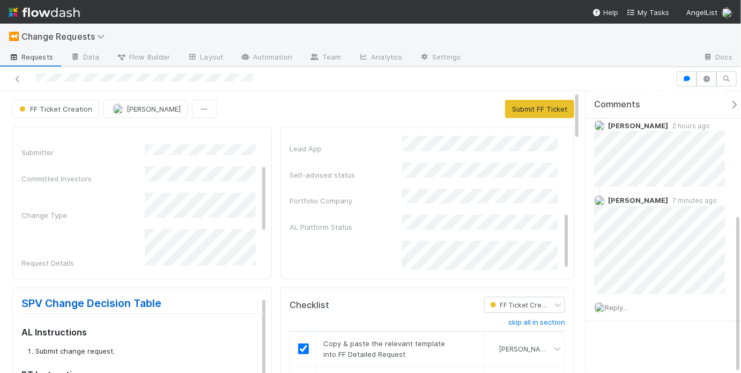
scroll to position [41, 0]
click at [511, 108] on button "Submit FF Ticket" at bounding box center [539, 109] width 69 height 18
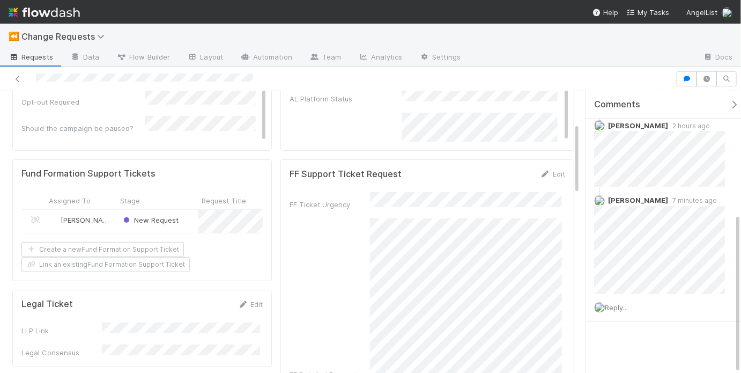
scroll to position [135, 0]
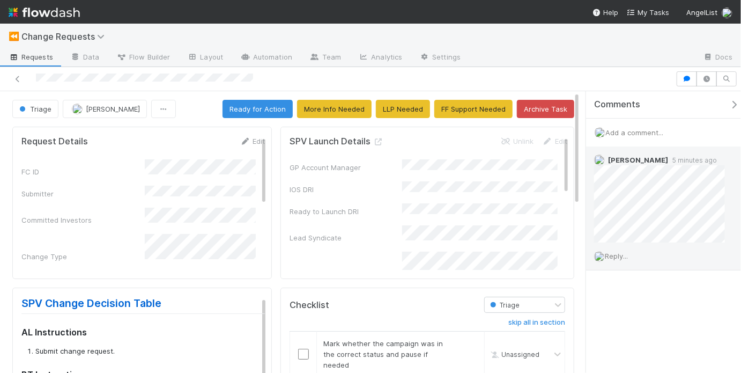
click at [629, 259] on div "Reply..." at bounding box center [662, 255] width 153 height 27
click at [628, 257] on span "Reply..." at bounding box center [616, 256] width 23 height 9
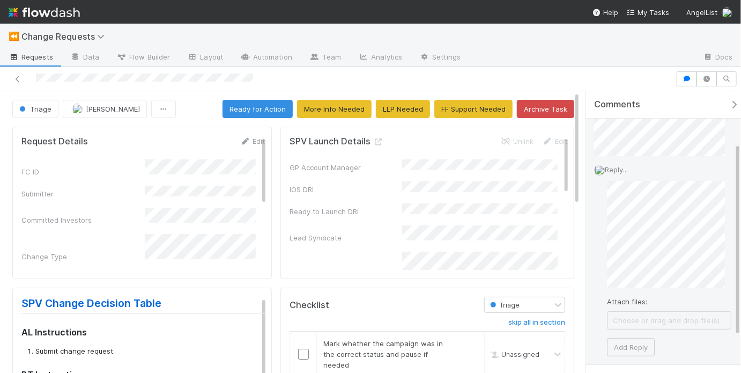
scroll to position [93, 0]
click at [633, 335] on button "Add Reply" at bounding box center [631, 340] width 48 height 18
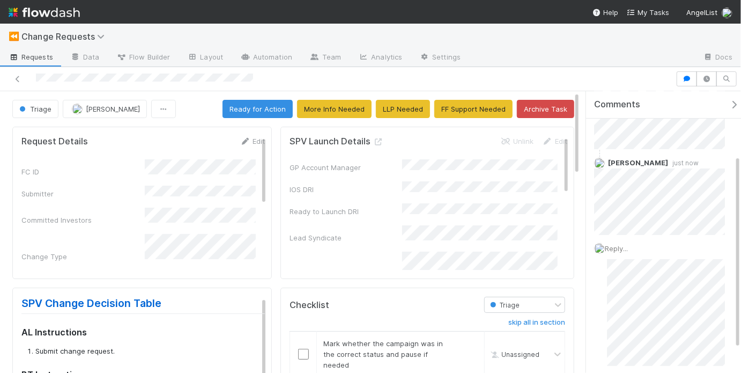
scroll to position [35, 0]
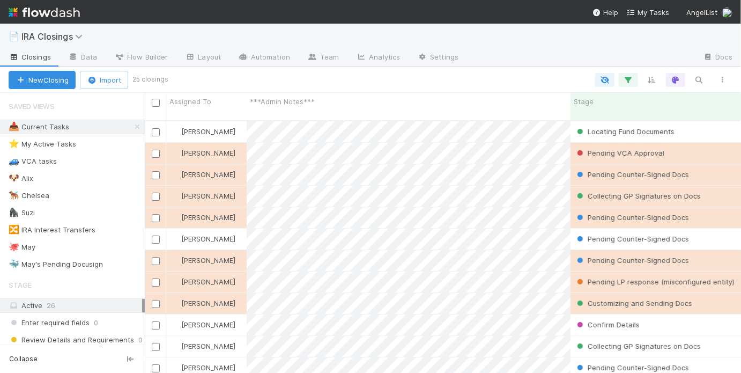
scroll to position [254, 590]
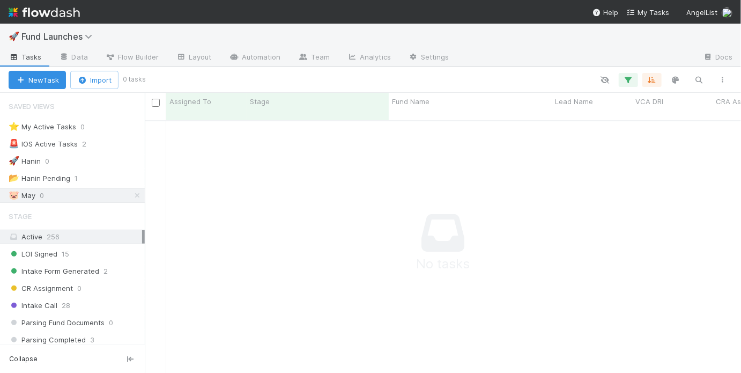
scroll to position [7, 6]
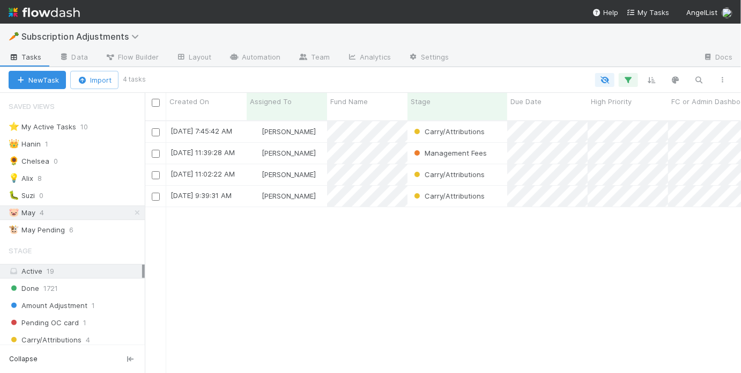
scroll to position [254, 590]
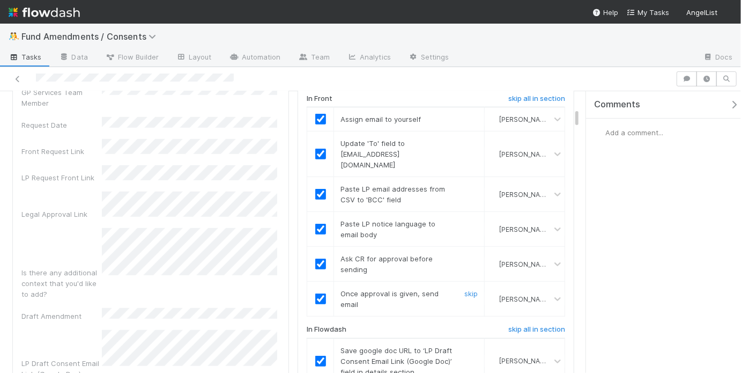
scroll to position [260, 0]
click at [316, 293] on input "checkbox" at bounding box center [320, 298] width 11 height 11
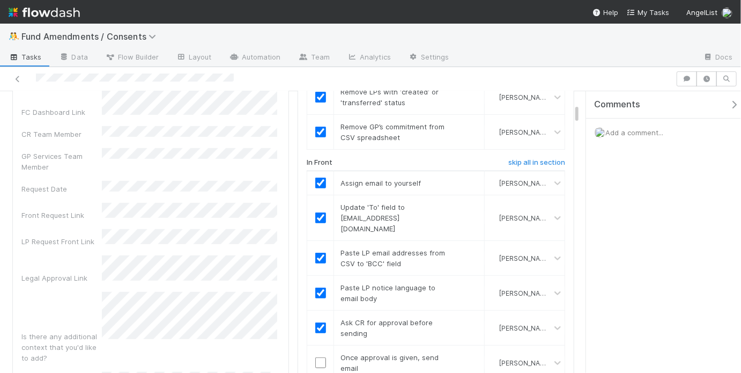
scroll to position [207, 0]
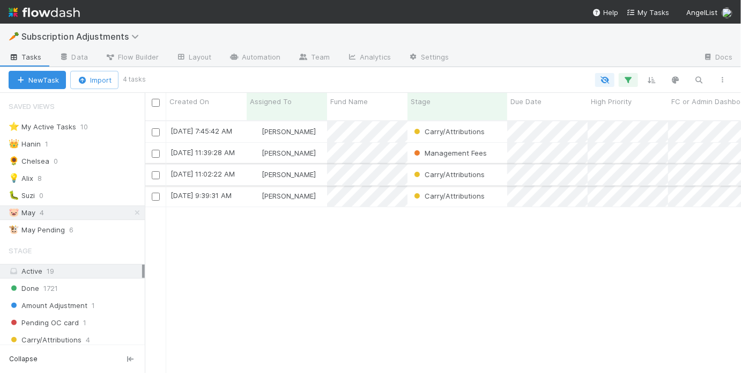
scroll to position [254, 590]
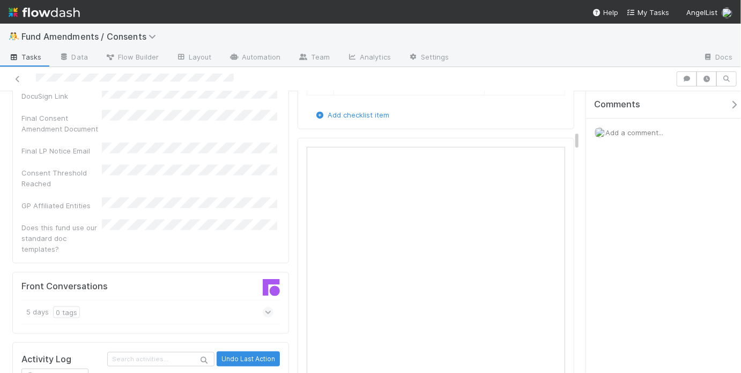
scroll to position [795, 0]
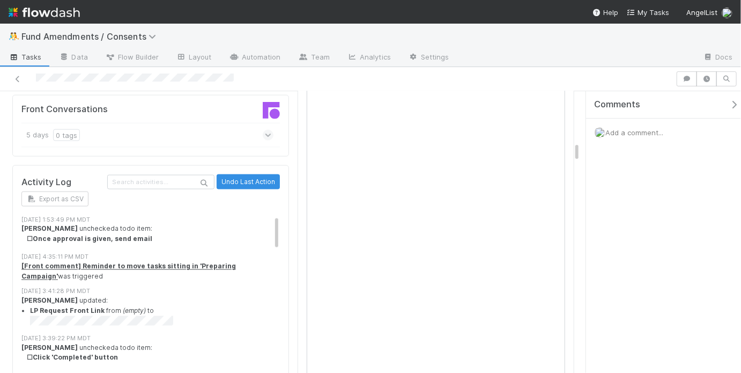
click at [220, 306] on li "LP Request Front Link from (empty) to" at bounding box center [158, 317] width 256 height 23
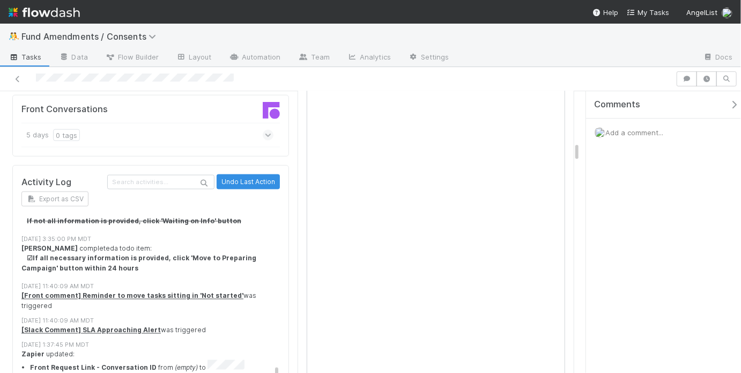
scroll to position [916, 0]
drag, startPoint x: 23, startPoint y: 257, endPoint x: 95, endPoint y: 256, distance: 72.4
drag, startPoint x: 21, startPoint y: 257, endPoint x: 100, endPoint y: 259, distance: 78.8
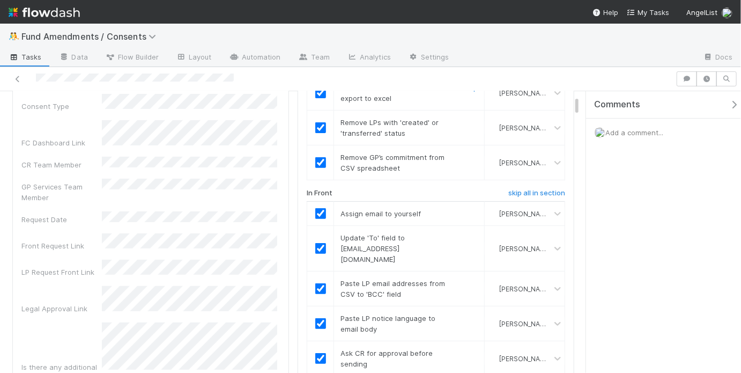
scroll to position [0, 0]
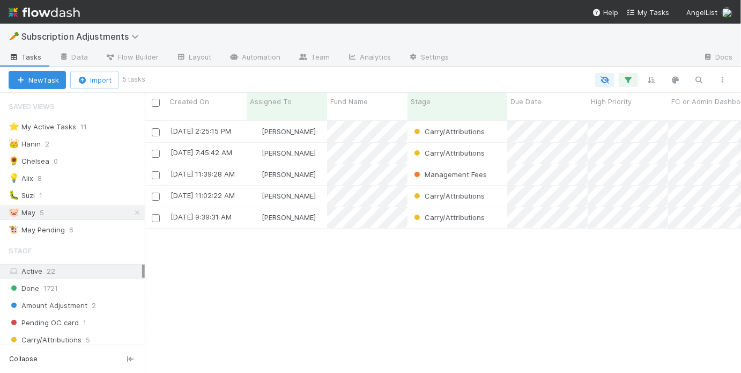
scroll to position [254, 590]
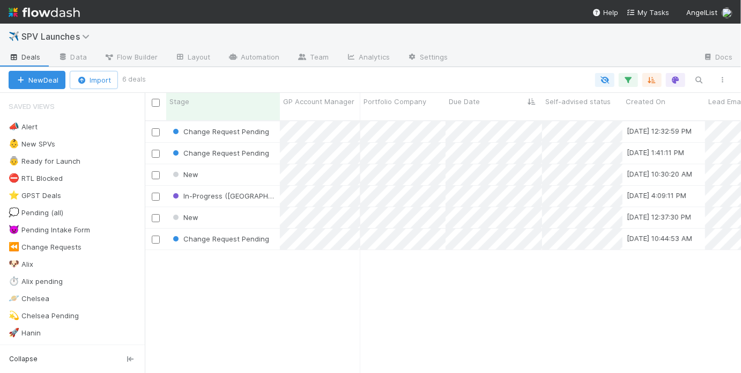
scroll to position [254, 590]
click at [259, 165] on div "New" at bounding box center [223, 174] width 114 height 21
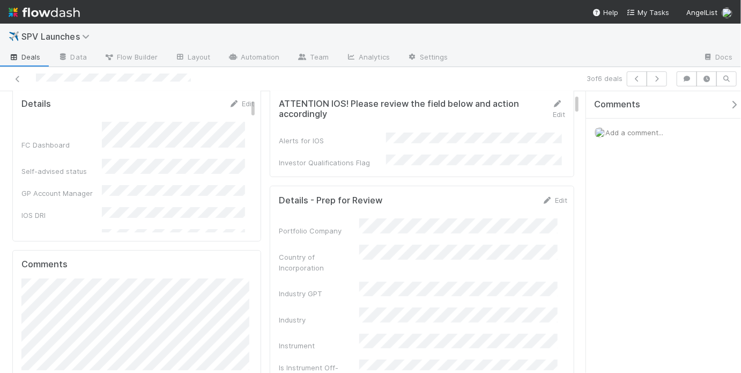
scroll to position [40, 0]
